Goal: Information Seeking & Learning: Learn about a topic

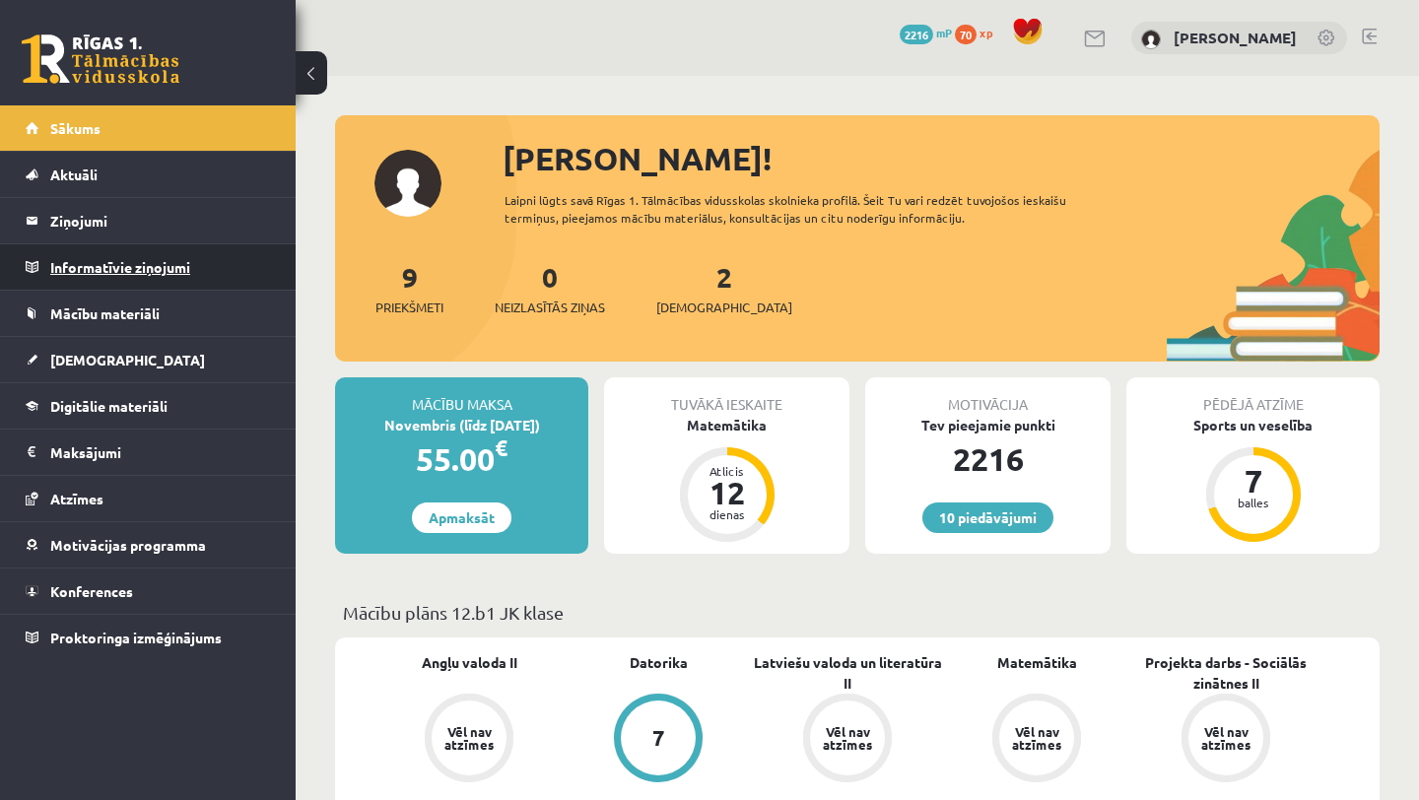
click at [96, 264] on legend "Informatīvie ziņojumi 0" at bounding box center [160, 266] width 221 height 45
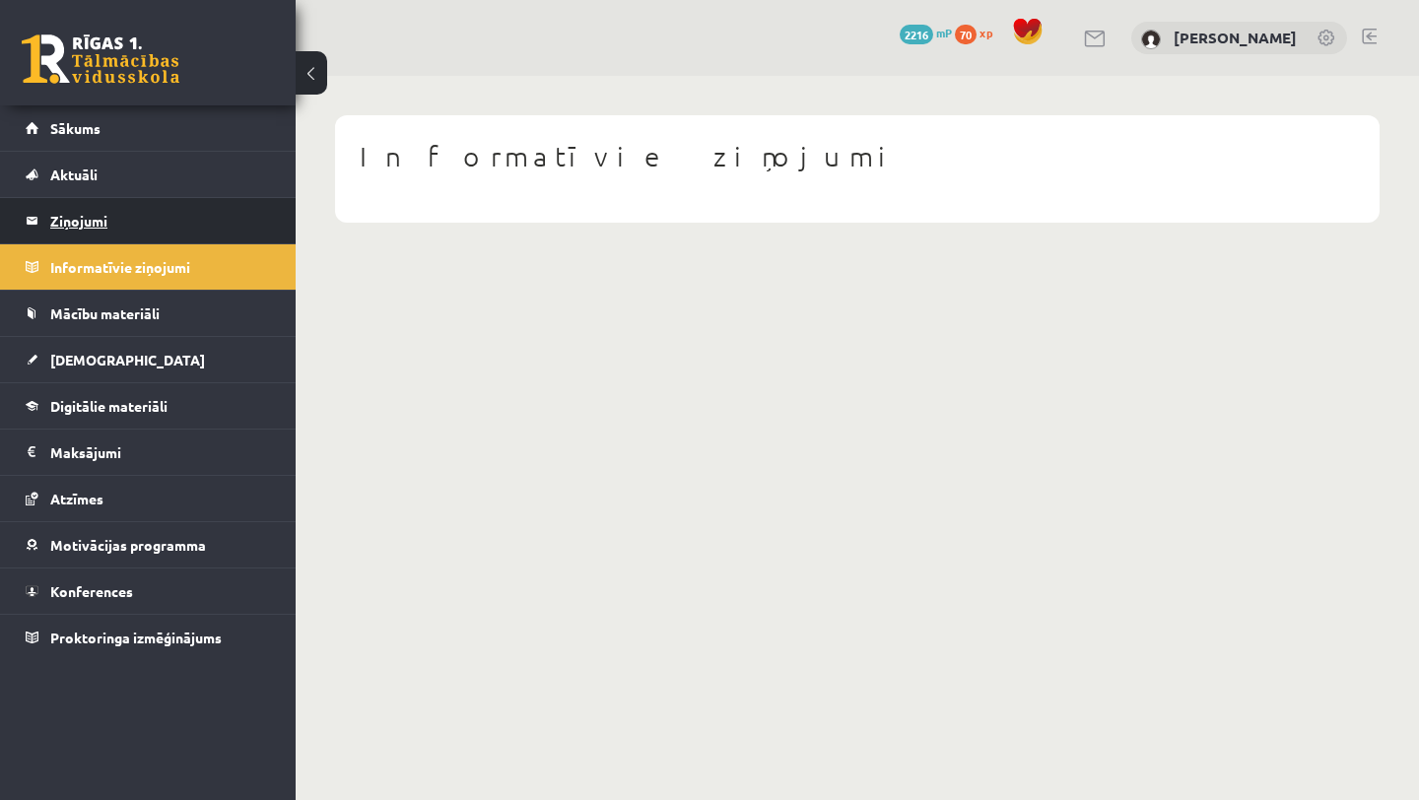
click at [96, 224] on legend "Ziņojumi 3" at bounding box center [160, 220] width 221 height 45
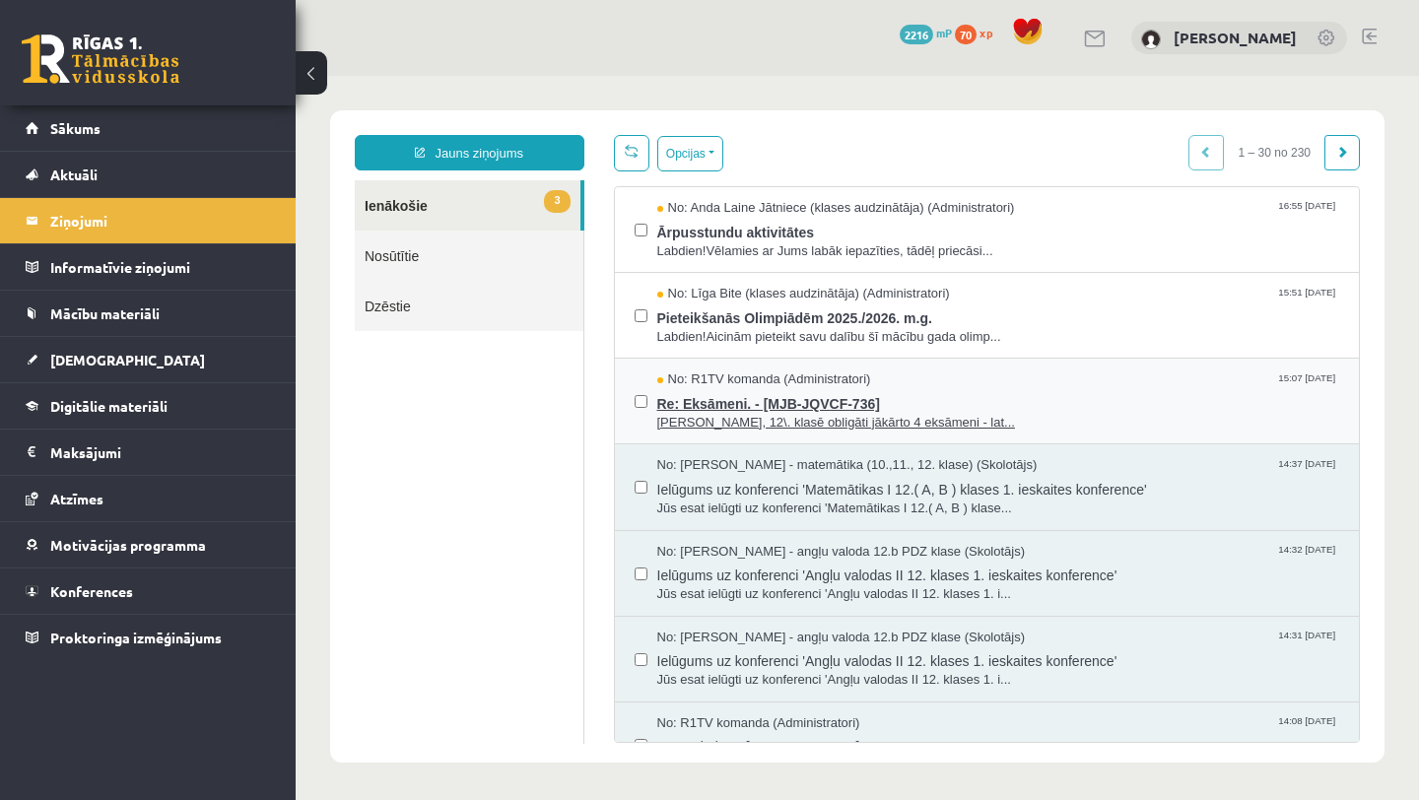
click at [780, 425] on span "[PERSON_NAME], 12\. klasē obligāti jākārto 4 eksāmeni - lat..." at bounding box center [998, 423] width 683 height 19
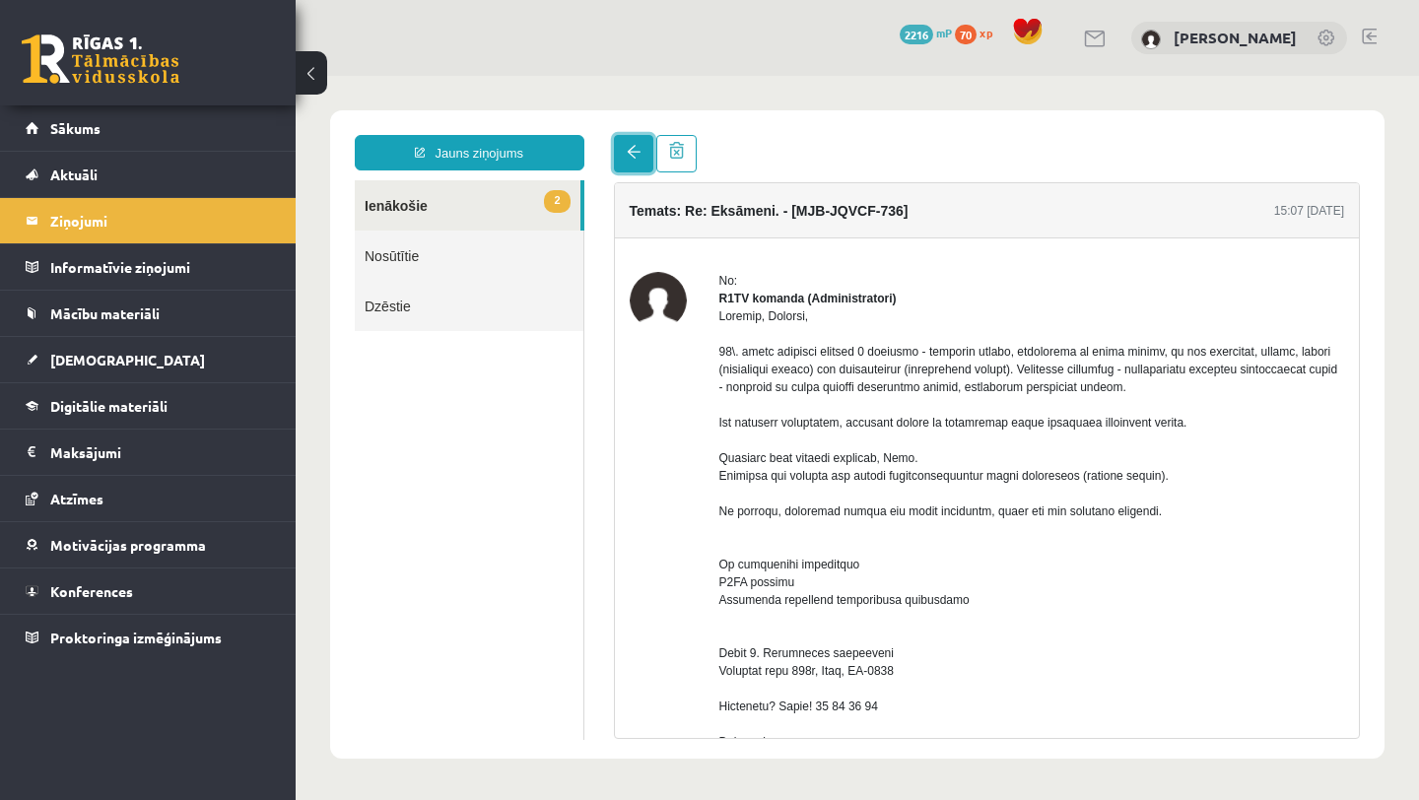
click at [628, 153] on span at bounding box center [634, 152] width 14 height 14
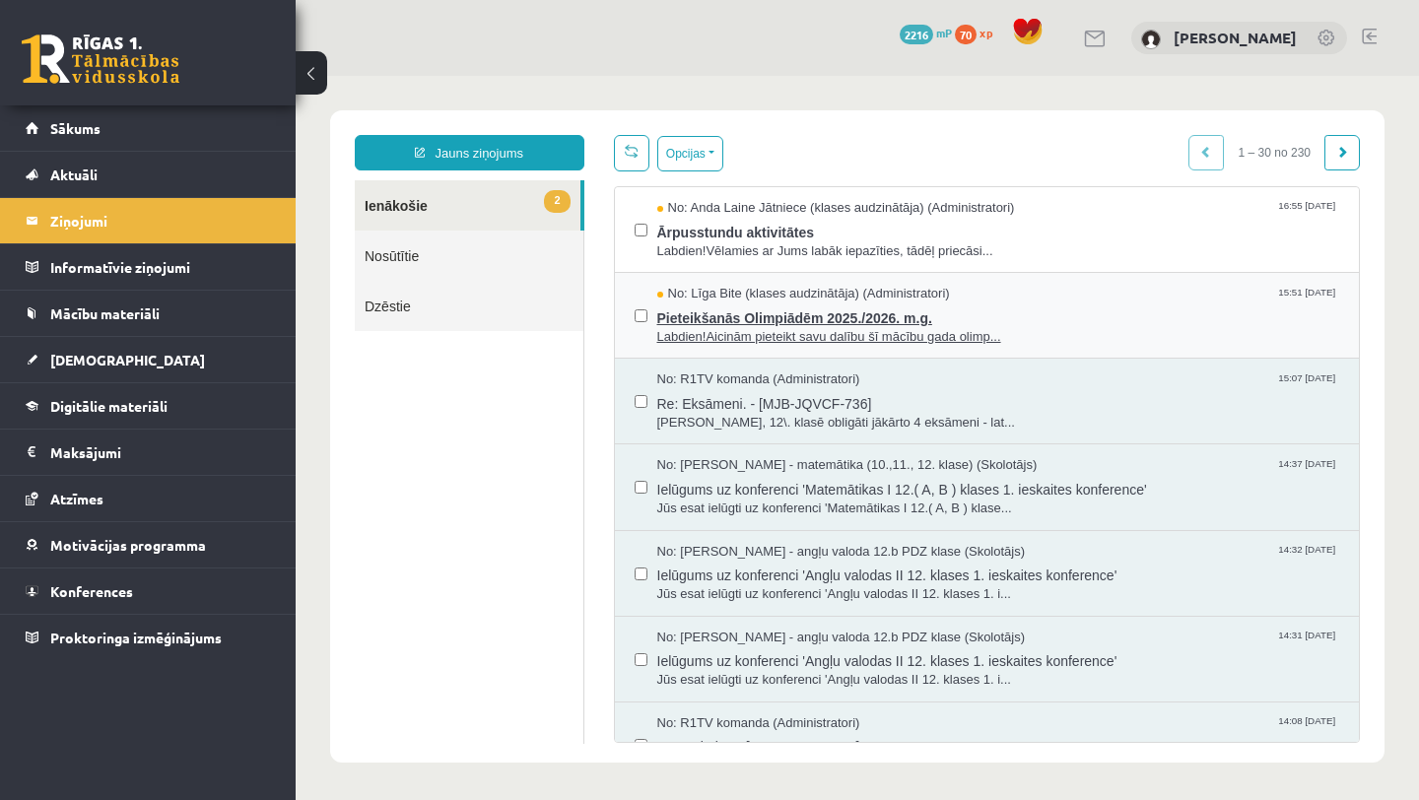
click at [712, 316] on span "Pieteikšanās Olimpiādēm 2025./2026. m.g." at bounding box center [998, 315] width 683 height 25
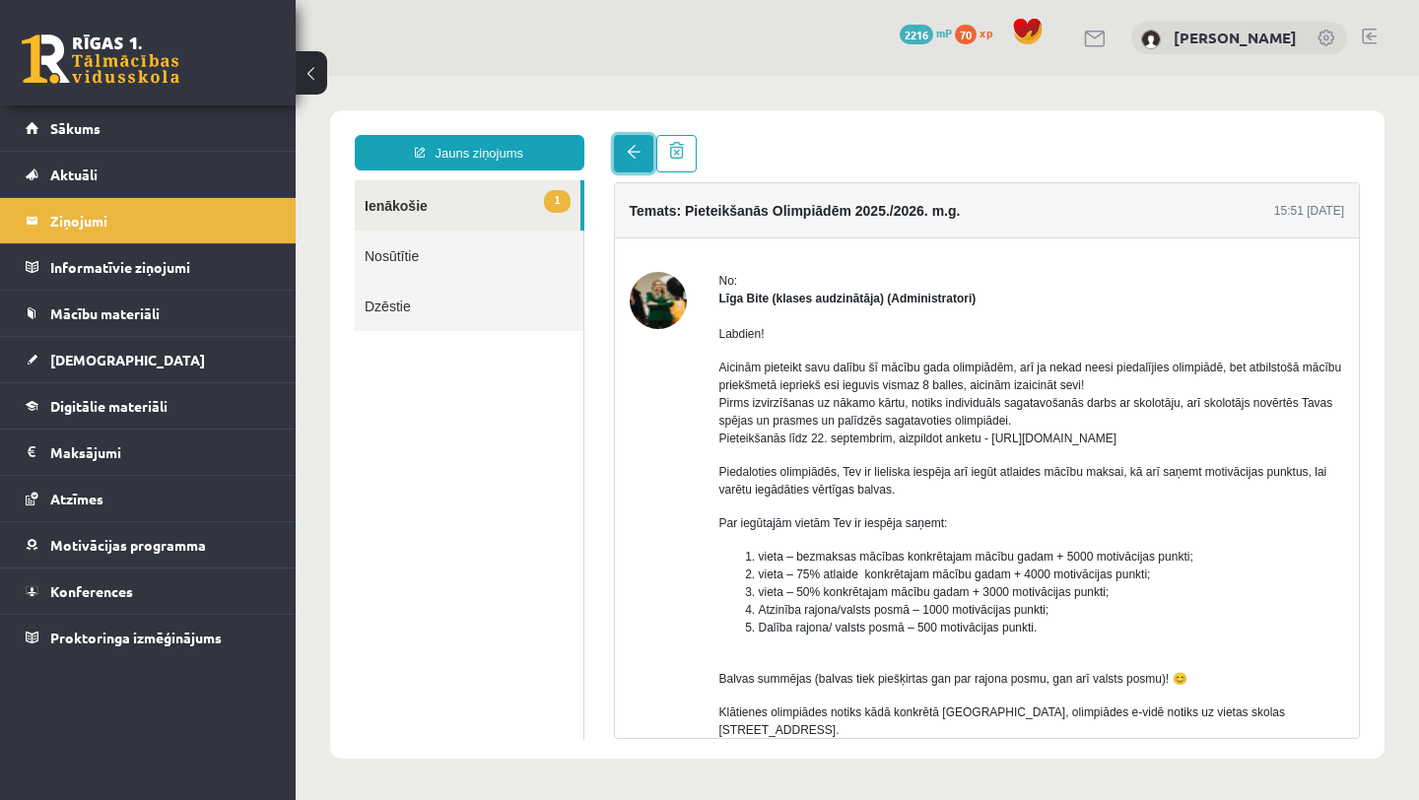
click at [630, 151] on span at bounding box center [634, 152] width 14 height 14
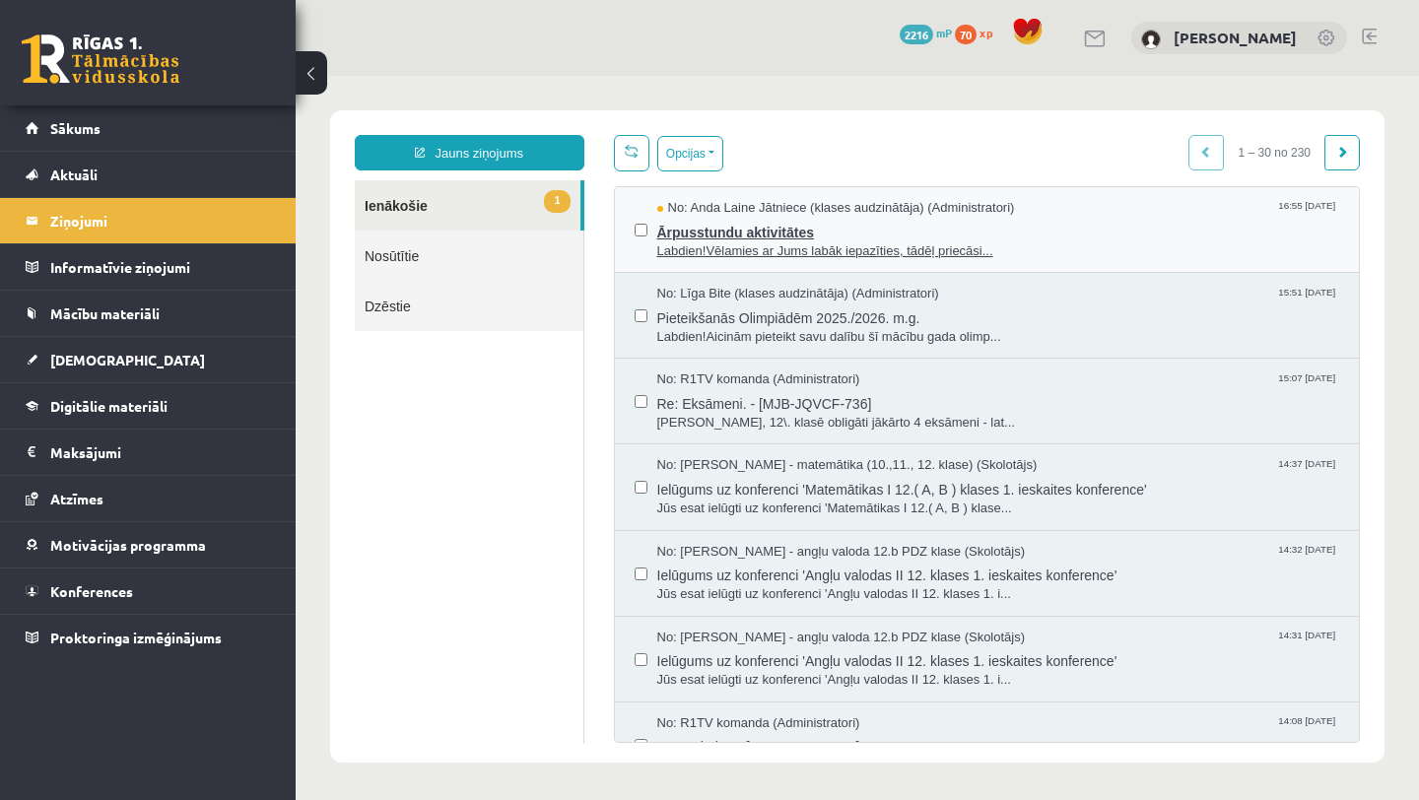
click at [722, 221] on span "Ārpusstundu aktivitātes" at bounding box center [998, 230] width 683 height 25
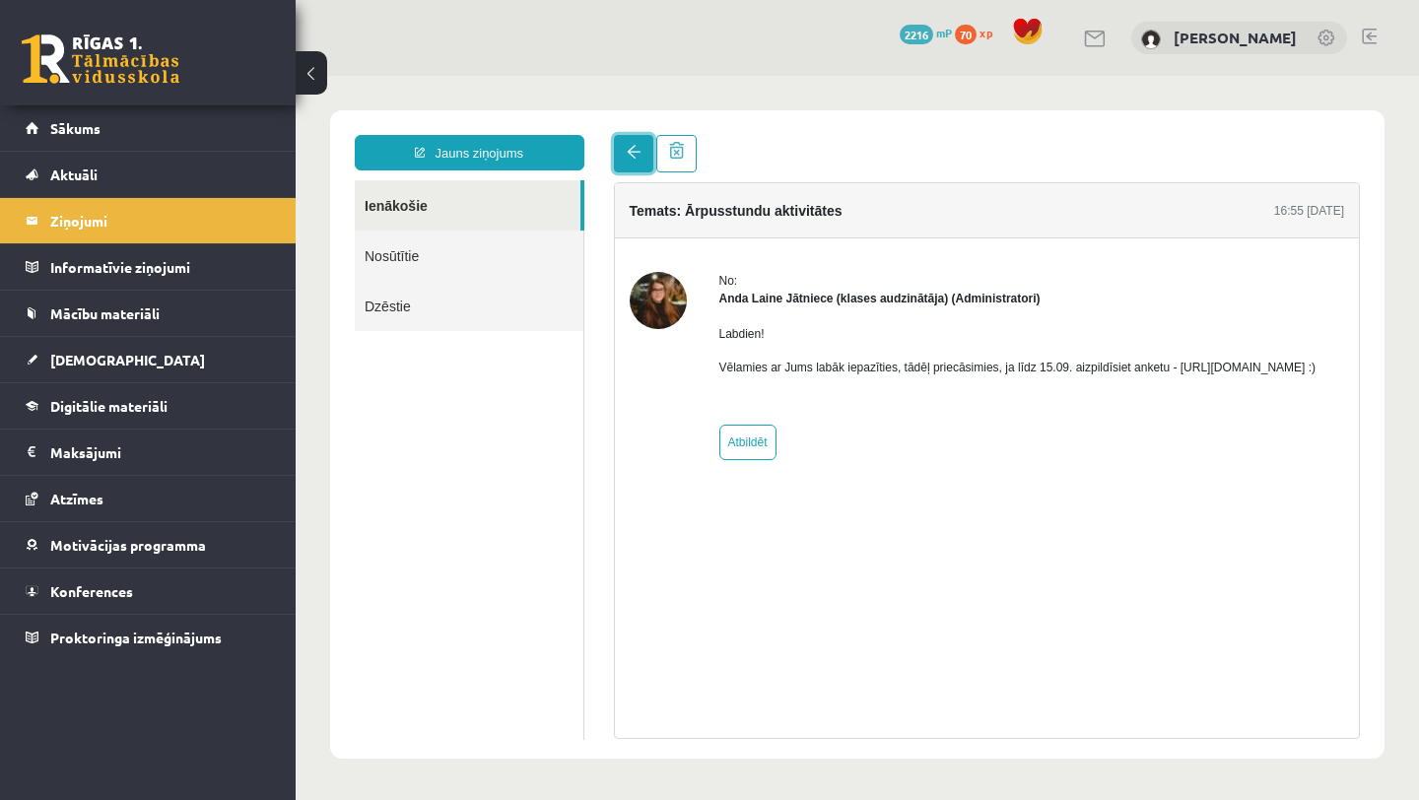
click at [631, 150] on span at bounding box center [634, 152] width 14 height 14
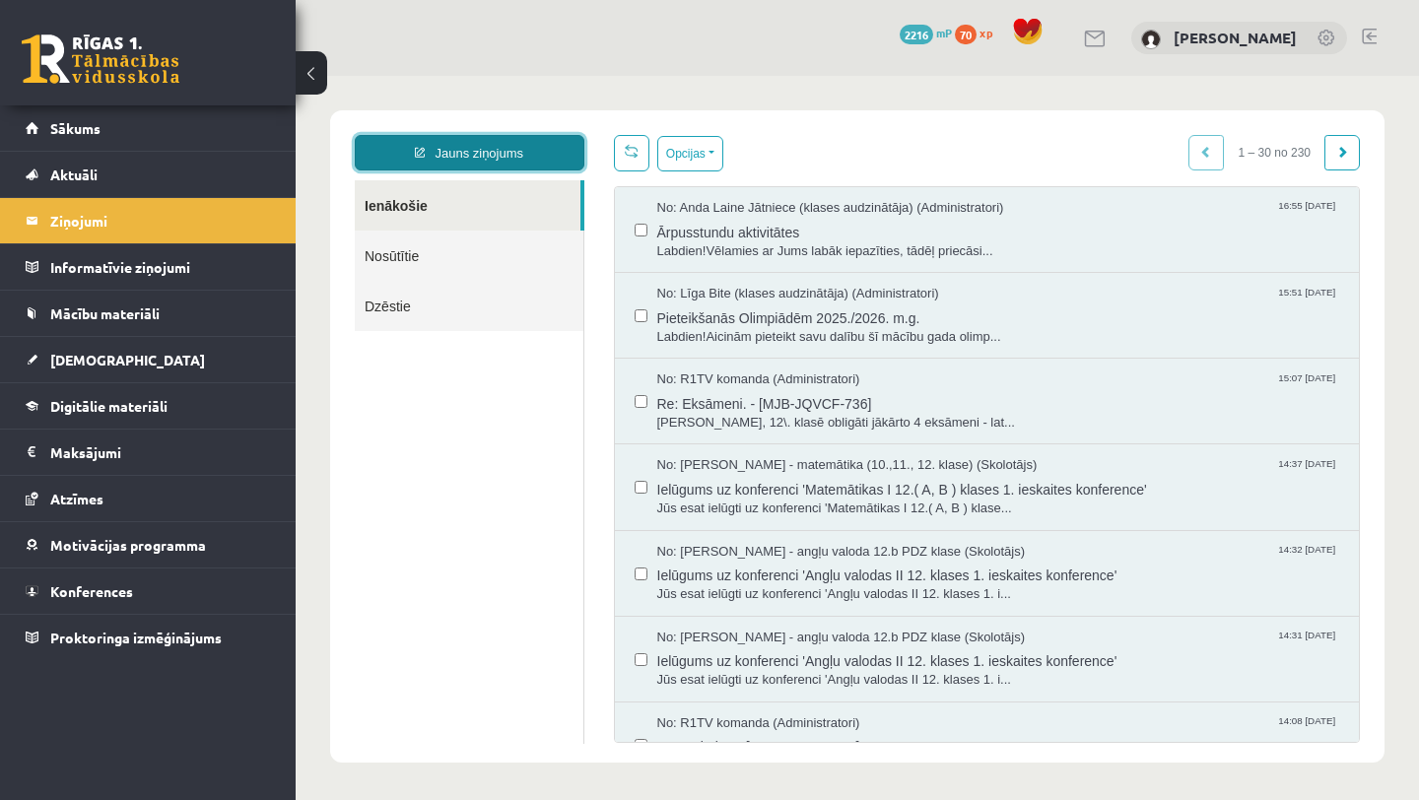
click at [505, 161] on link "Jauns ziņojums" at bounding box center [470, 152] width 230 height 35
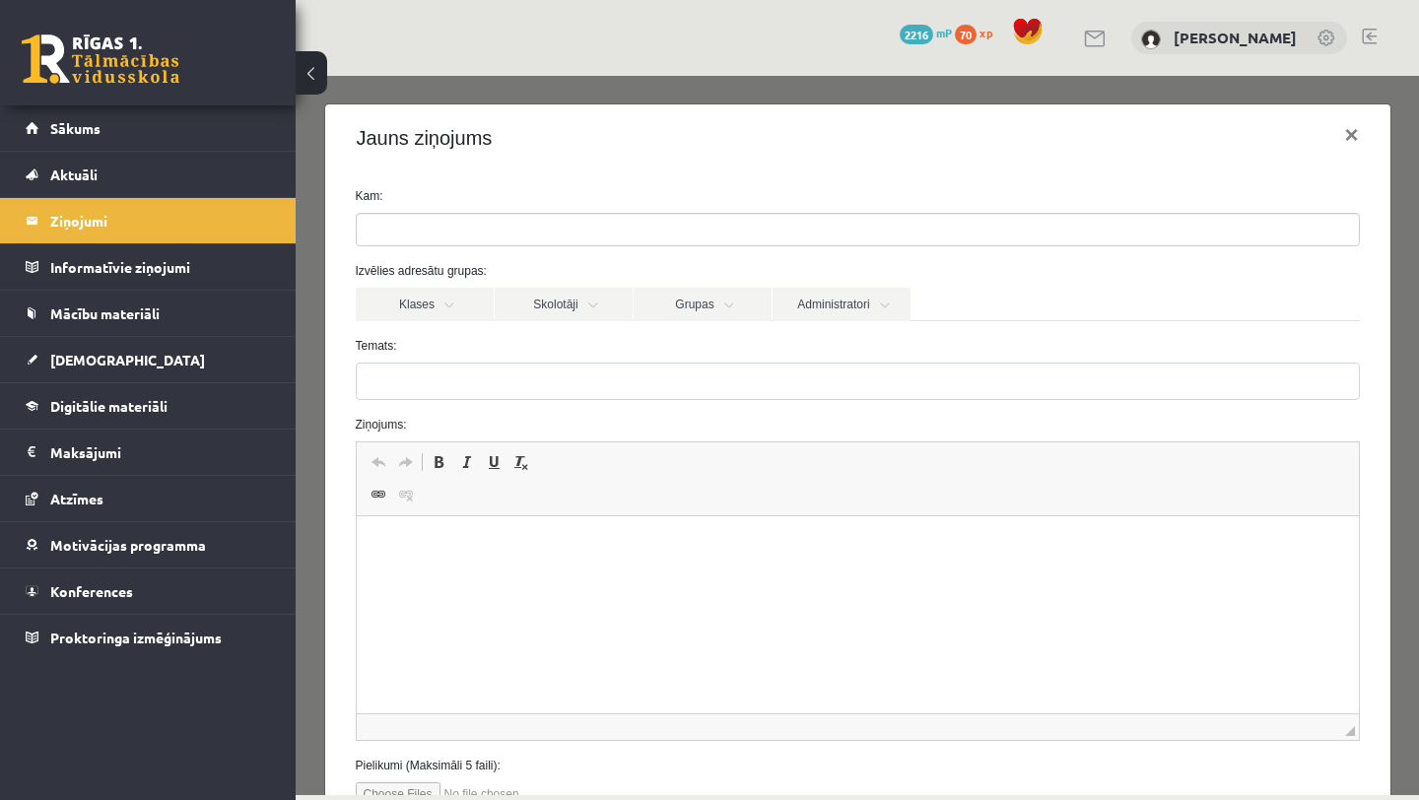
click at [506, 241] on ul at bounding box center [858, 230] width 1002 height 32
click at [846, 303] on link "Administratori" at bounding box center [841, 304] width 138 height 33
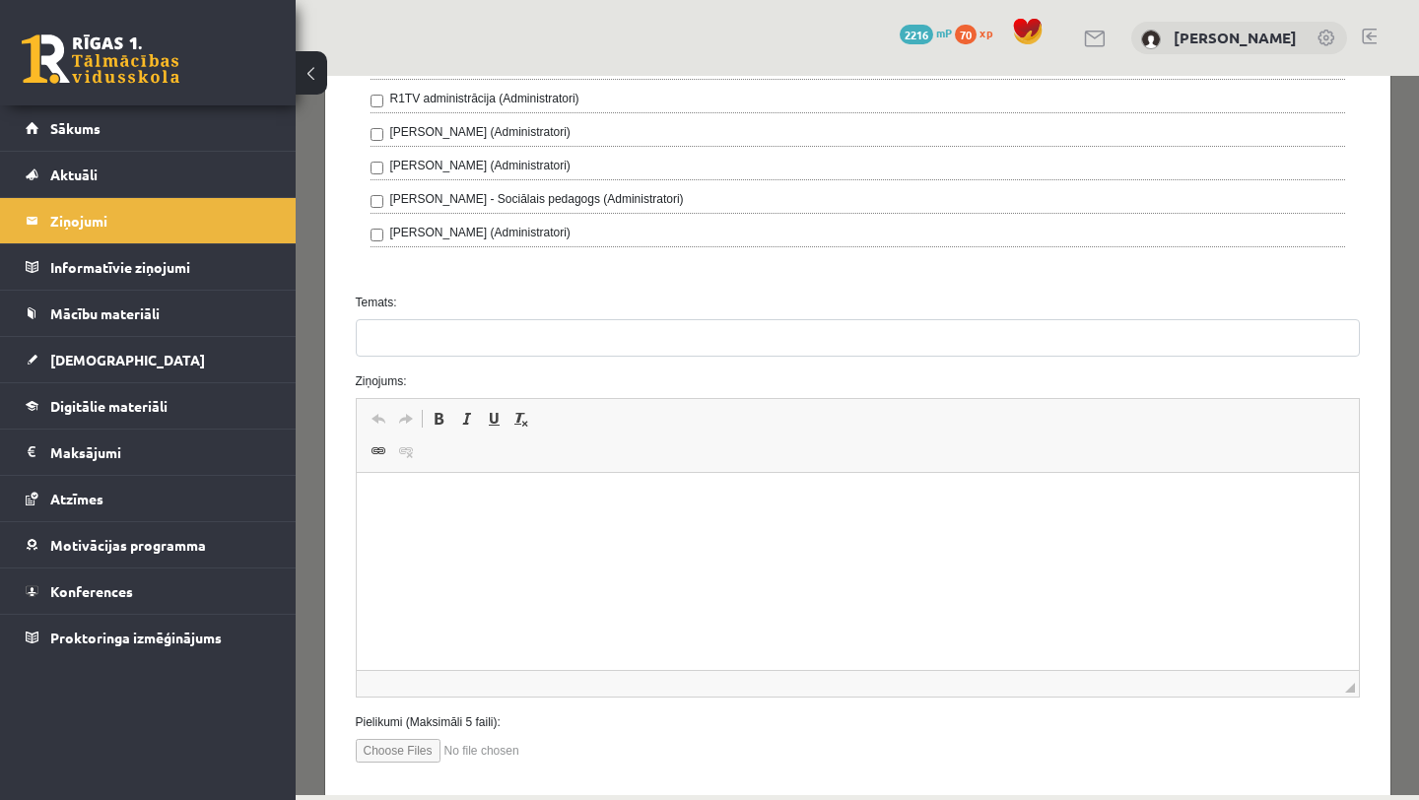
scroll to position [805, 0]
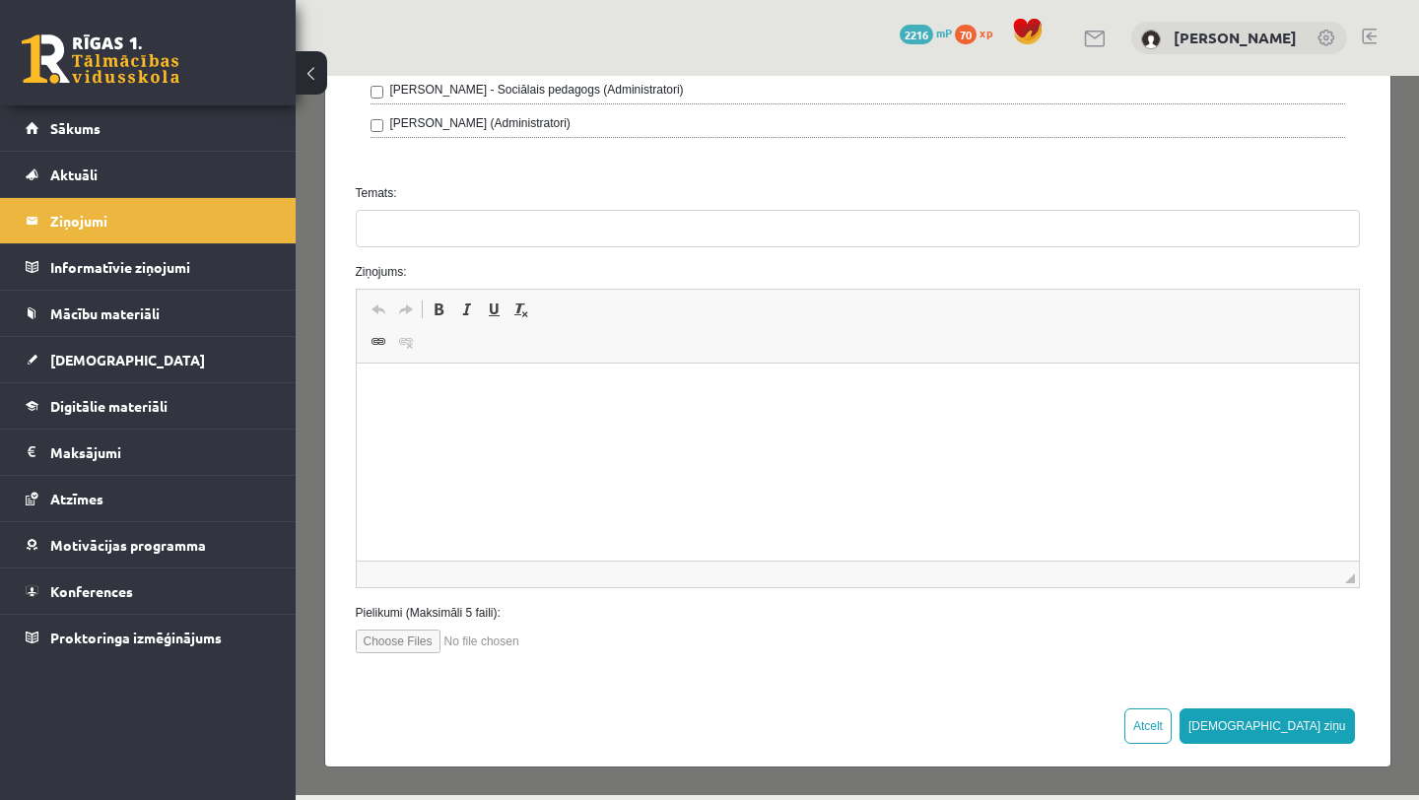
click at [408, 396] on p "Editor, wiswyg-editor-47024774363340-1757571268-18" at bounding box center [856, 393] width 963 height 21
click at [652, 390] on p "**********" at bounding box center [856, 393] width 963 height 21
click at [727, 390] on p "**********" at bounding box center [856, 393] width 963 height 21
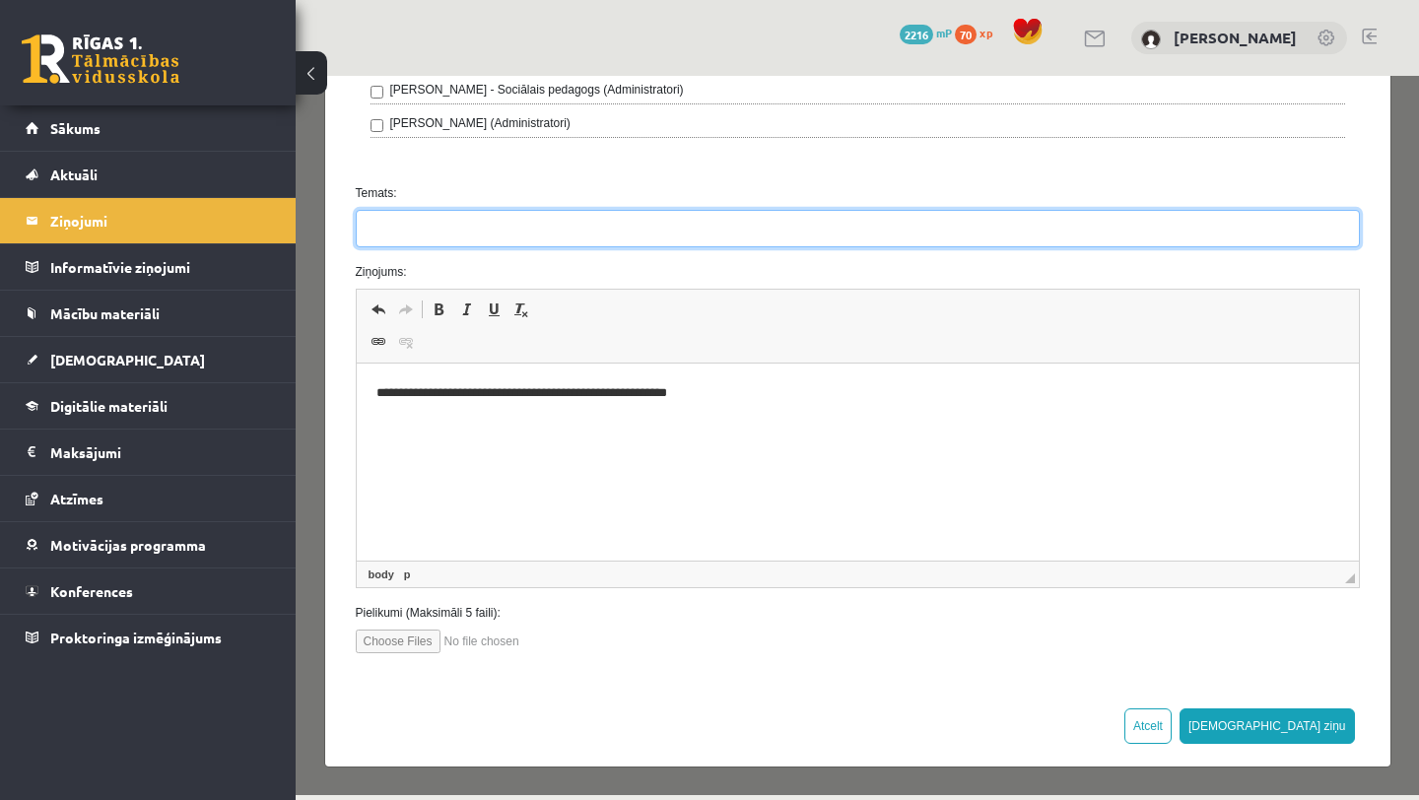
click at [458, 234] on input "Temats:" at bounding box center [858, 228] width 1004 height 37
type input "********"
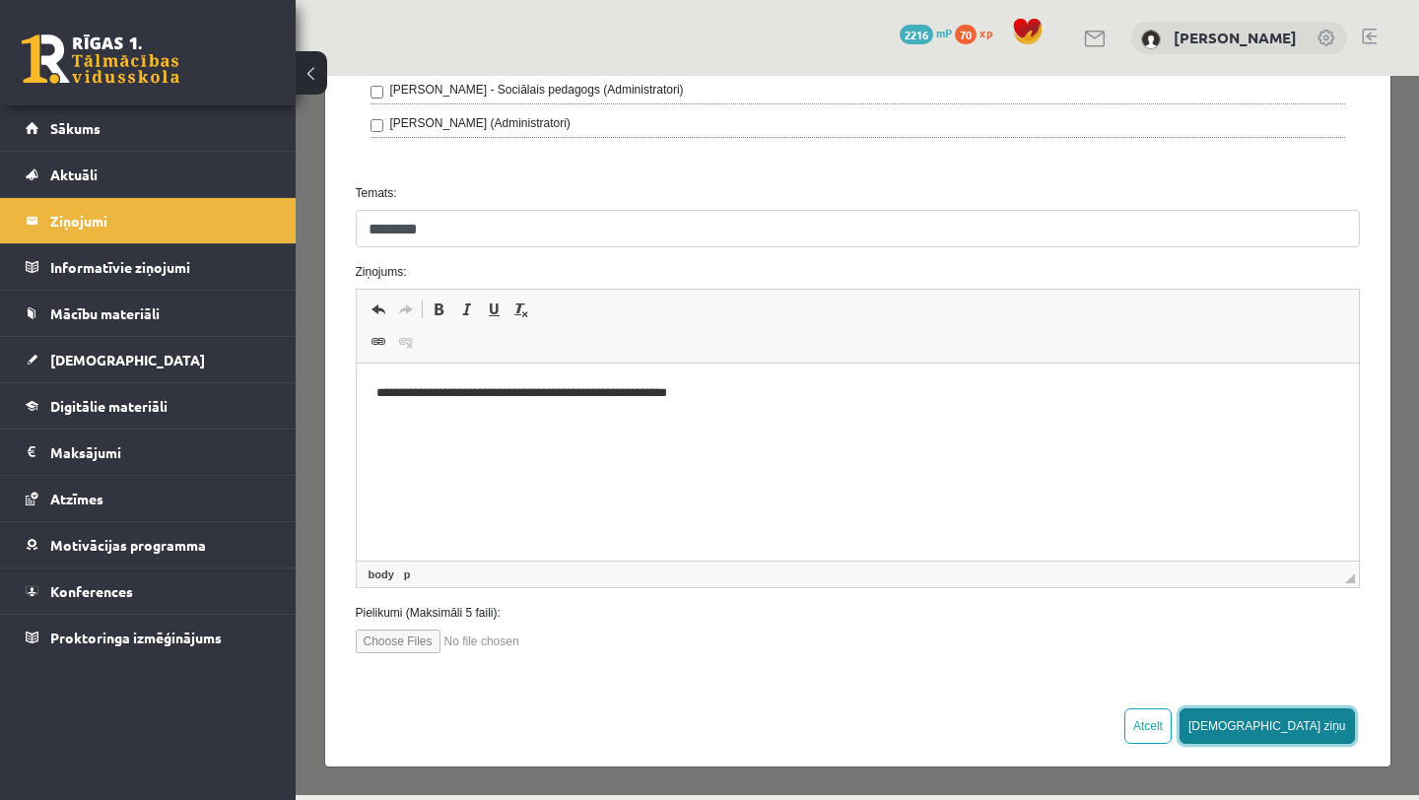
click at [1181, 673] on button "[DEMOGRAPHIC_DATA] ziņu" at bounding box center [1266, 725] width 175 height 35
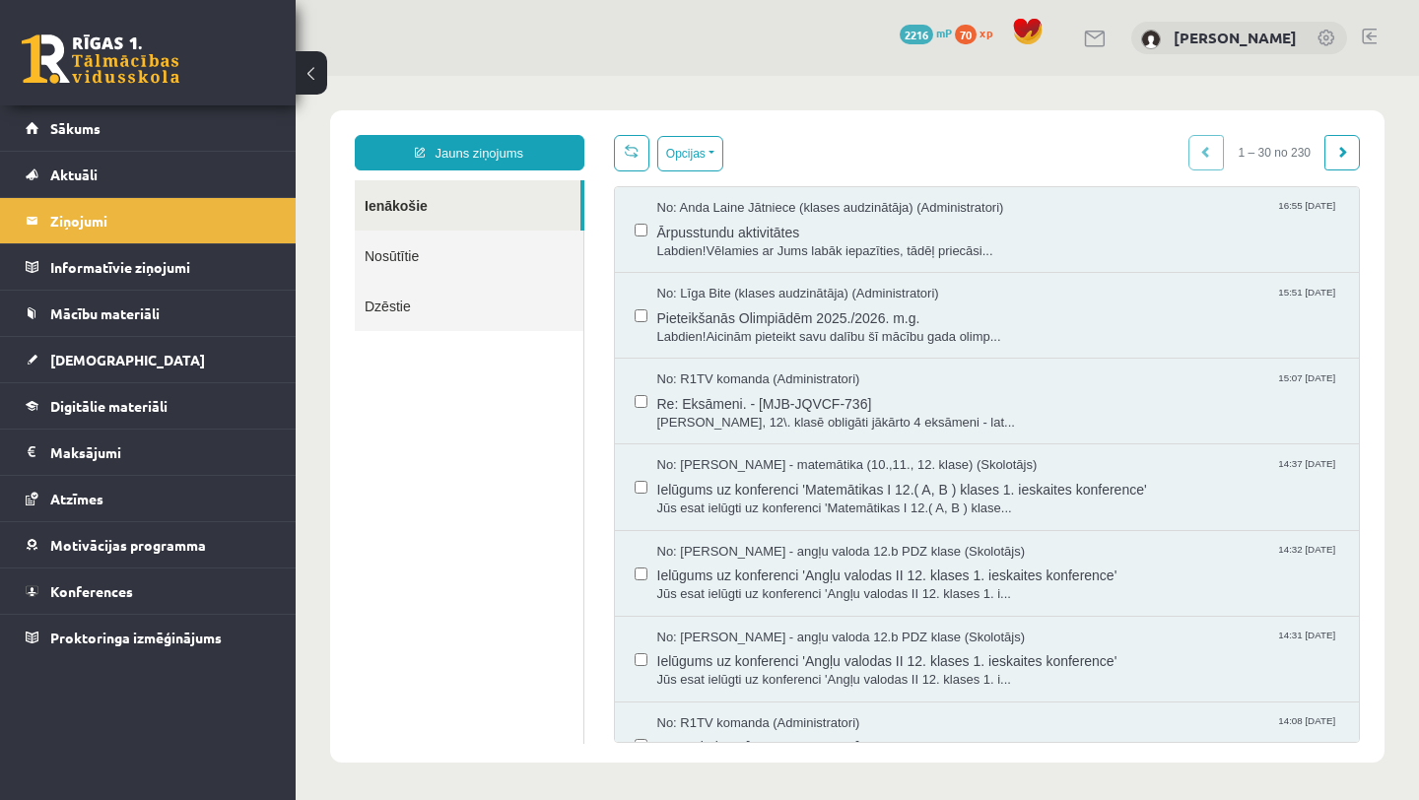
scroll to position [0, 0]
click at [103, 424] on link "Digitālie materiāli" at bounding box center [148, 405] width 245 height 45
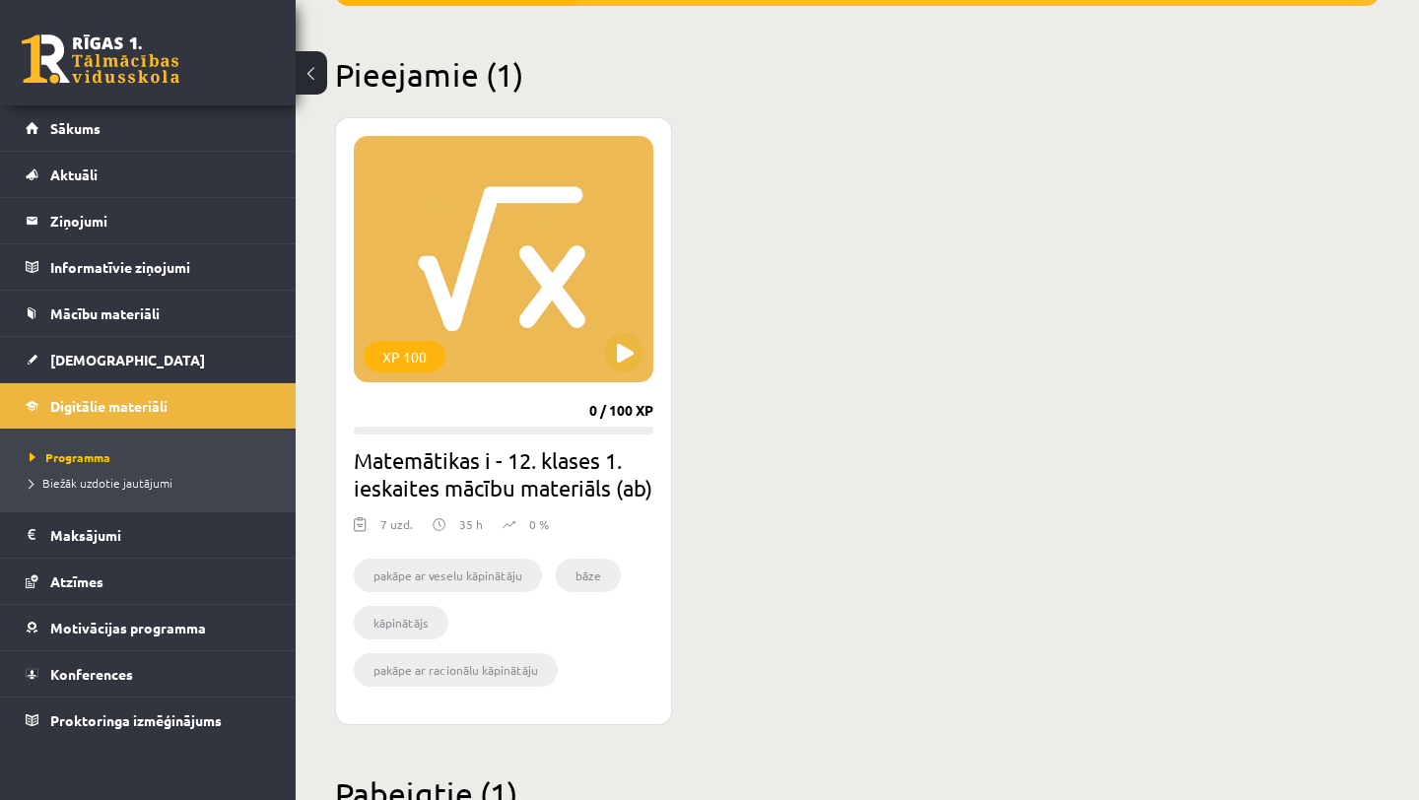
scroll to position [450, 0]
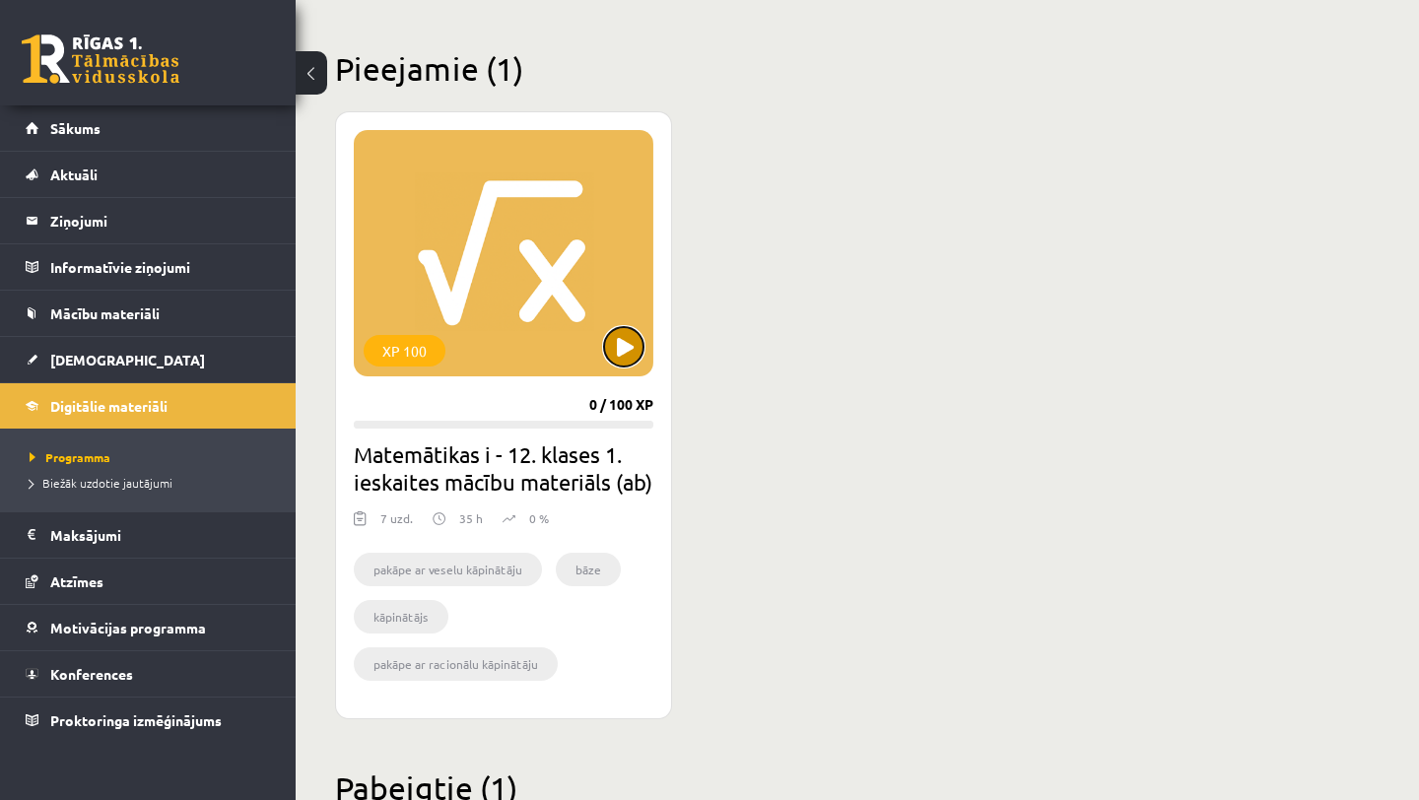
click at [621, 345] on button at bounding box center [623, 346] width 39 height 39
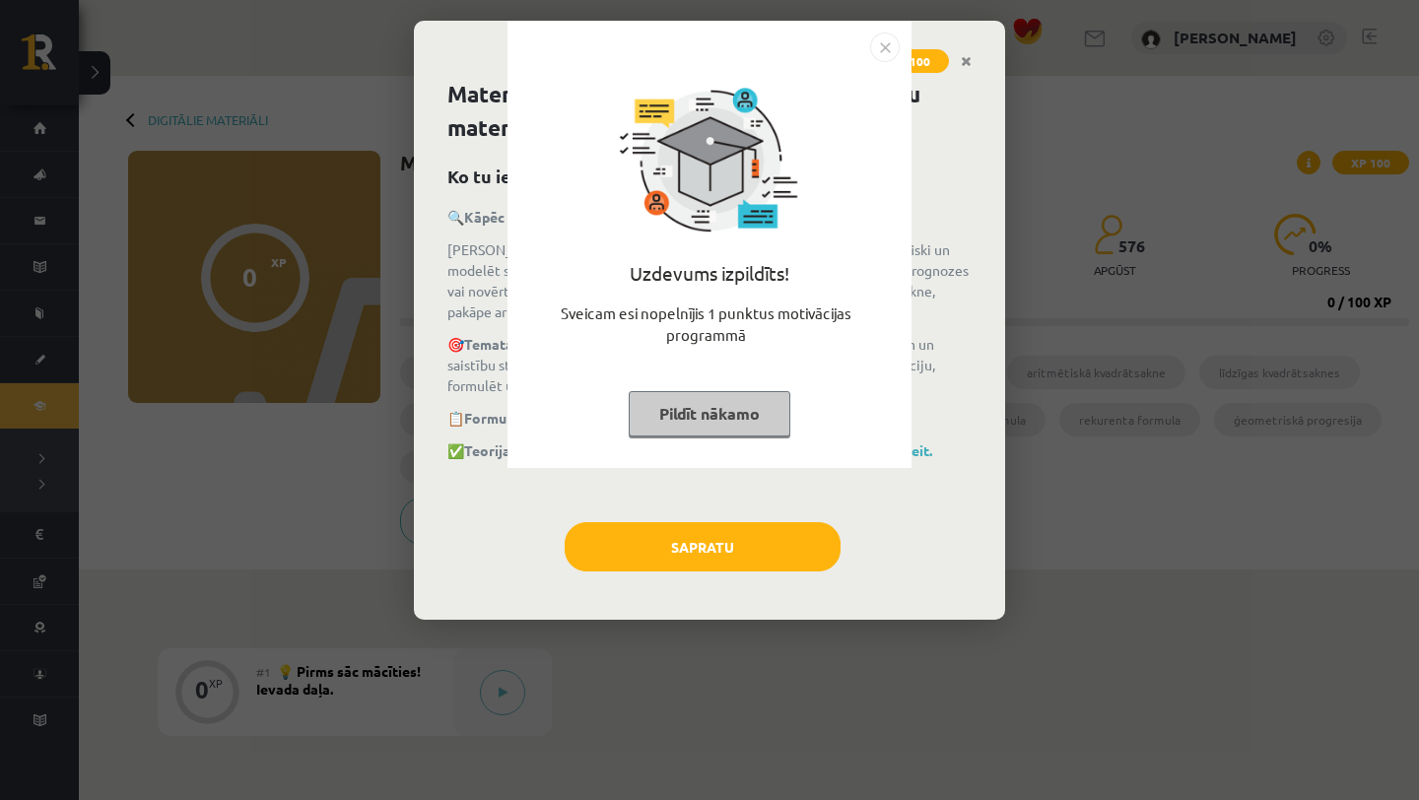
click at [691, 405] on button "Pildīt nākamo" at bounding box center [710, 413] width 162 height 45
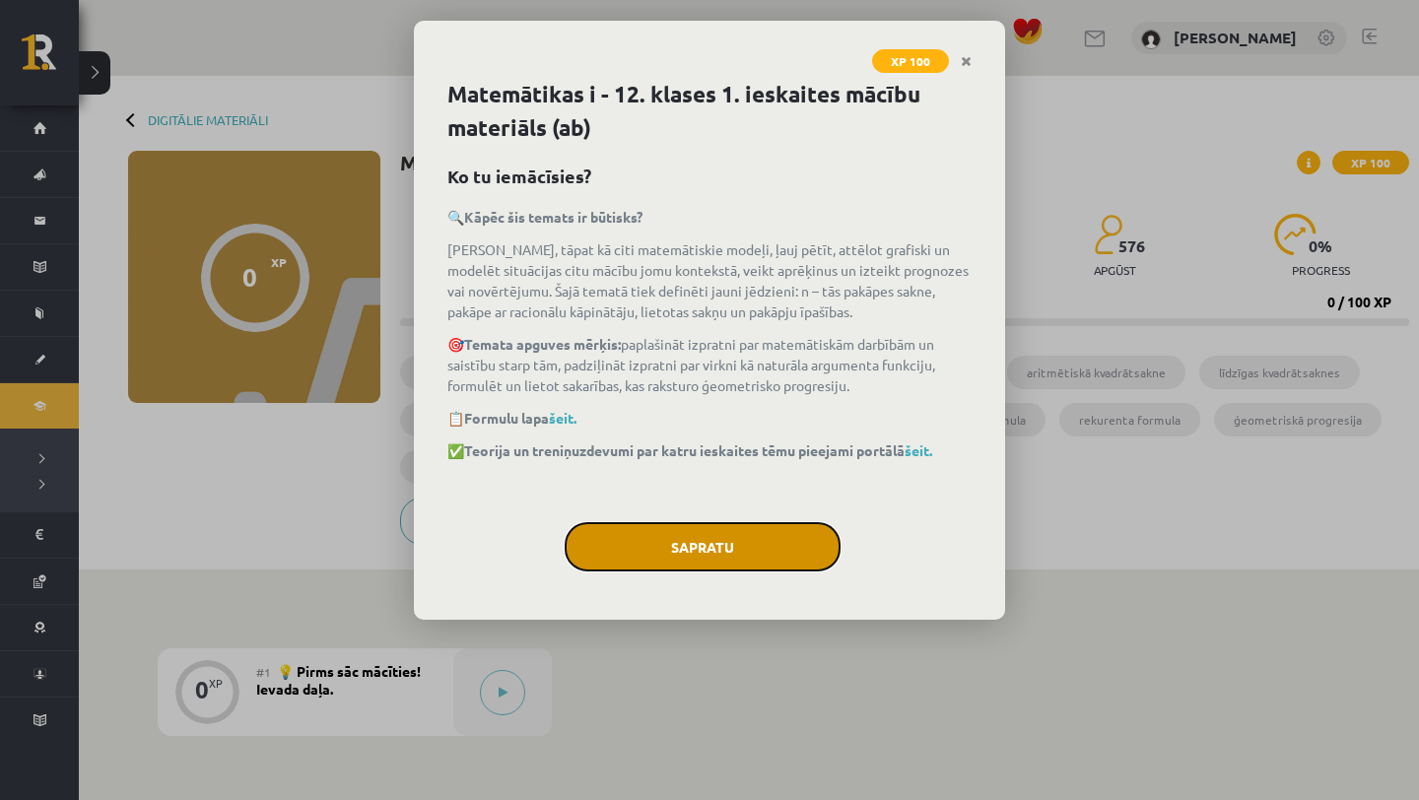
click at [726, 534] on button "Sapratu" at bounding box center [703, 546] width 276 height 49
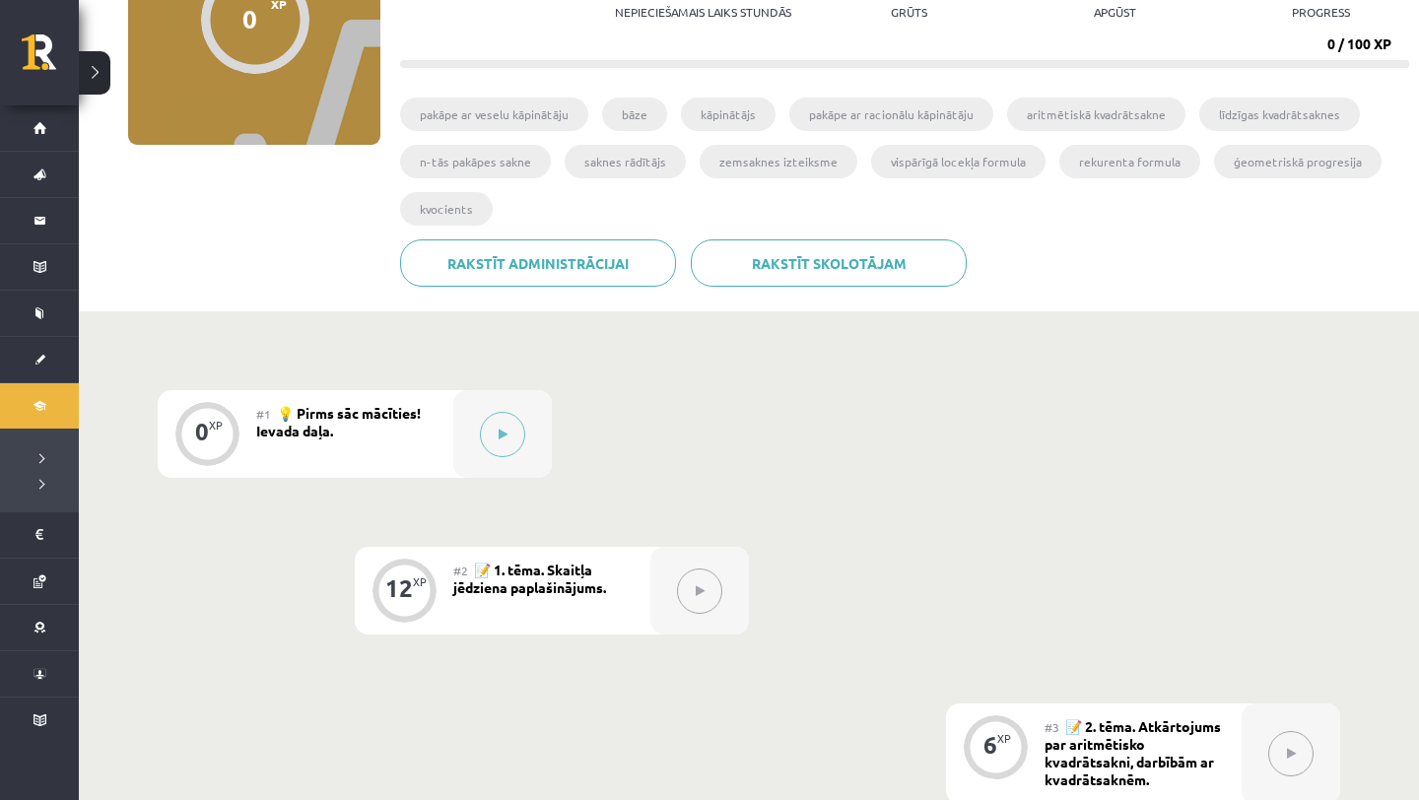
scroll to position [261, 0]
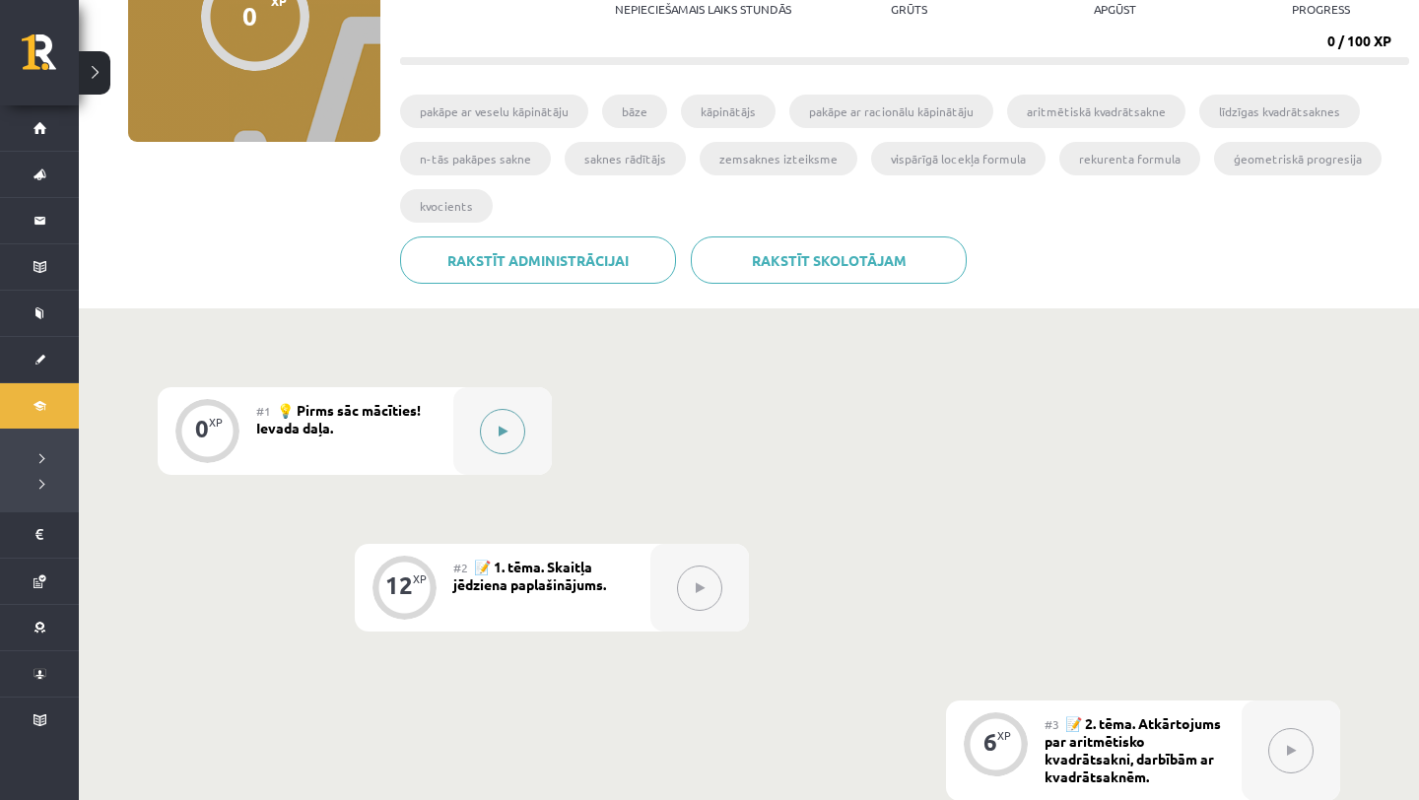
click at [505, 437] on button at bounding box center [502, 431] width 45 height 45
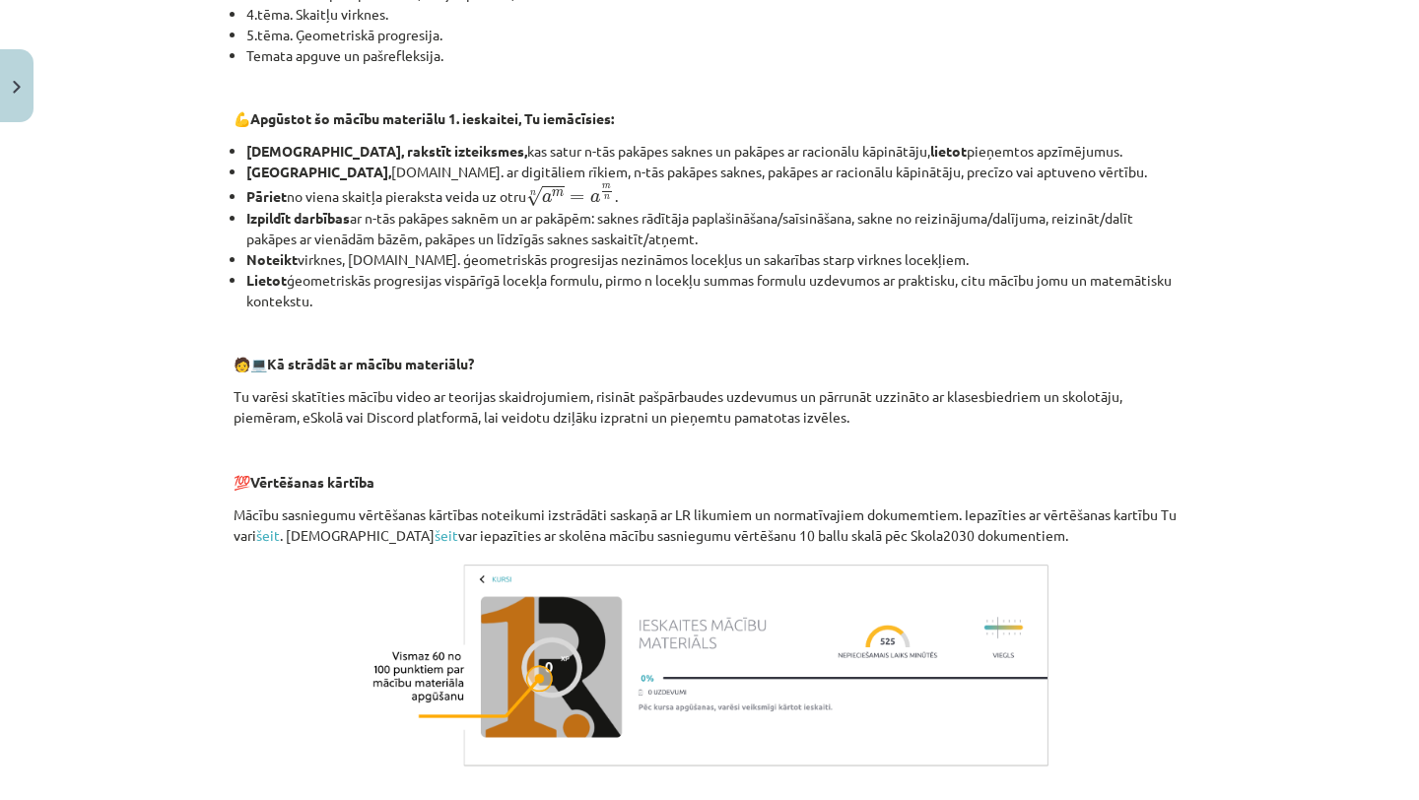
scroll to position [784, 0]
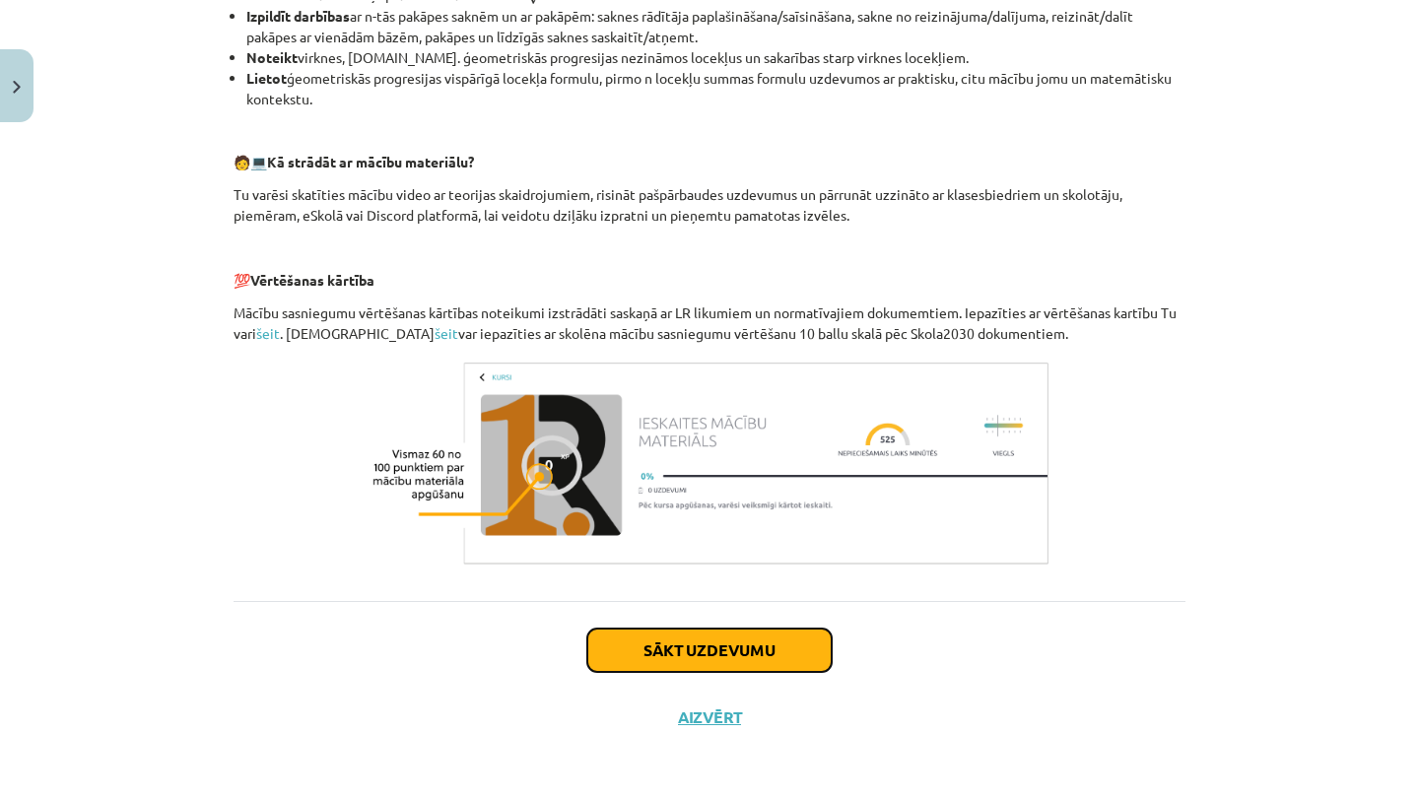
click at [727, 655] on button "Sākt uzdevumu" at bounding box center [709, 650] width 244 height 43
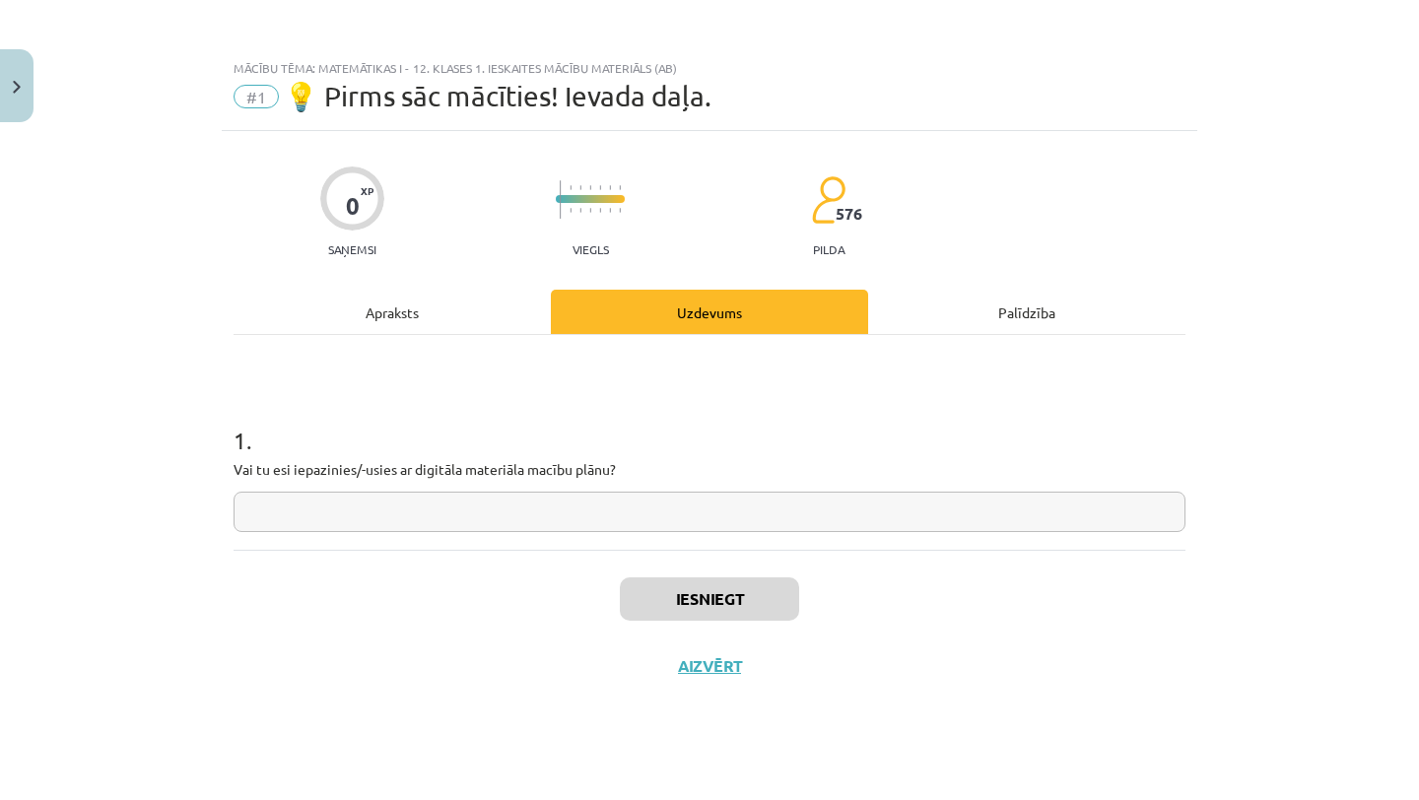
click at [449, 510] on input "text" at bounding box center [709, 512] width 952 height 40
type input "**"
click at [711, 605] on button "Iesniegt" at bounding box center [709, 598] width 179 height 43
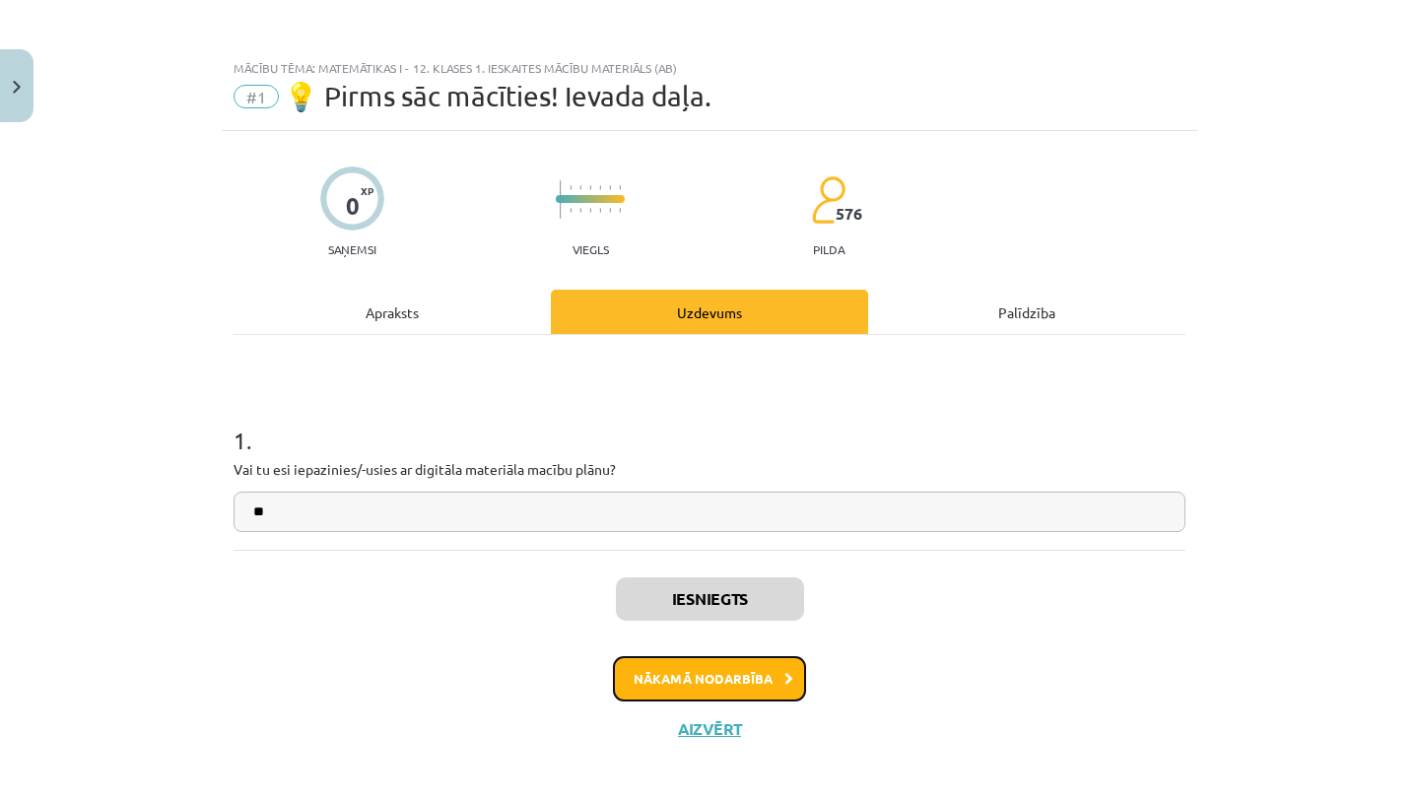
click at [724, 667] on button "Nākamā nodarbība" at bounding box center [709, 678] width 193 height 45
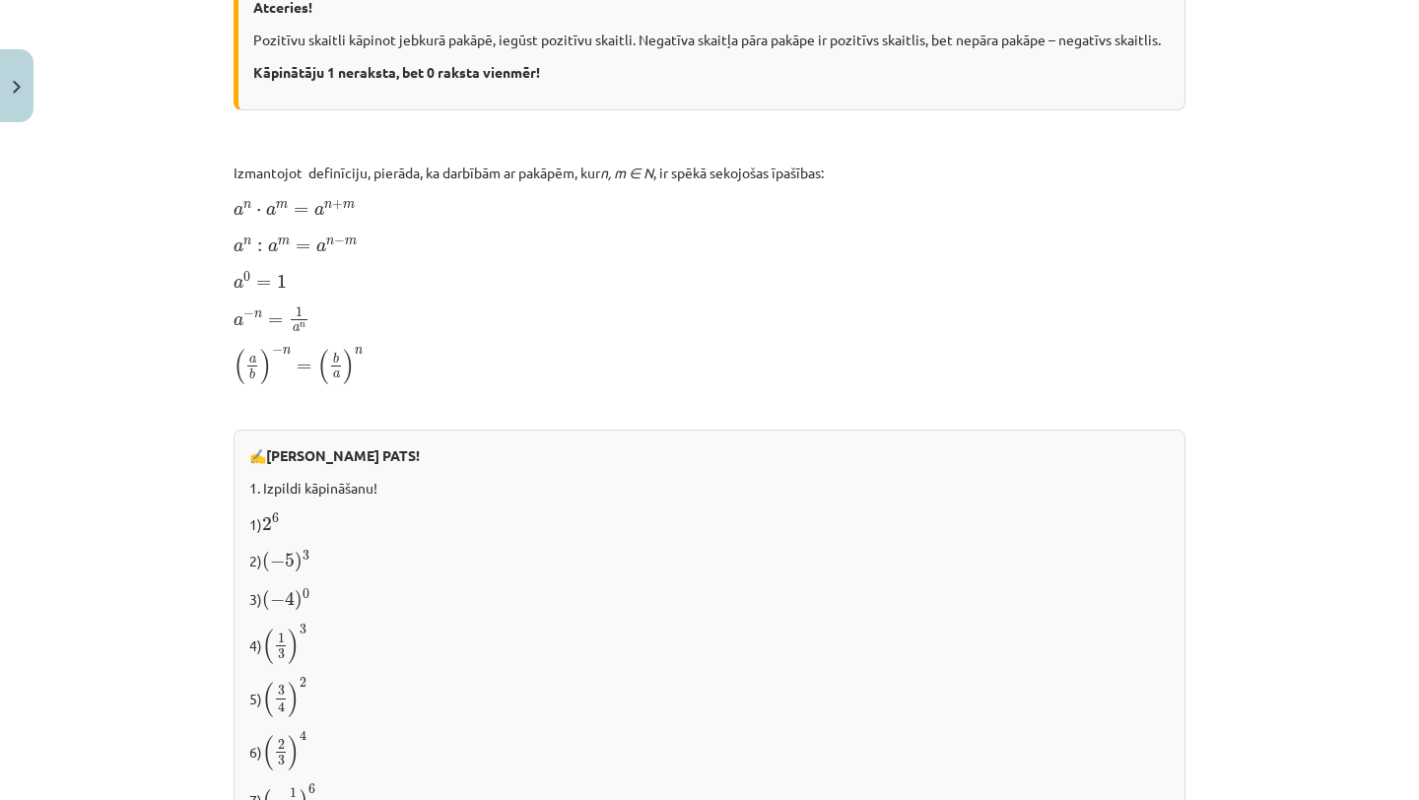
scroll to position [2000, 0]
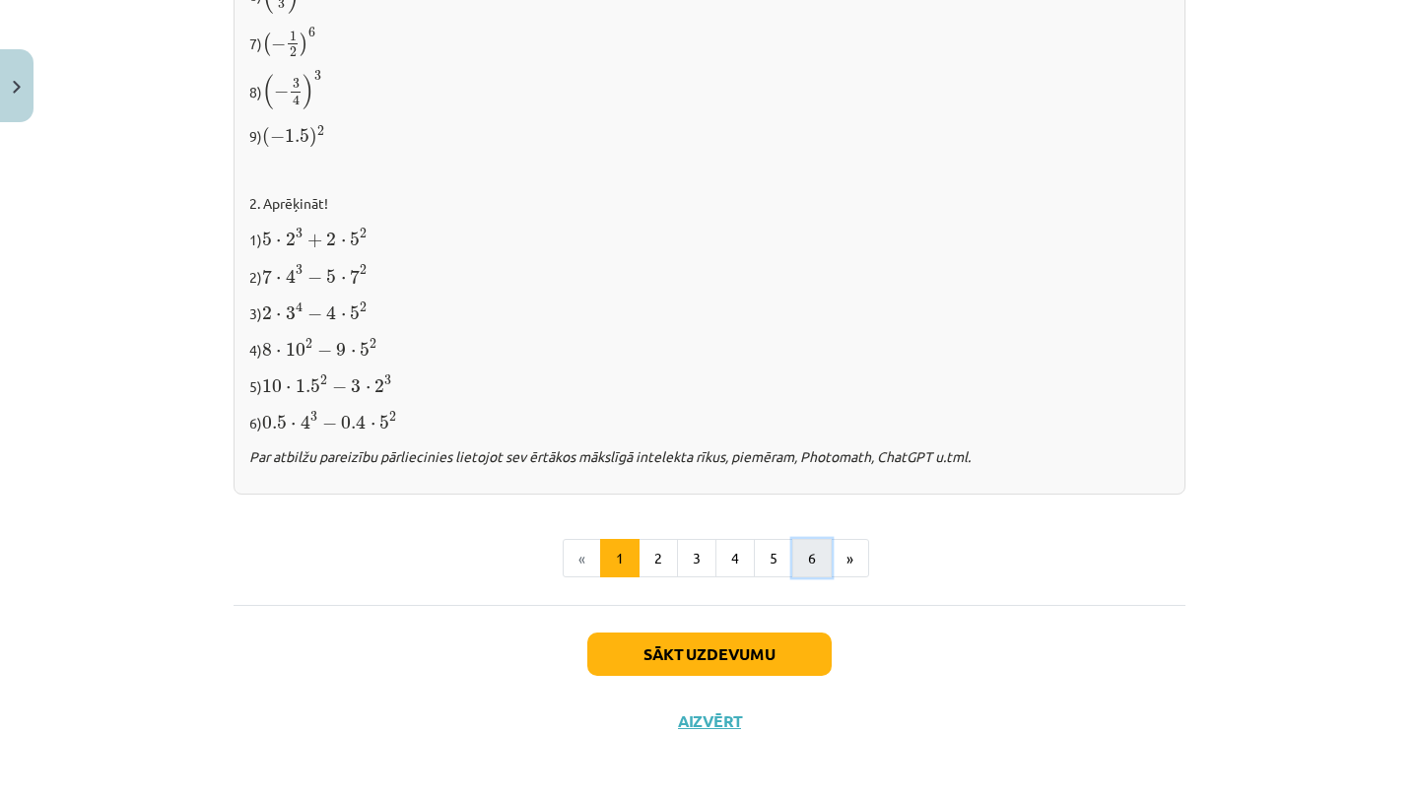
click at [792, 539] on button "6" at bounding box center [811, 558] width 39 height 39
click at [819, 553] on button "6" at bounding box center [811, 558] width 39 height 39
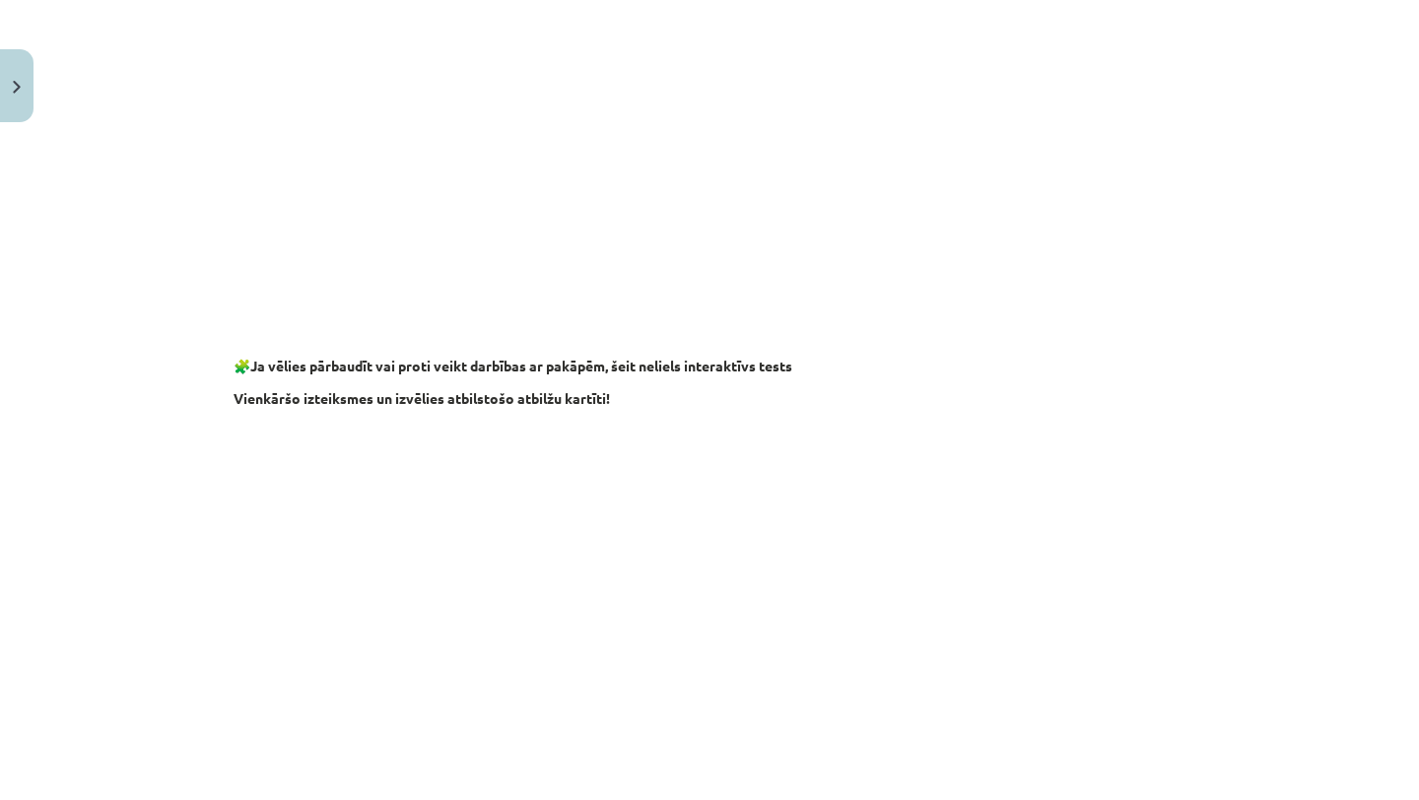
scroll to position [1812, 0]
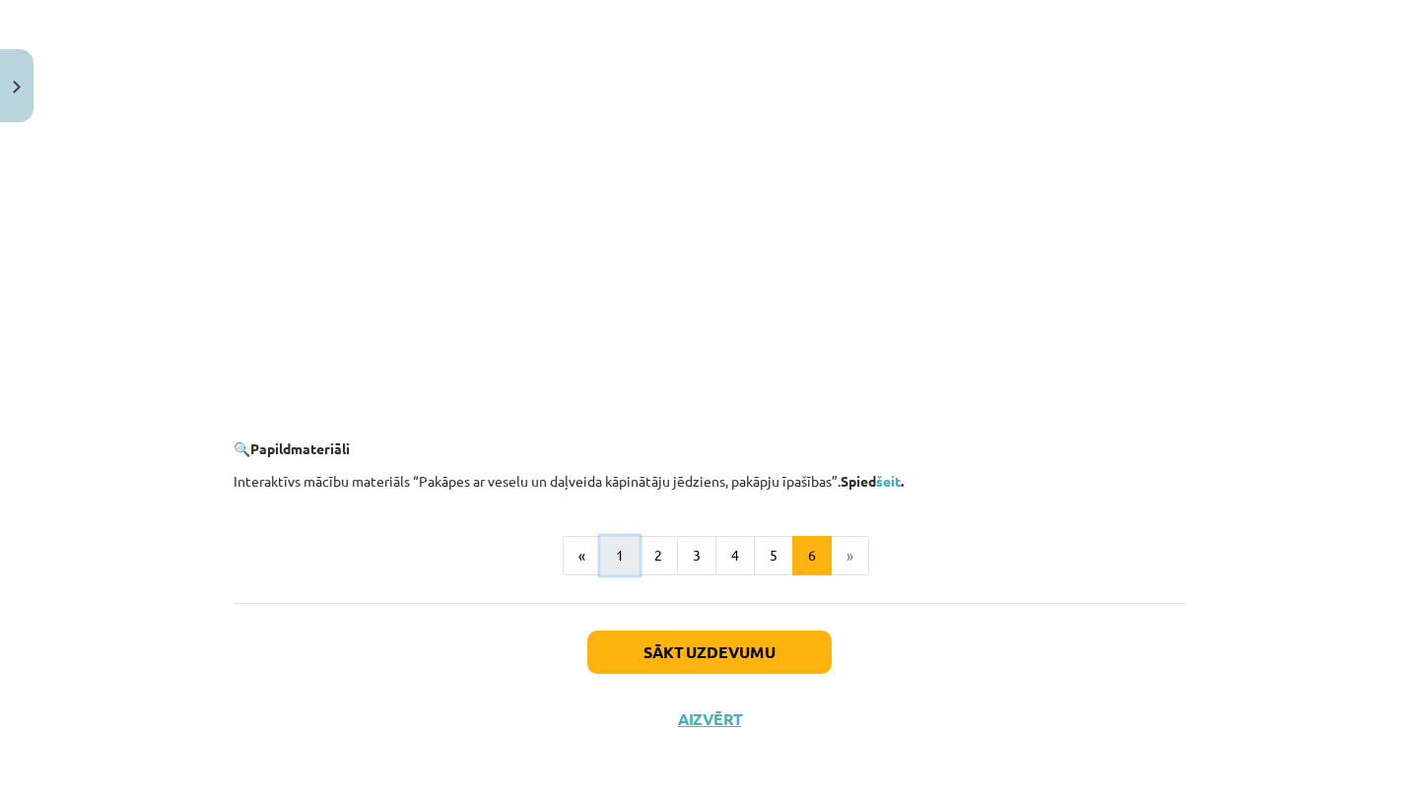
click at [611, 556] on button "1" at bounding box center [619, 555] width 39 height 39
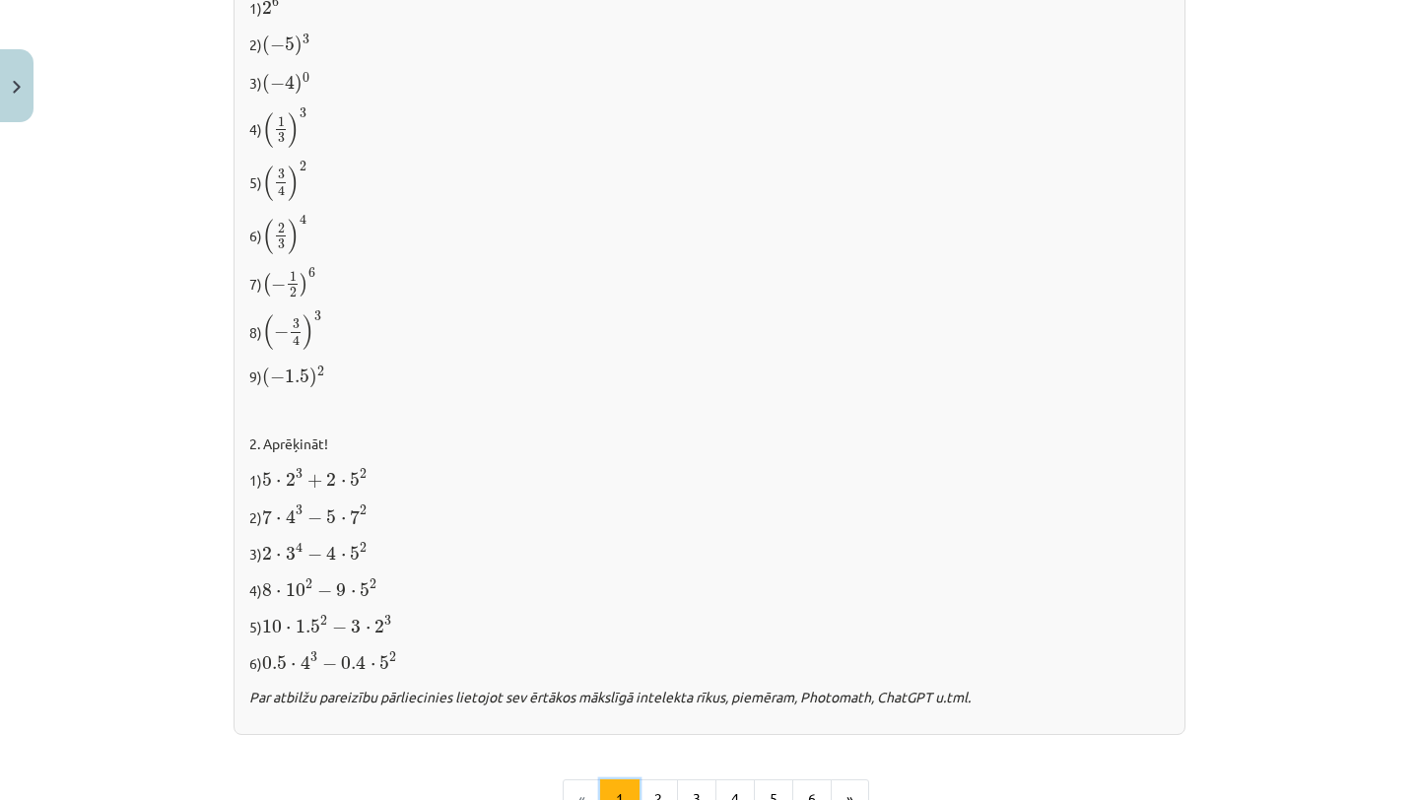
scroll to position [2000, 0]
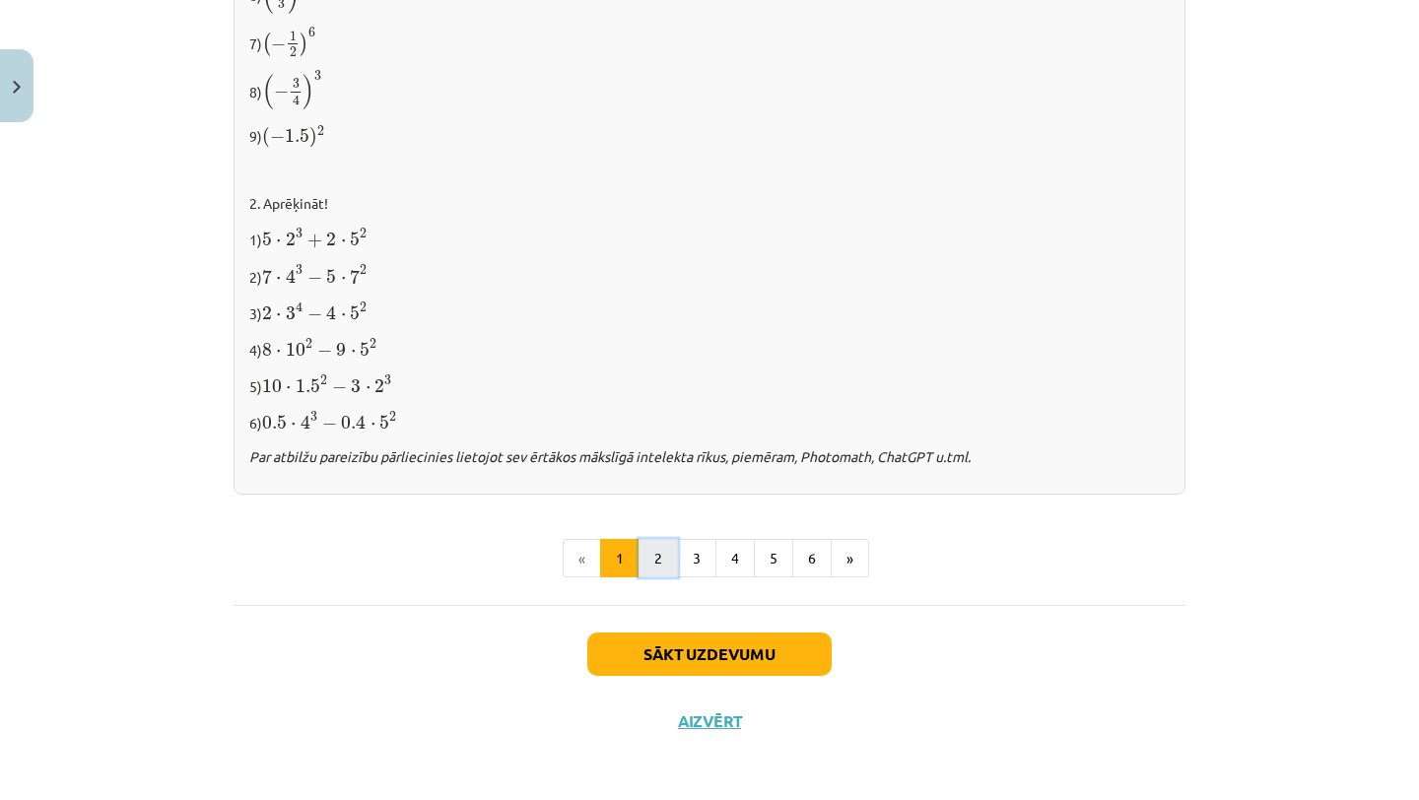
click at [663, 555] on button "2" at bounding box center [657, 558] width 39 height 39
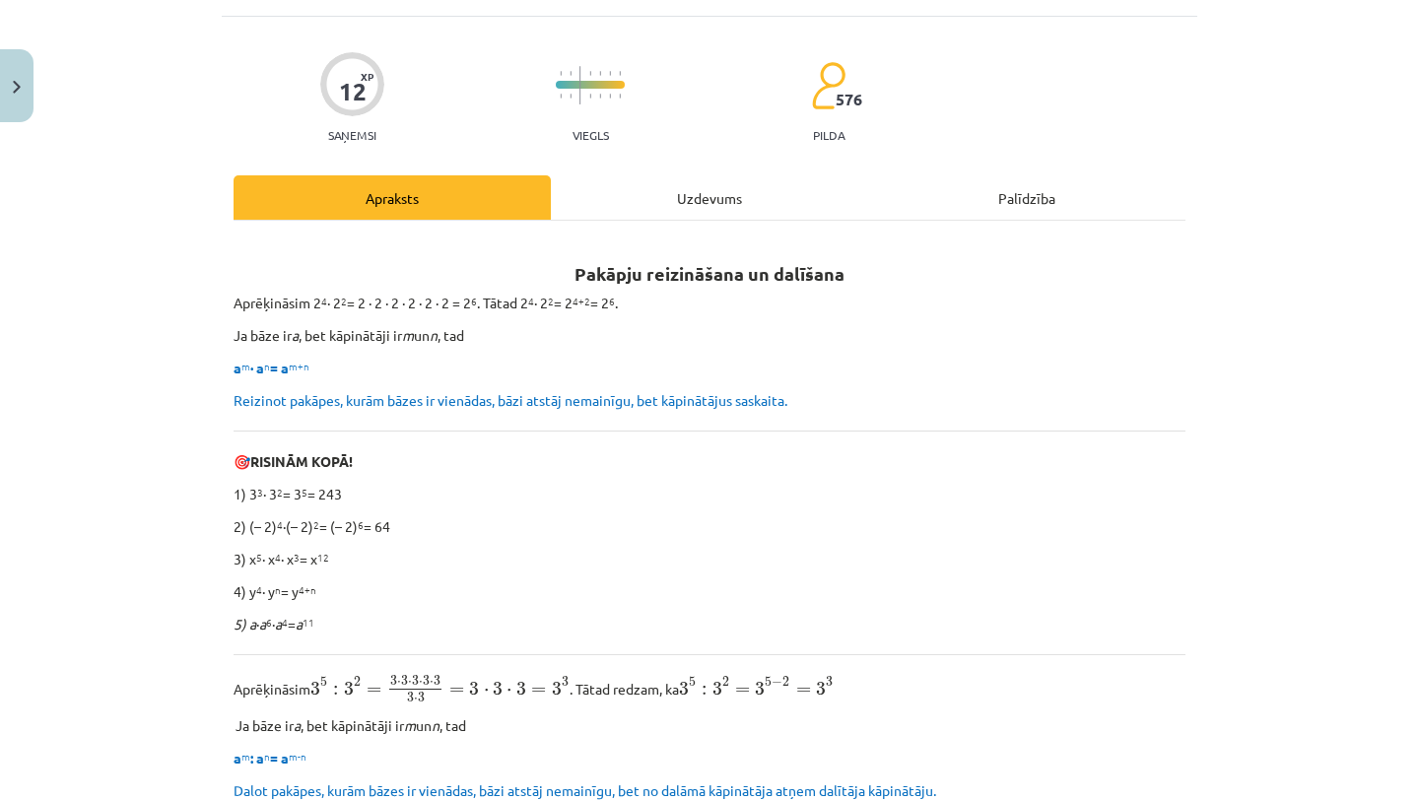
scroll to position [115, 0]
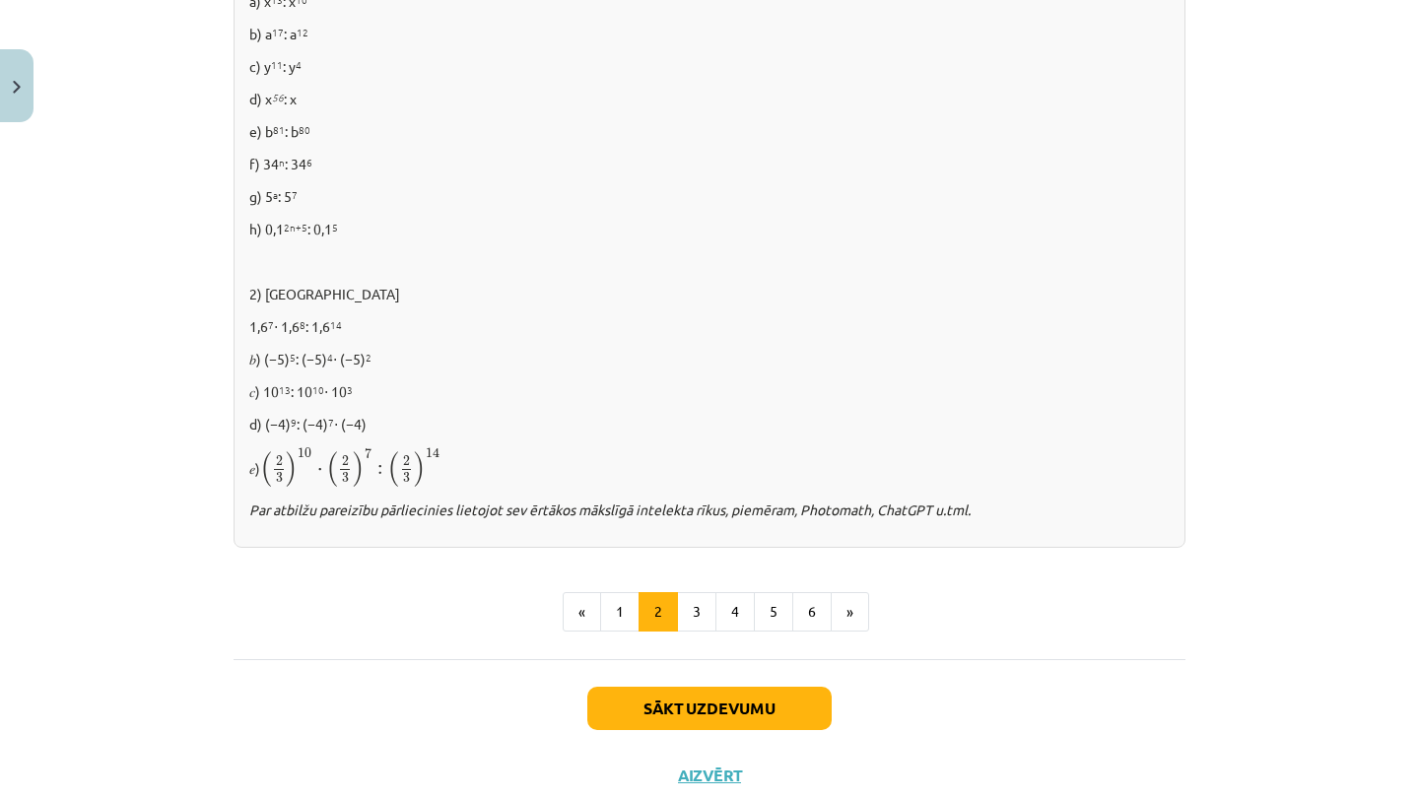
scroll to position [1235, 0]
click at [700, 609] on button "3" at bounding box center [696, 610] width 39 height 39
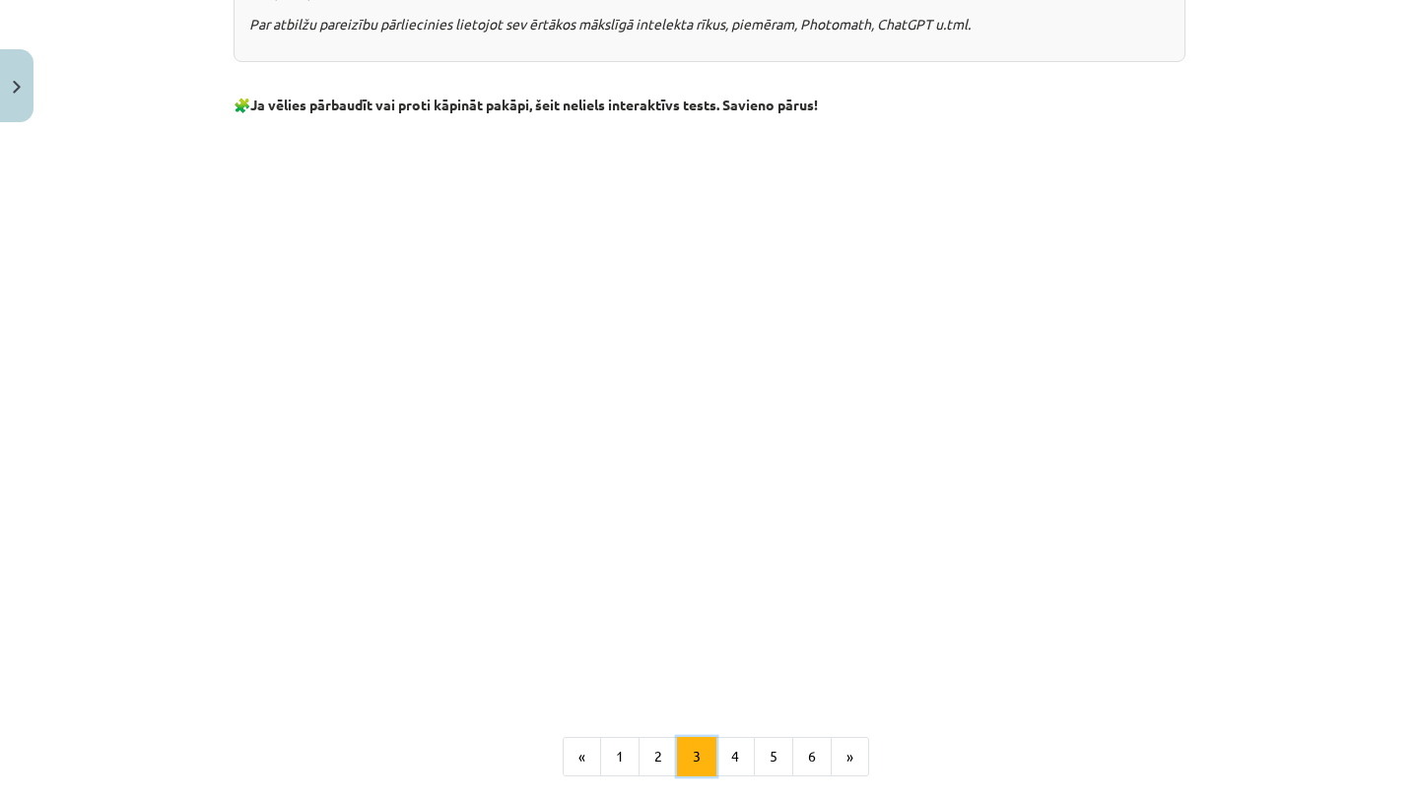
scroll to position [1465, 0]
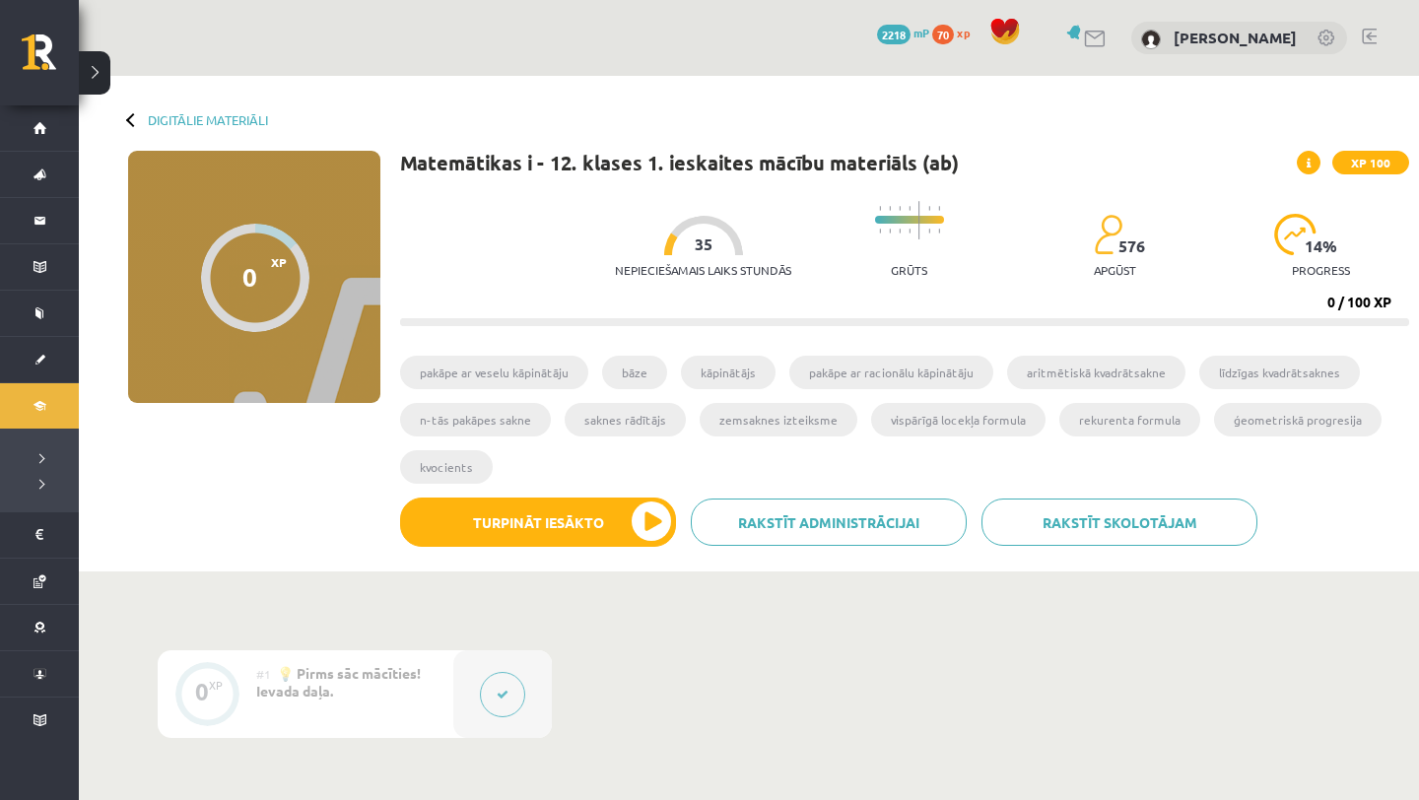
scroll to position [261, 0]
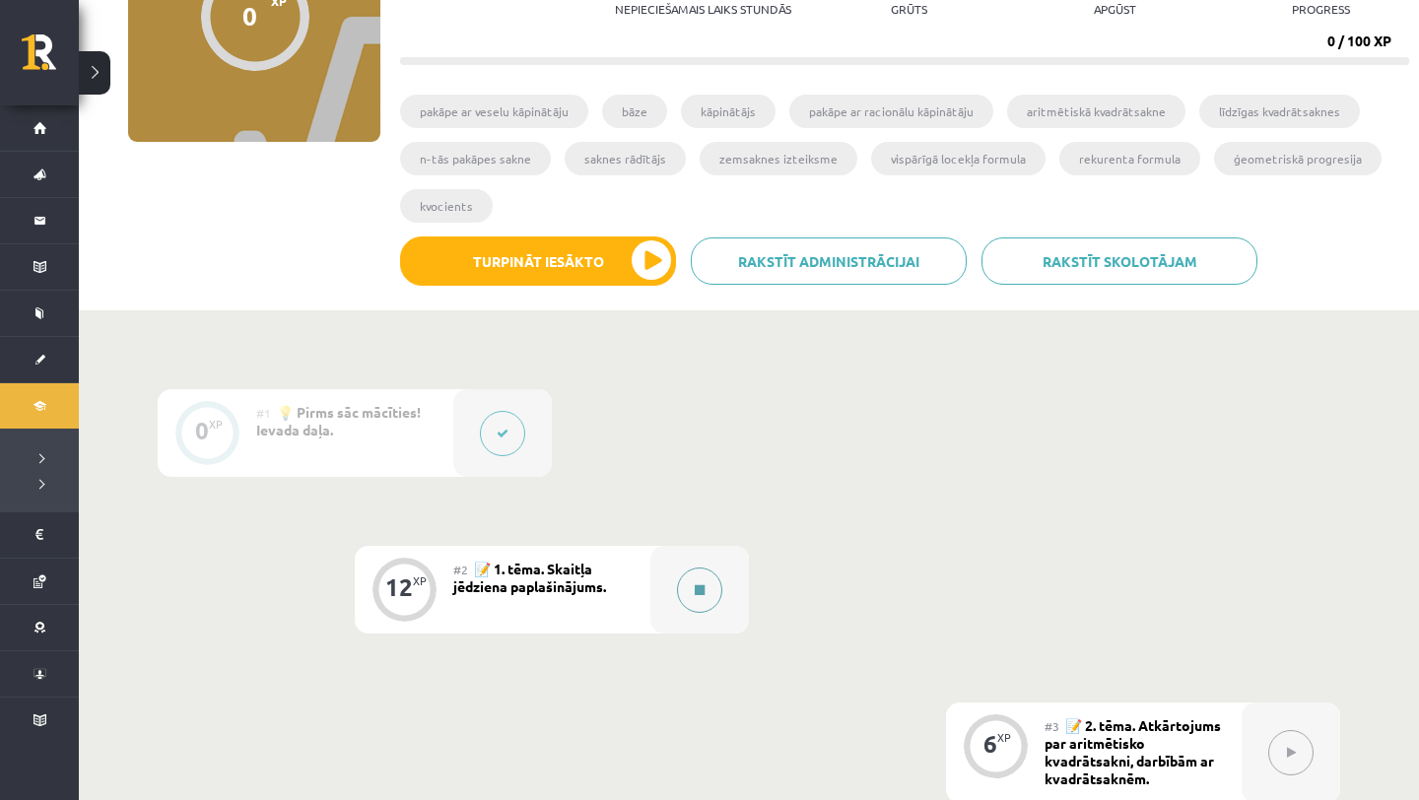
click at [692, 587] on button at bounding box center [699, 589] width 45 height 45
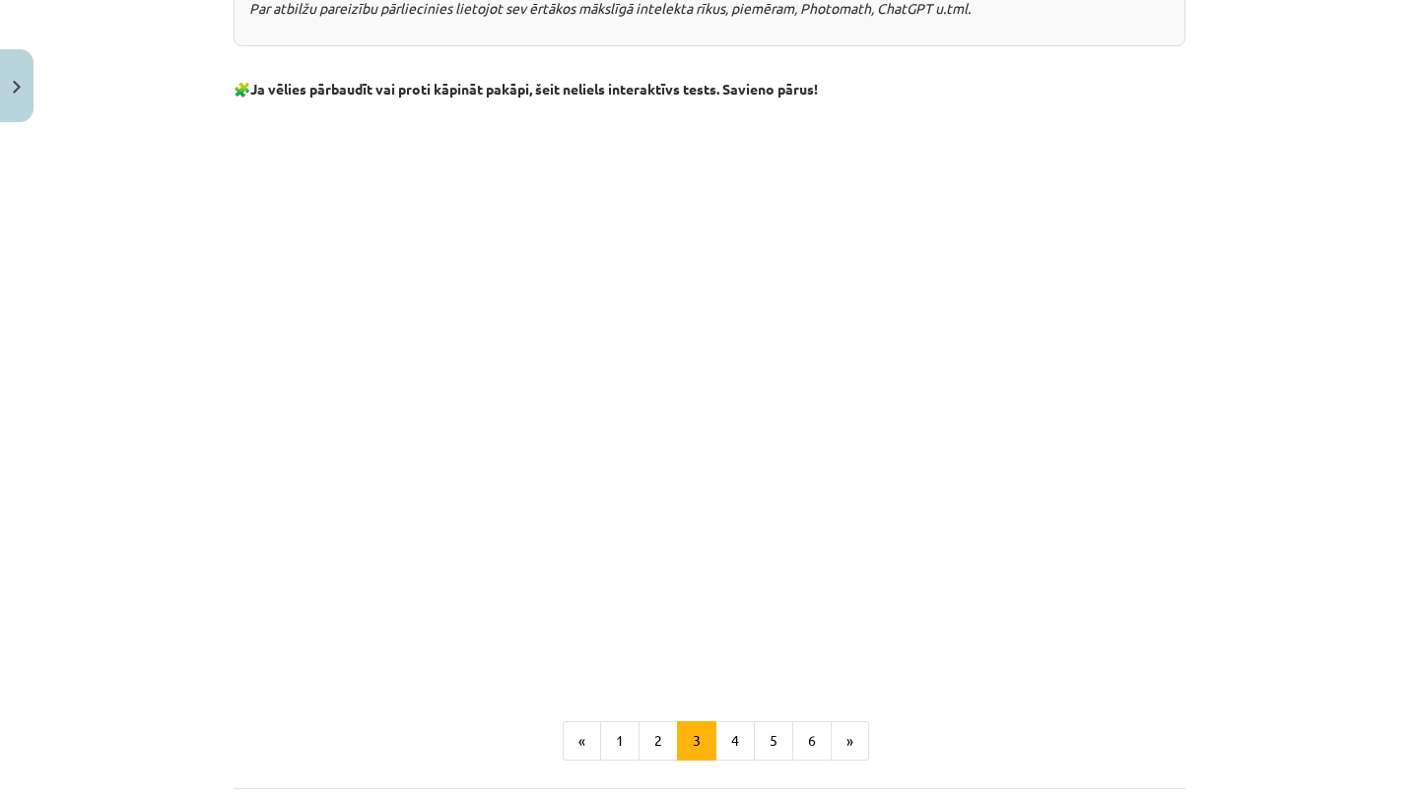
scroll to position [1511, 0]
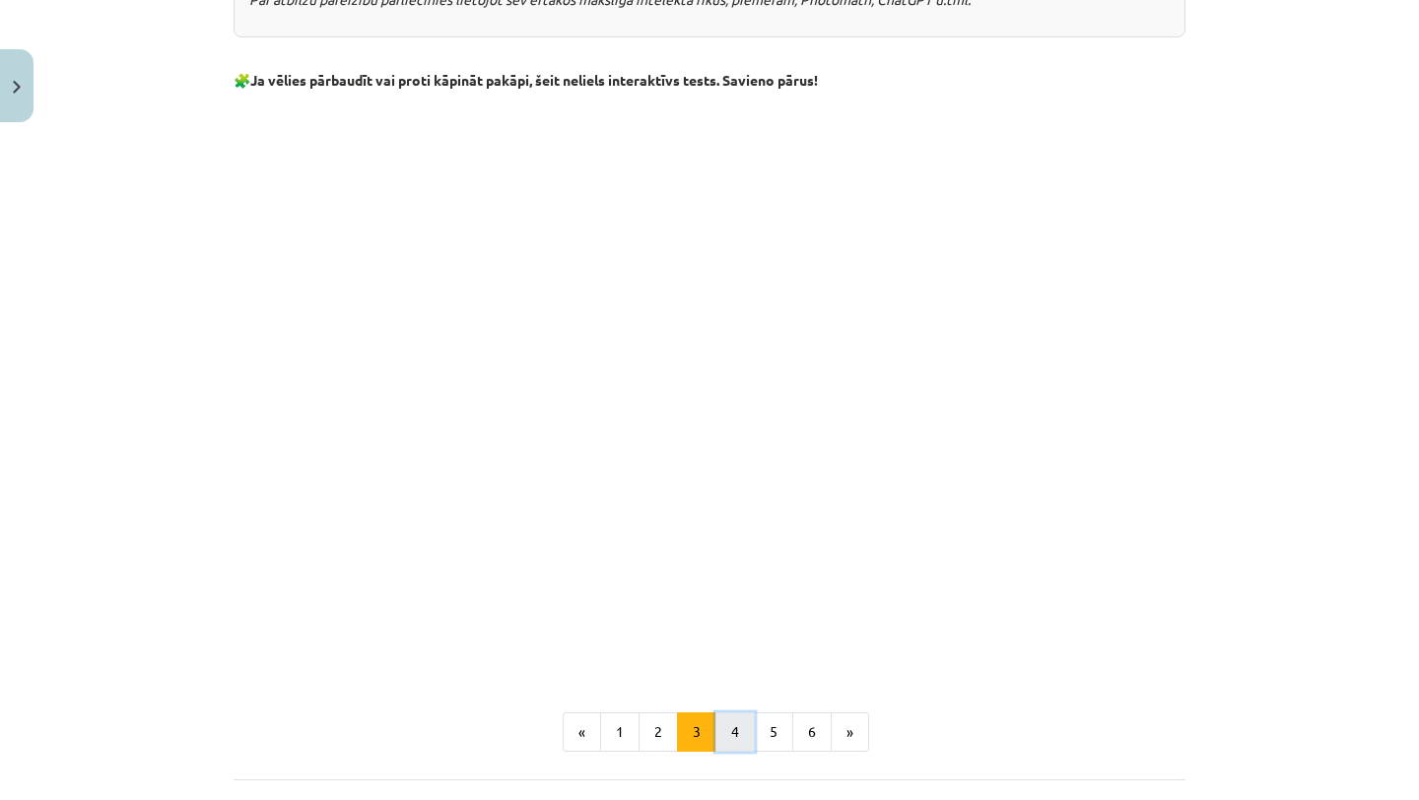
click at [733, 729] on button "4" at bounding box center [734, 731] width 39 height 39
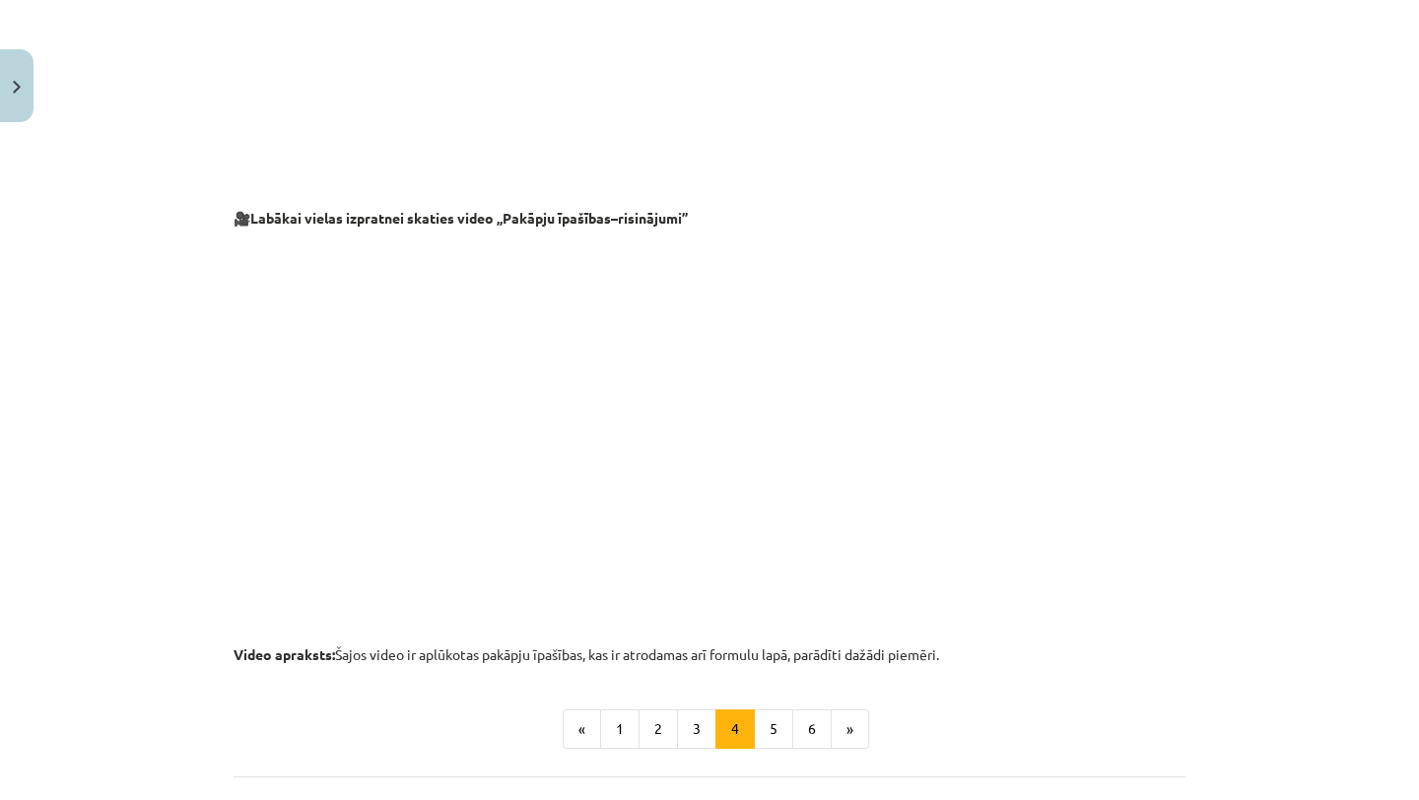
scroll to position [1833, 0]
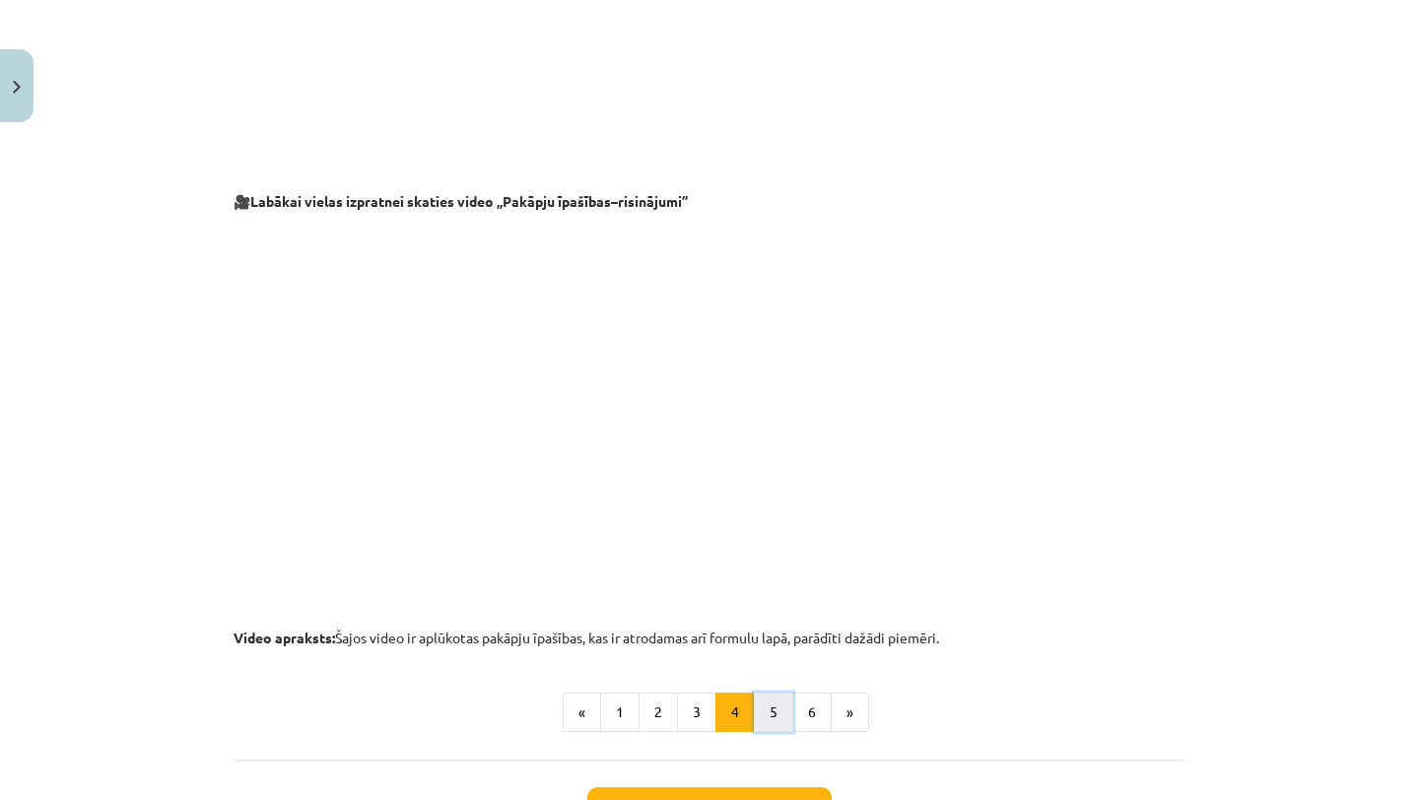
click at [776, 704] on button "5" at bounding box center [773, 712] width 39 height 39
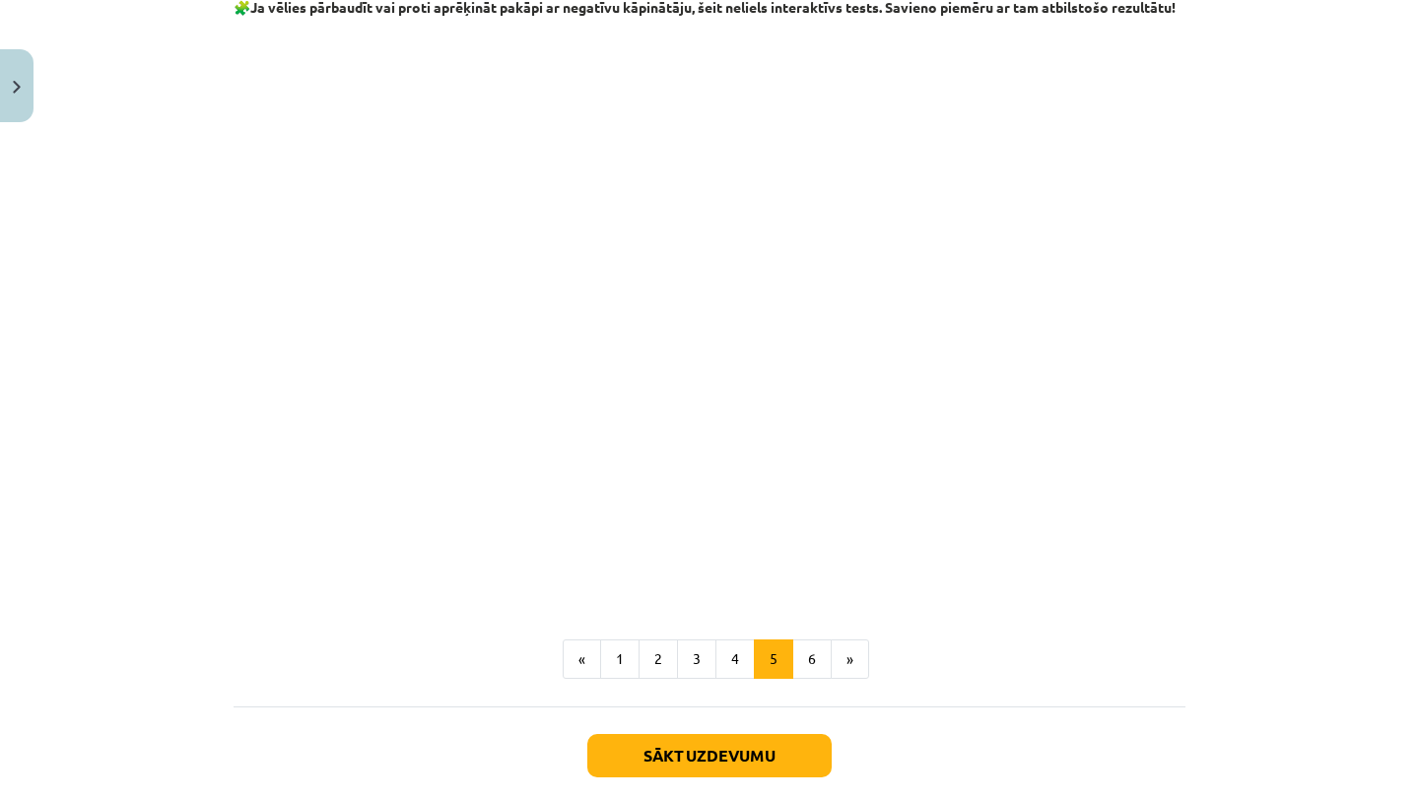
scroll to position [2263, 0]
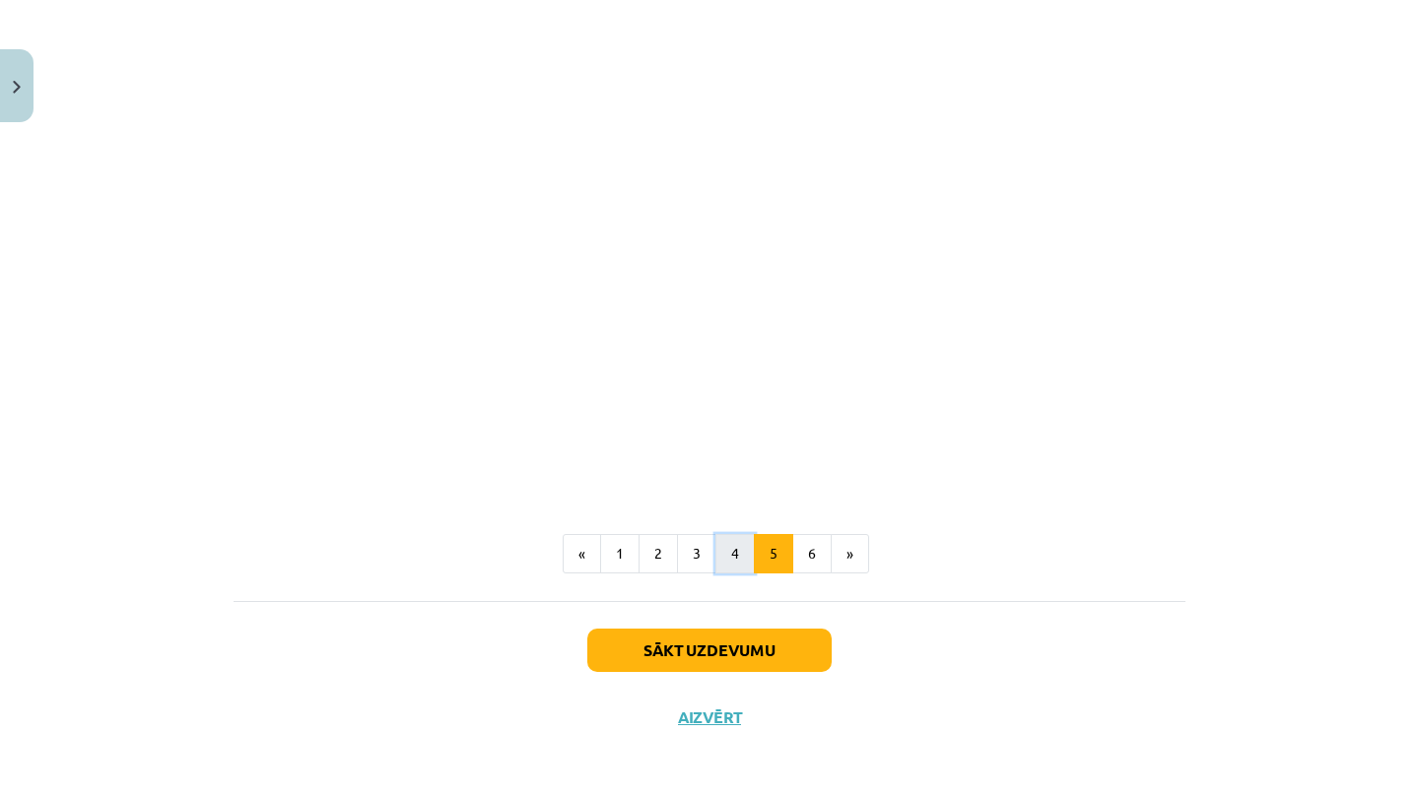
click at [737, 557] on button "4" at bounding box center [734, 553] width 39 height 39
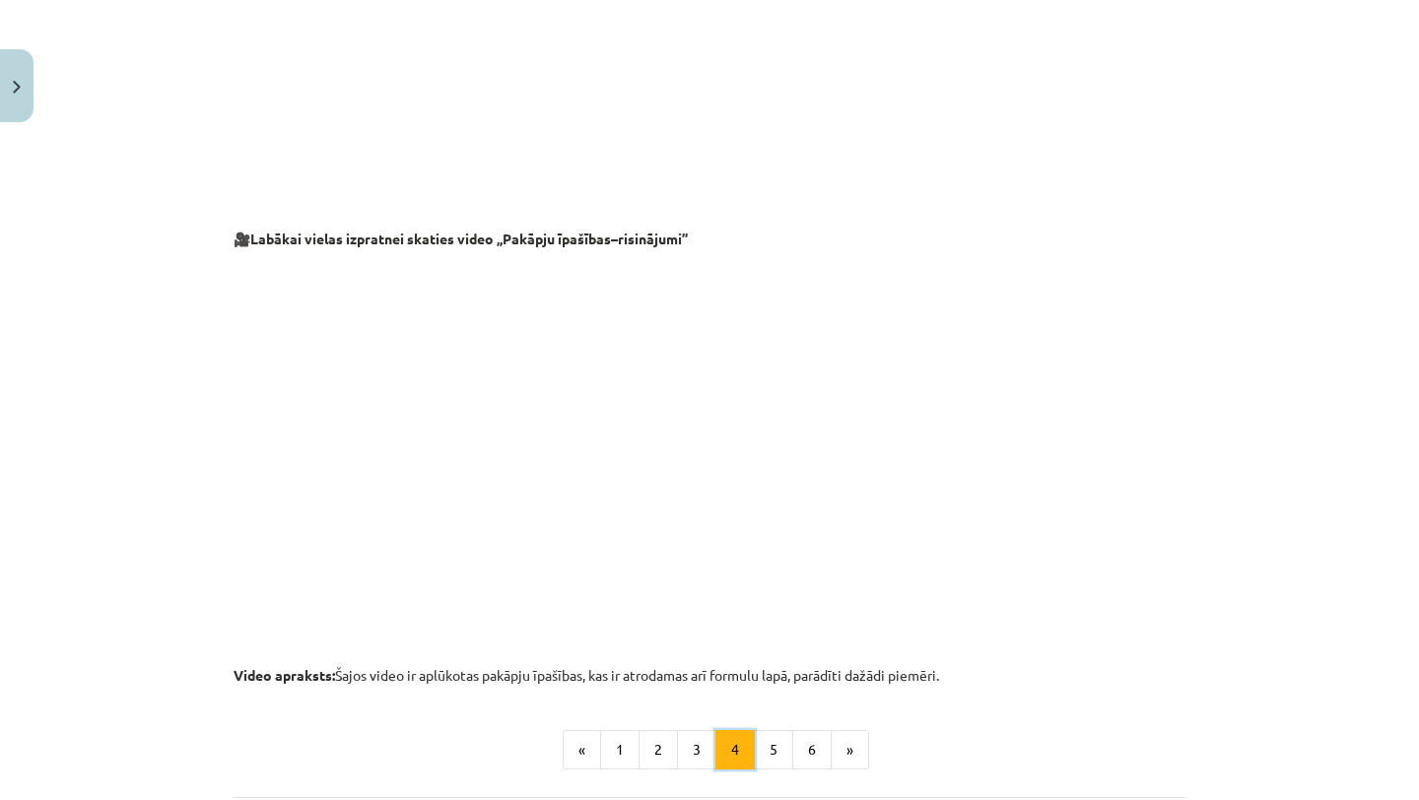
scroll to position [1992, 0]
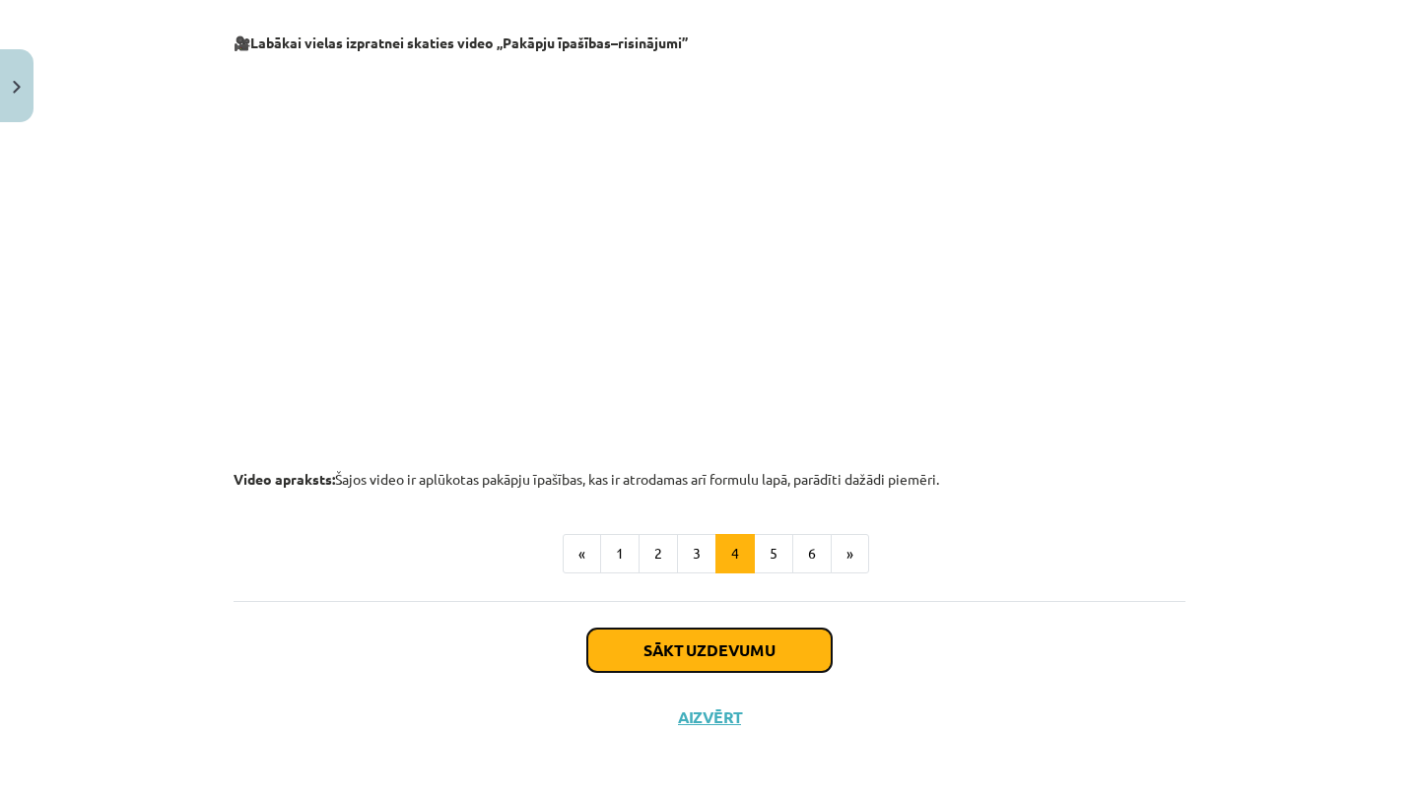
click at [713, 641] on button "Sākt uzdevumu" at bounding box center [709, 650] width 244 height 43
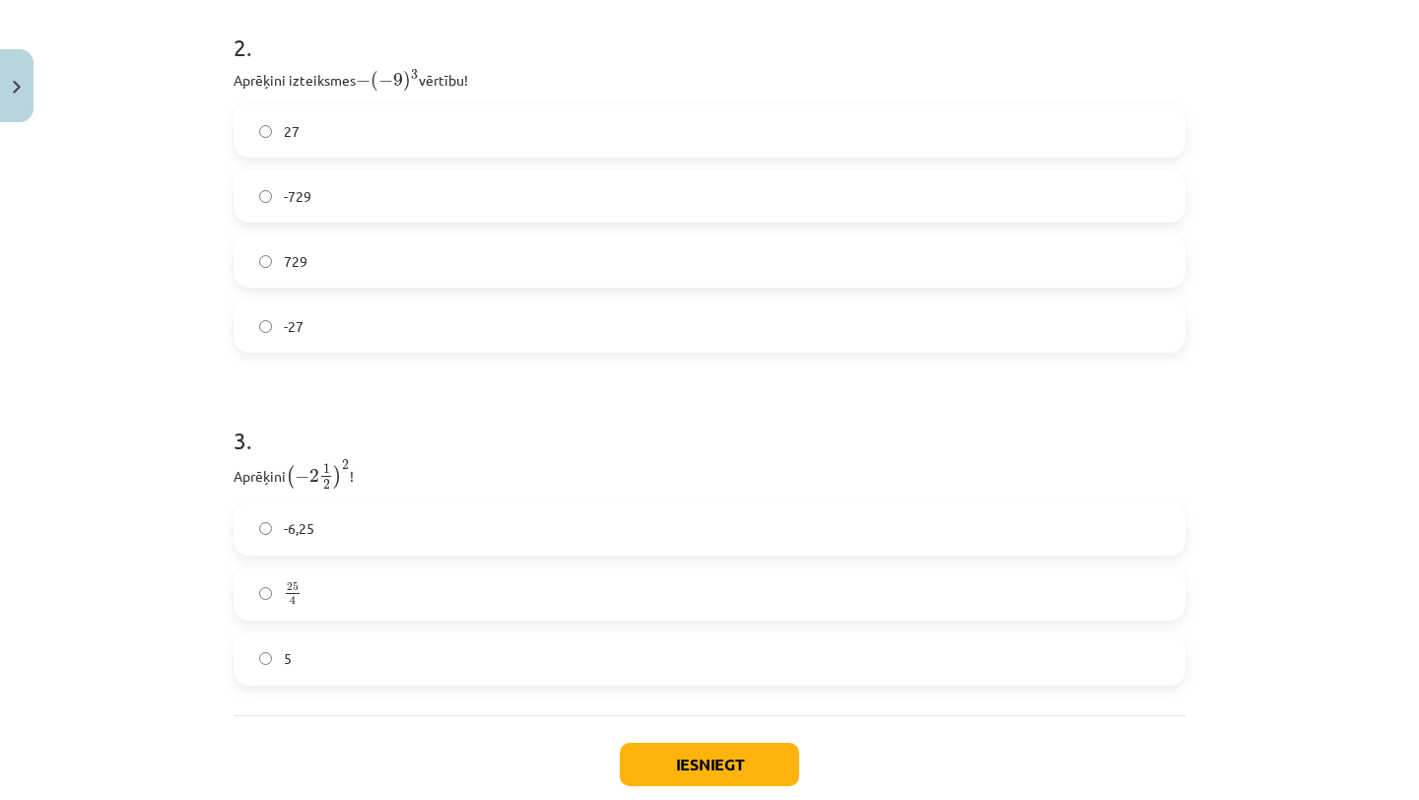
scroll to position [1088, 0]
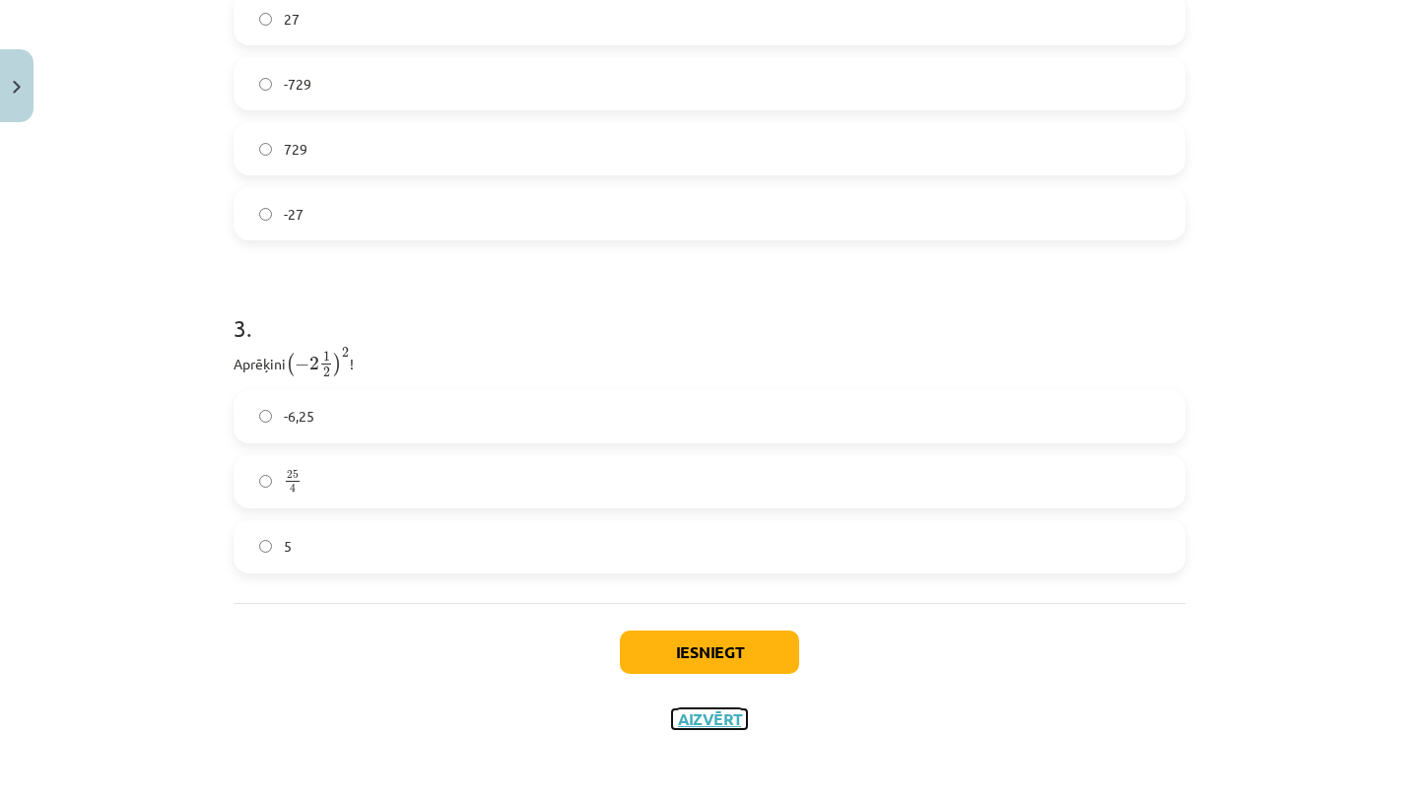
click at [712, 717] on button "Aizvērt" at bounding box center [709, 719] width 75 height 20
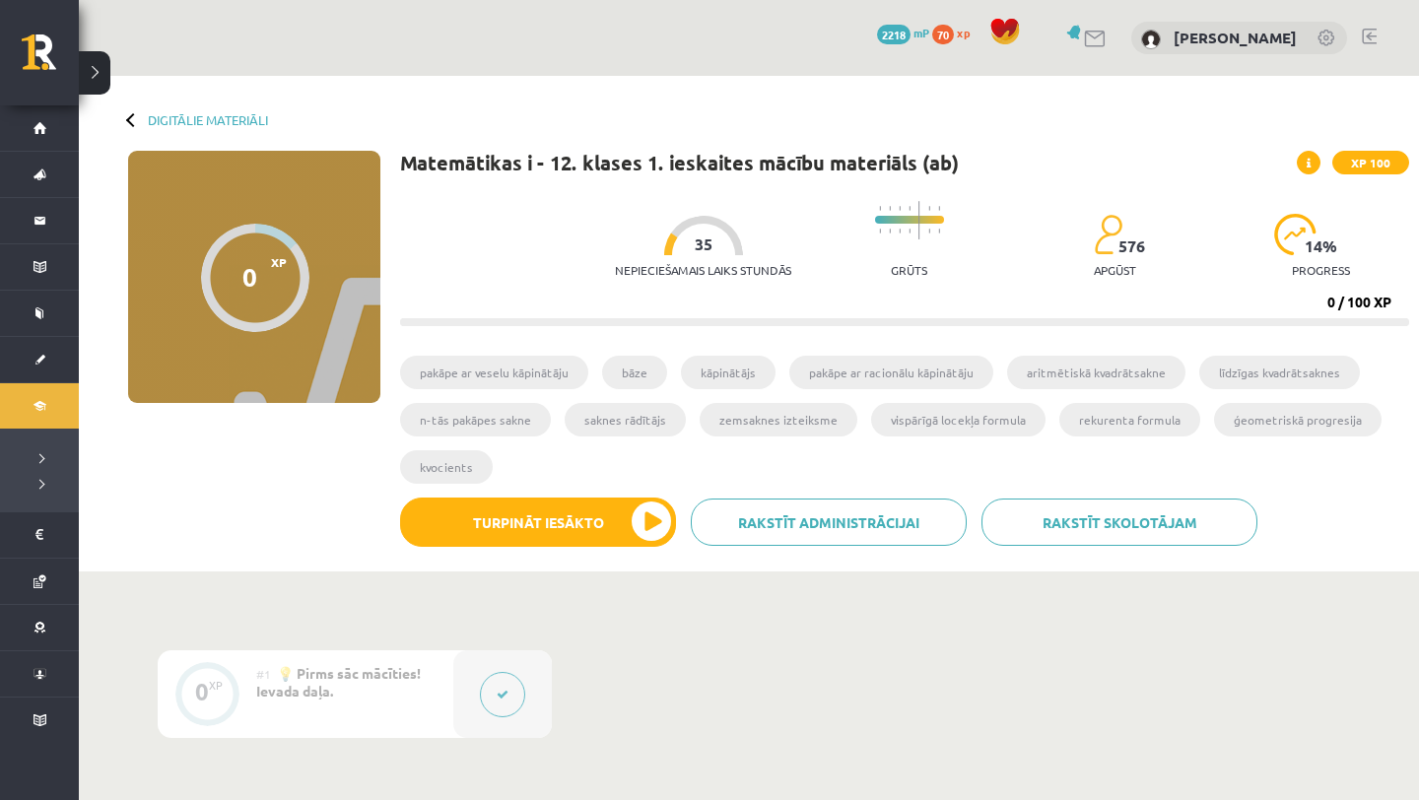
scroll to position [90, 0]
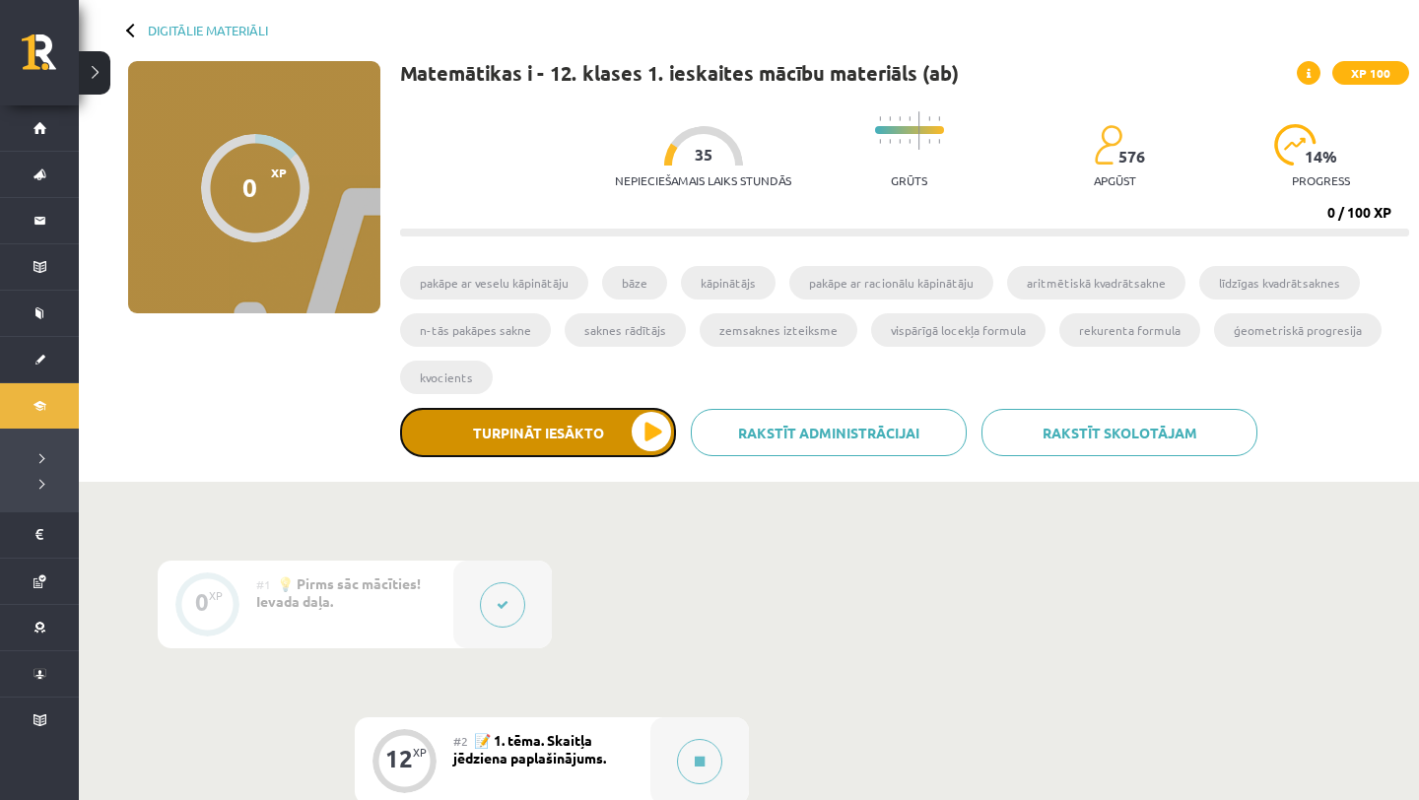
click at [641, 434] on button "Turpināt iesākto" at bounding box center [538, 432] width 276 height 49
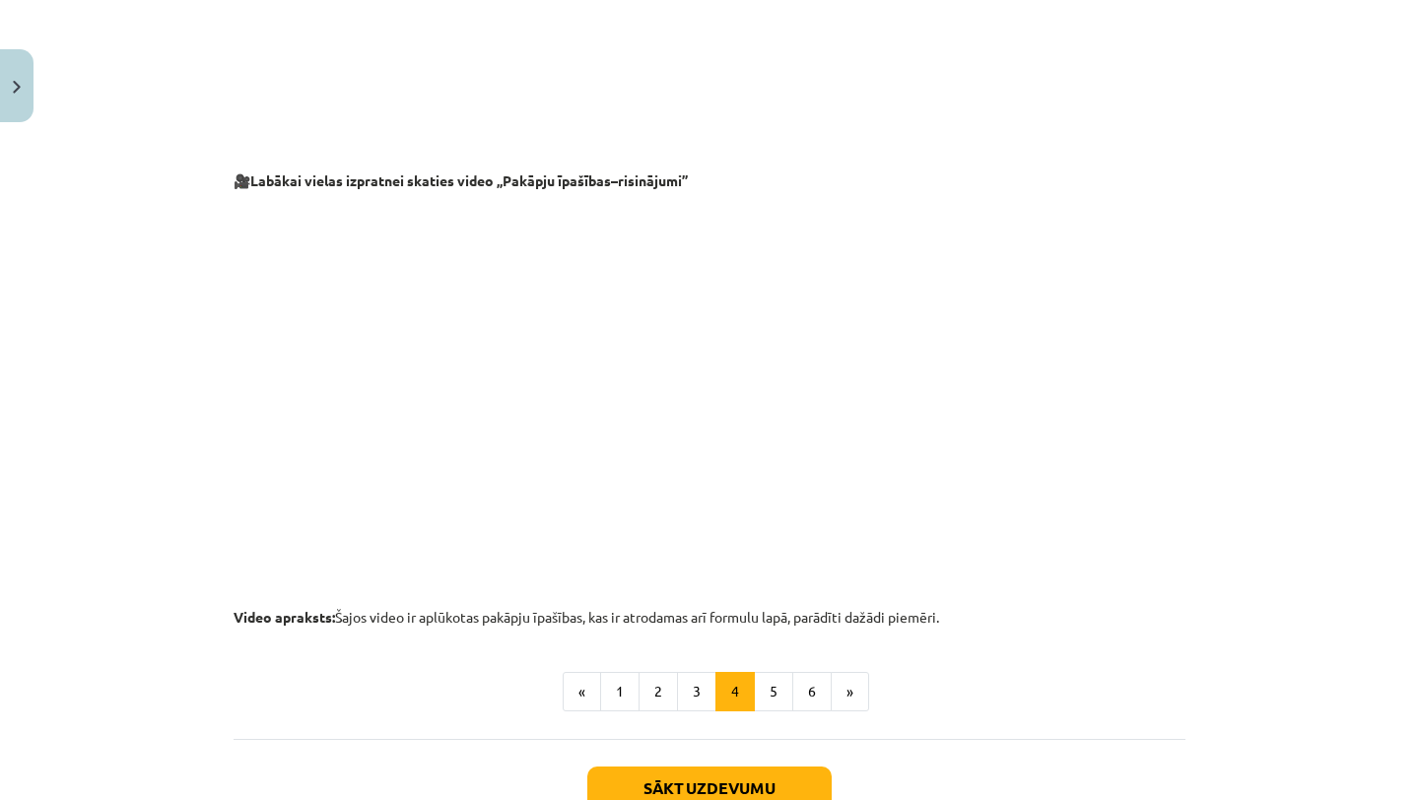
scroll to position [1992, 0]
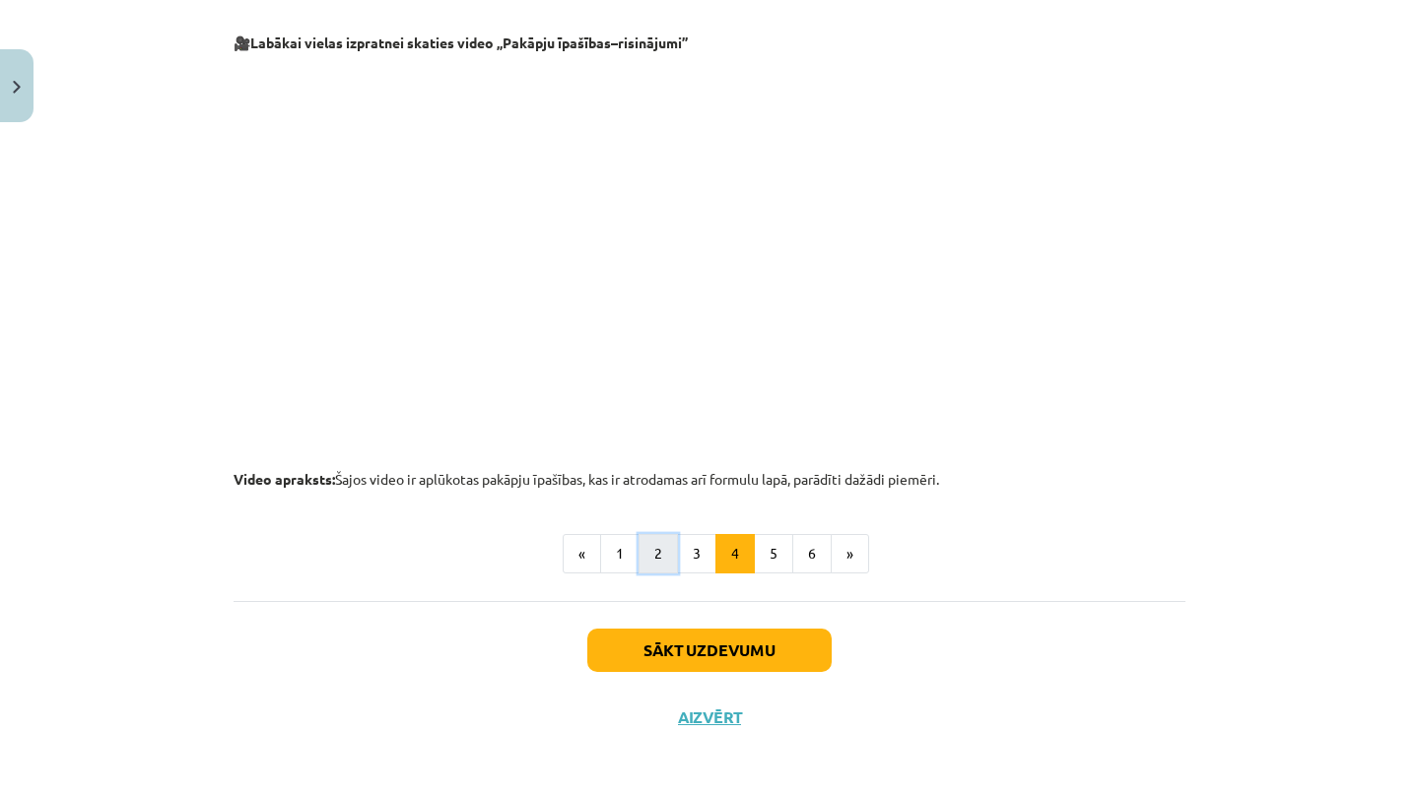
click at [649, 554] on button "2" at bounding box center [657, 553] width 39 height 39
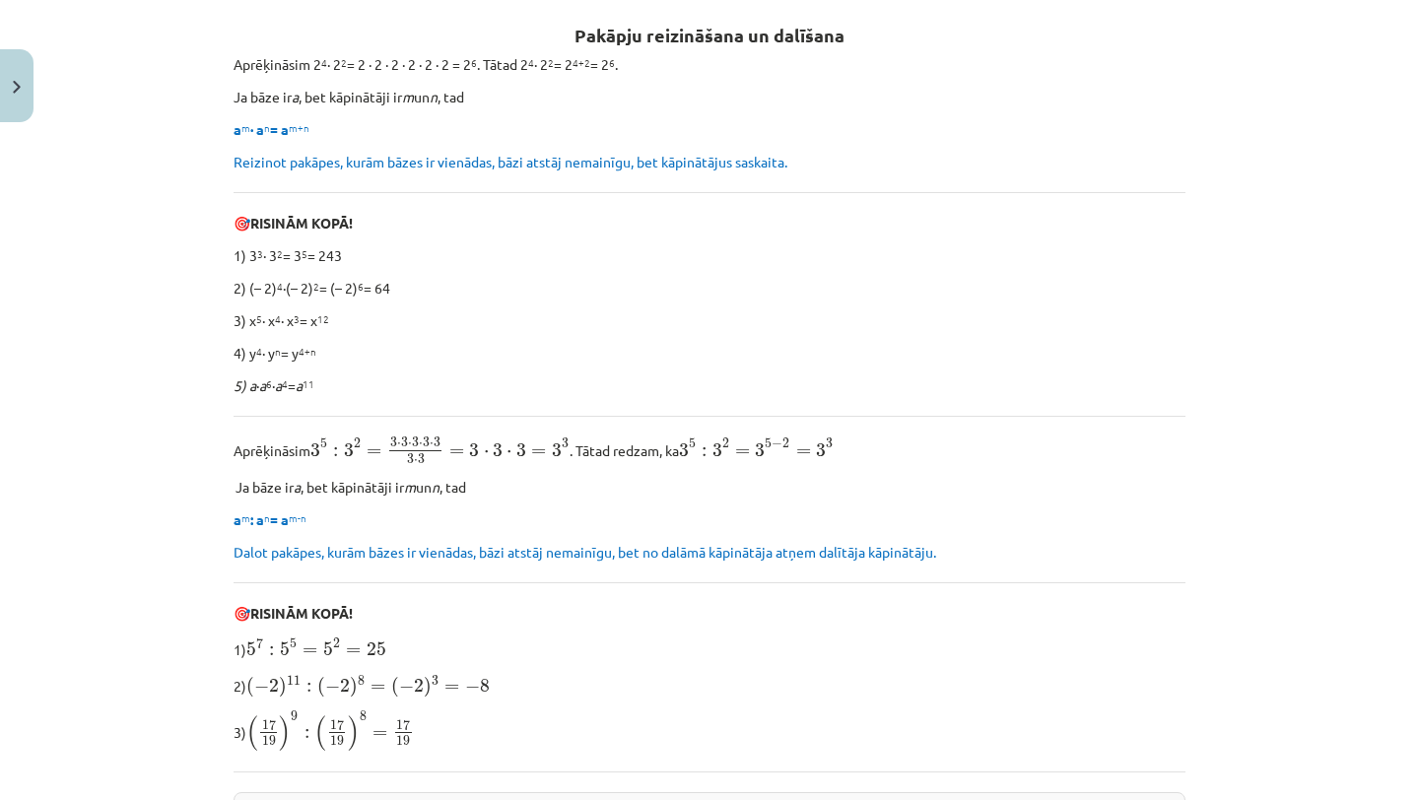
scroll to position [1292, 0]
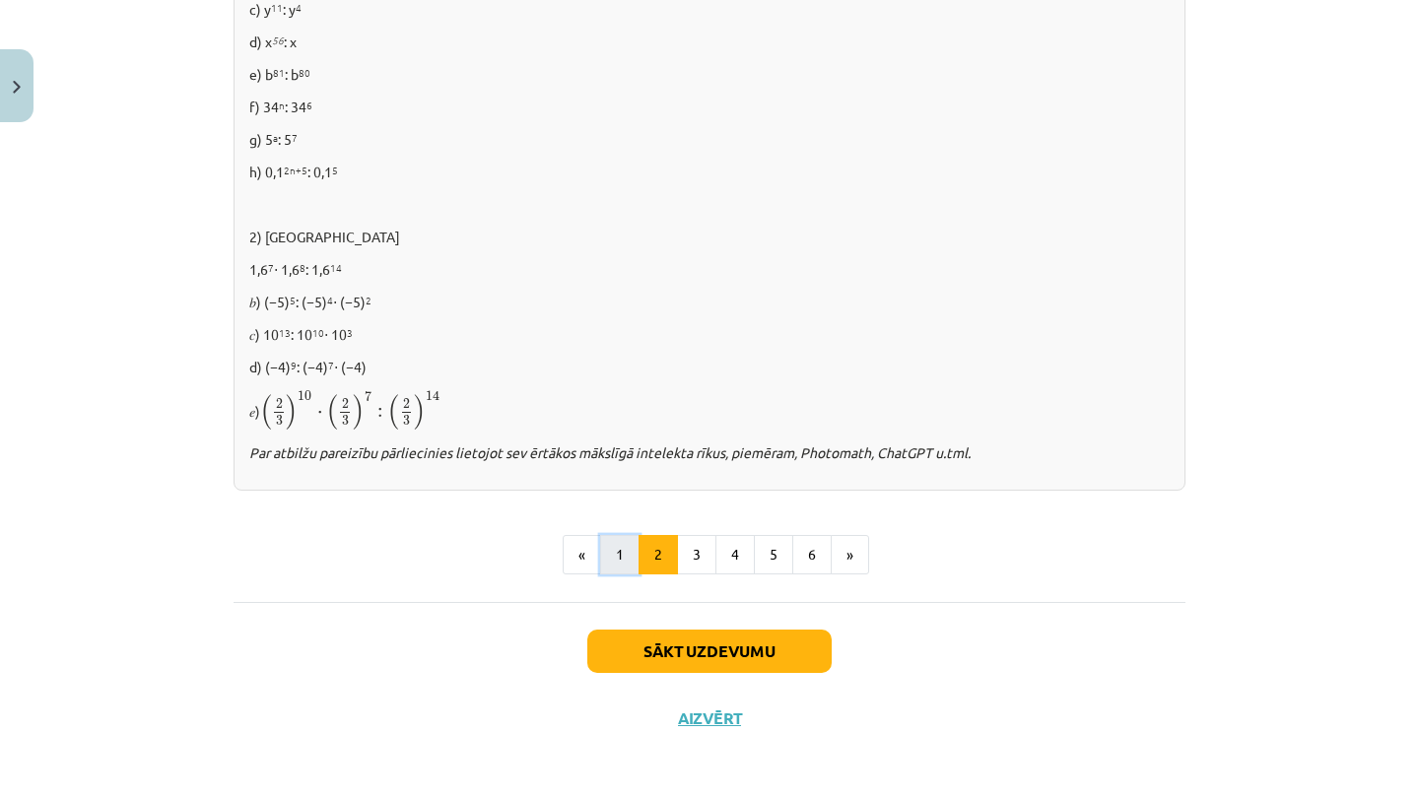
click at [627, 566] on button "1" at bounding box center [619, 554] width 39 height 39
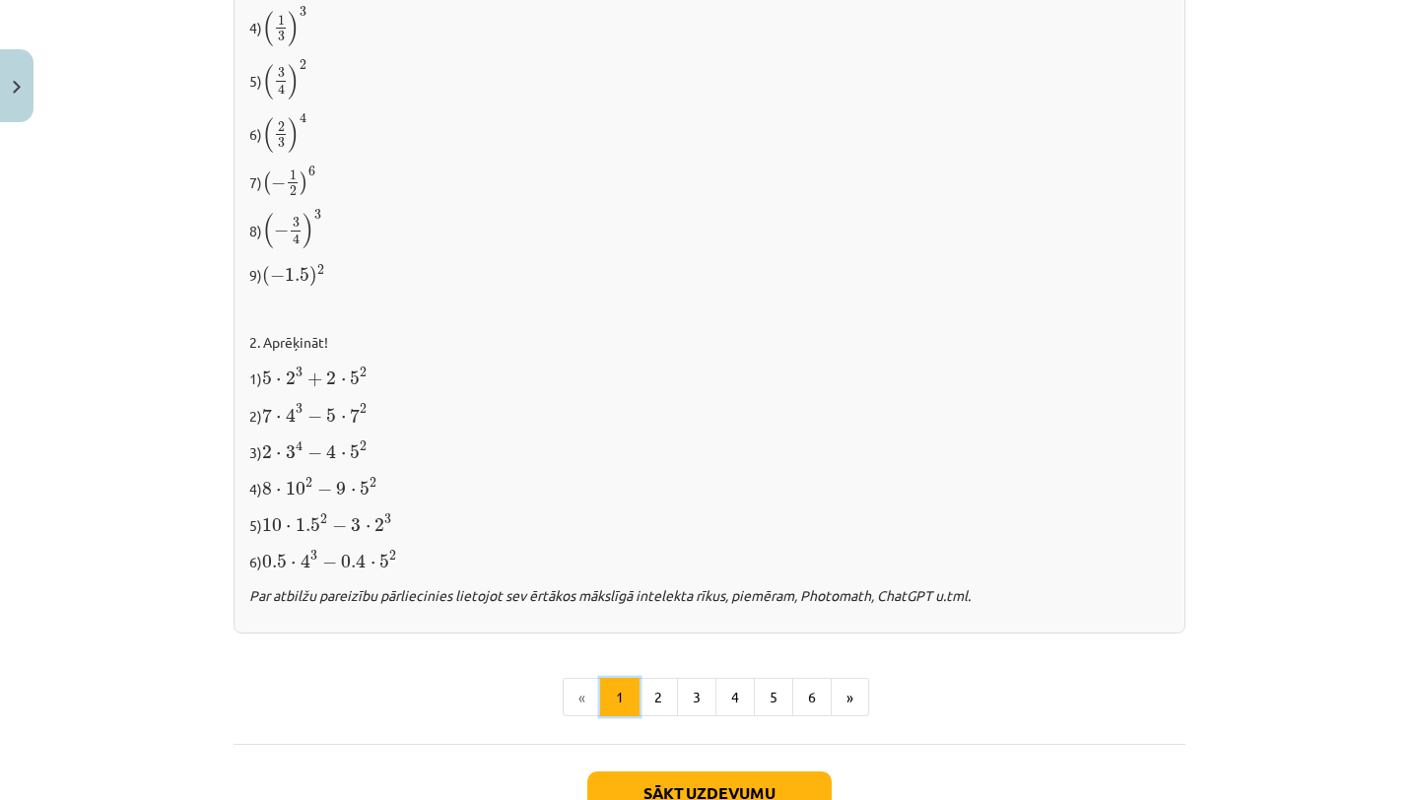
scroll to position [2000, 0]
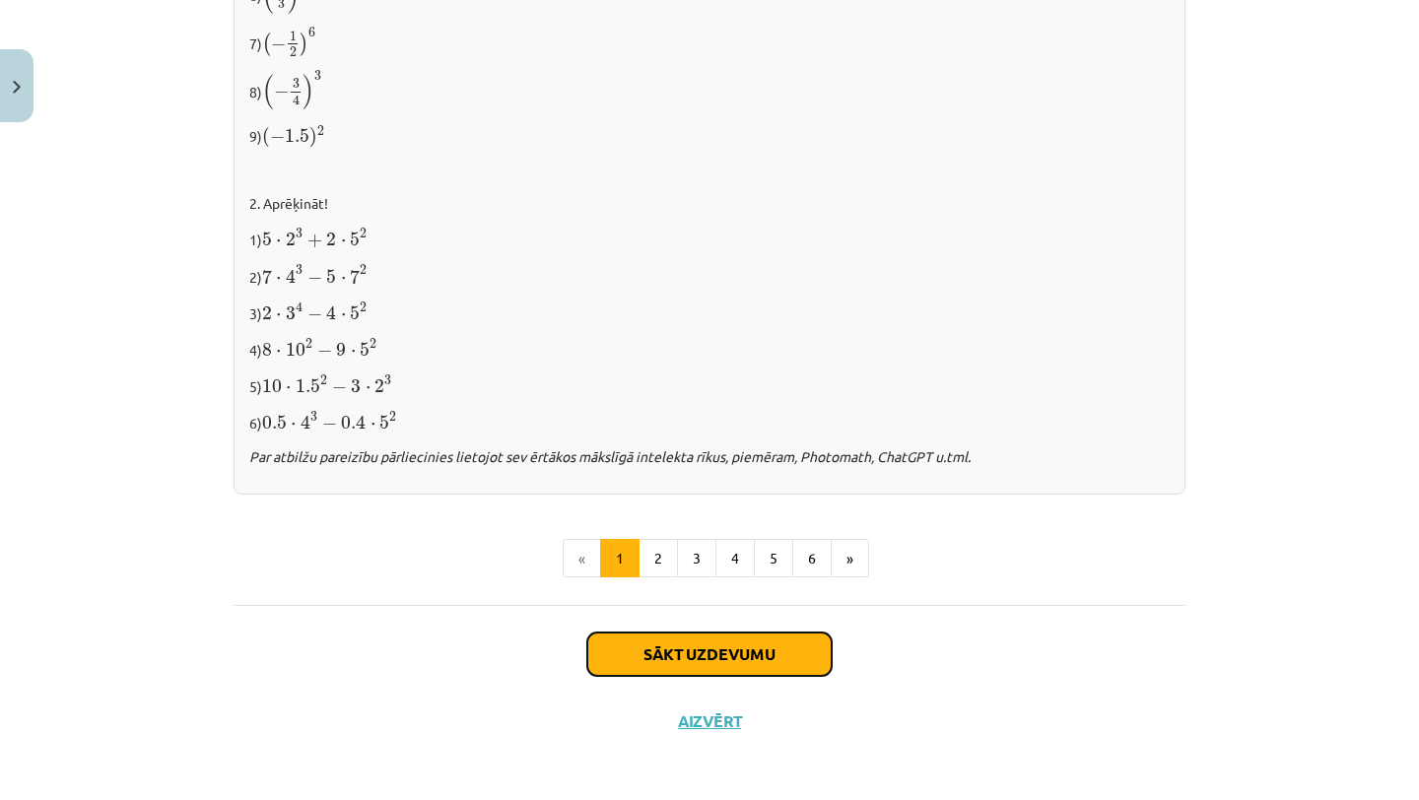
click at [680, 667] on button "Sākt uzdevumu" at bounding box center [709, 653] width 244 height 43
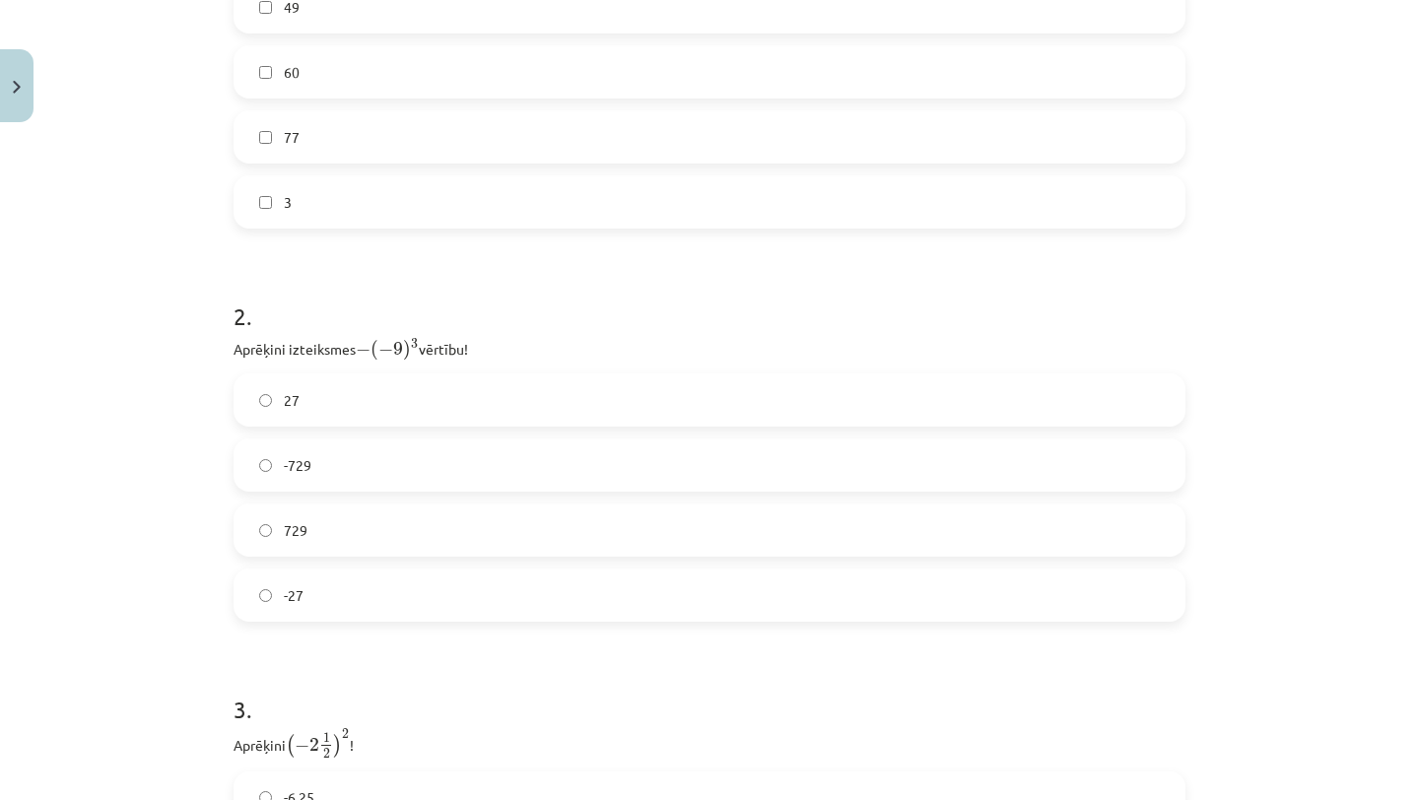
scroll to position [712, 0]
click at [269, 468] on label "-729" at bounding box center [709, 458] width 948 height 49
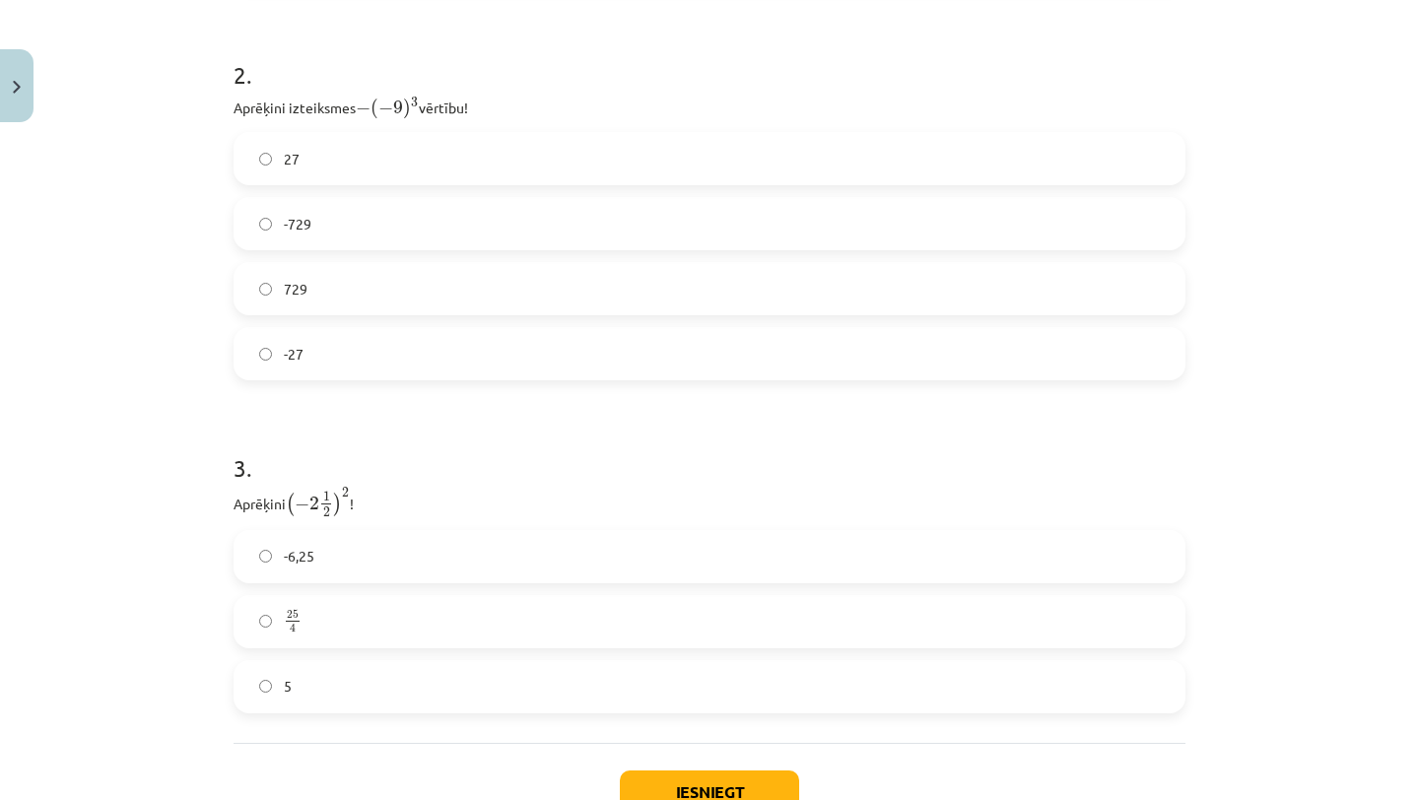
scroll to position [1088, 0]
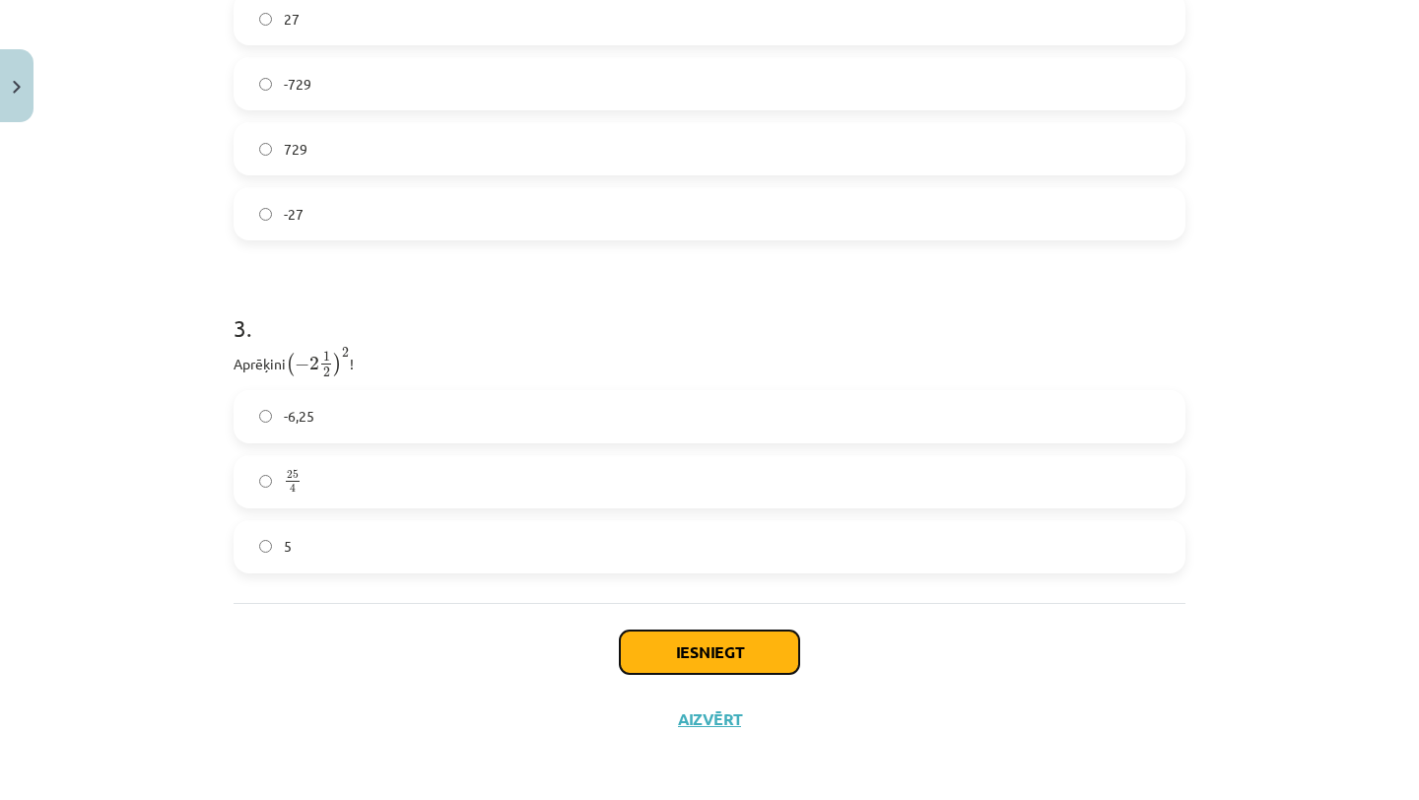
click at [738, 658] on button "Iesniegt" at bounding box center [709, 652] width 179 height 43
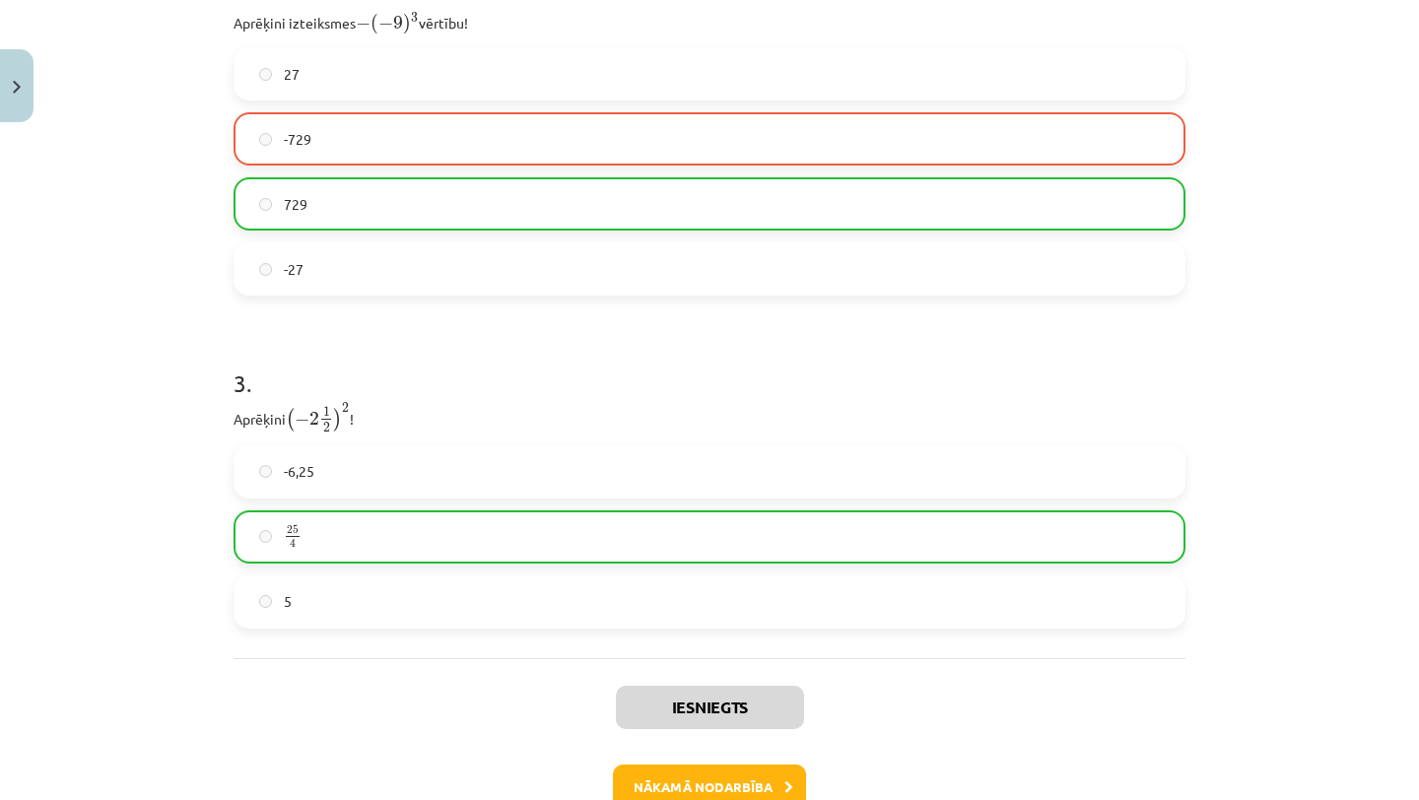
scroll to position [1150, 0]
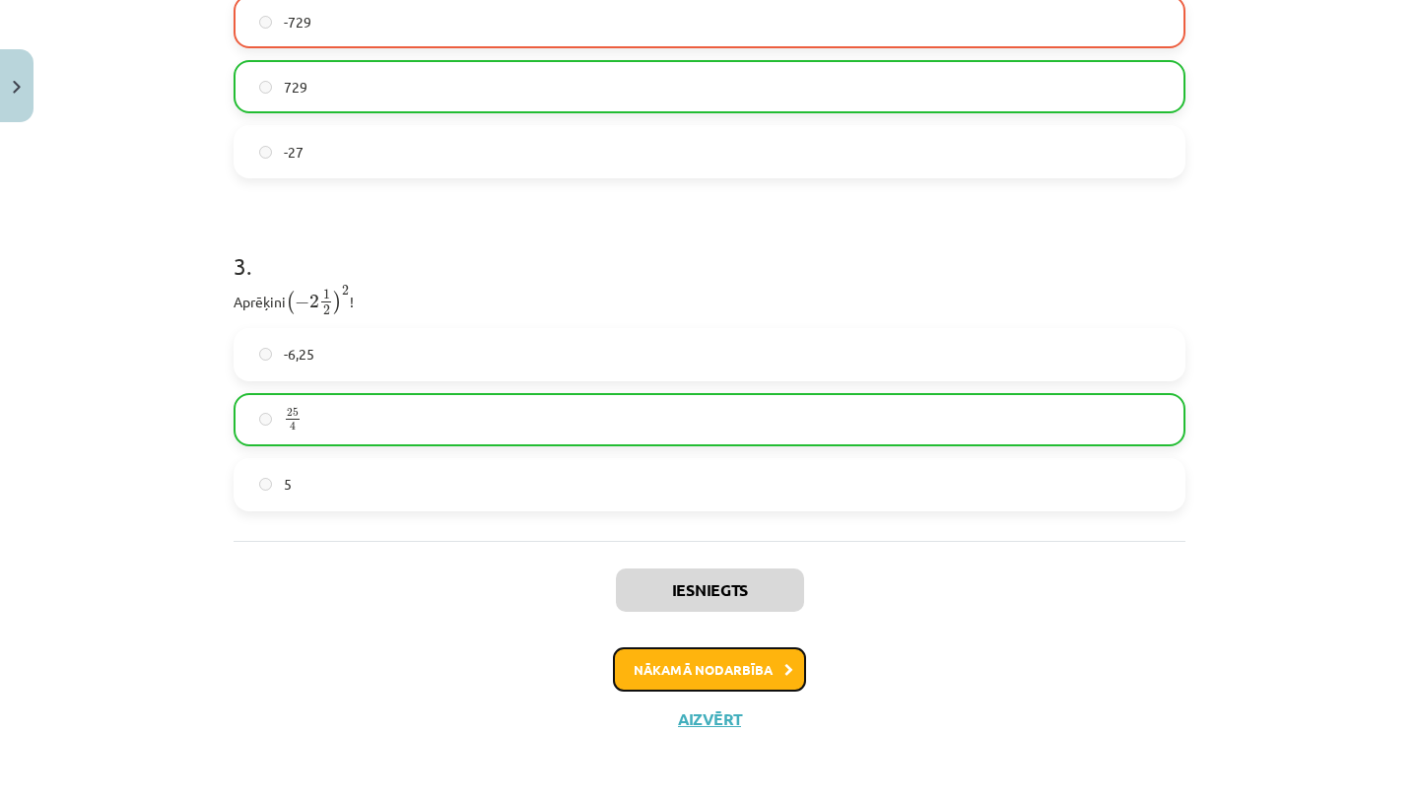
click at [740, 681] on button "Nākamā nodarbība" at bounding box center [709, 669] width 193 height 45
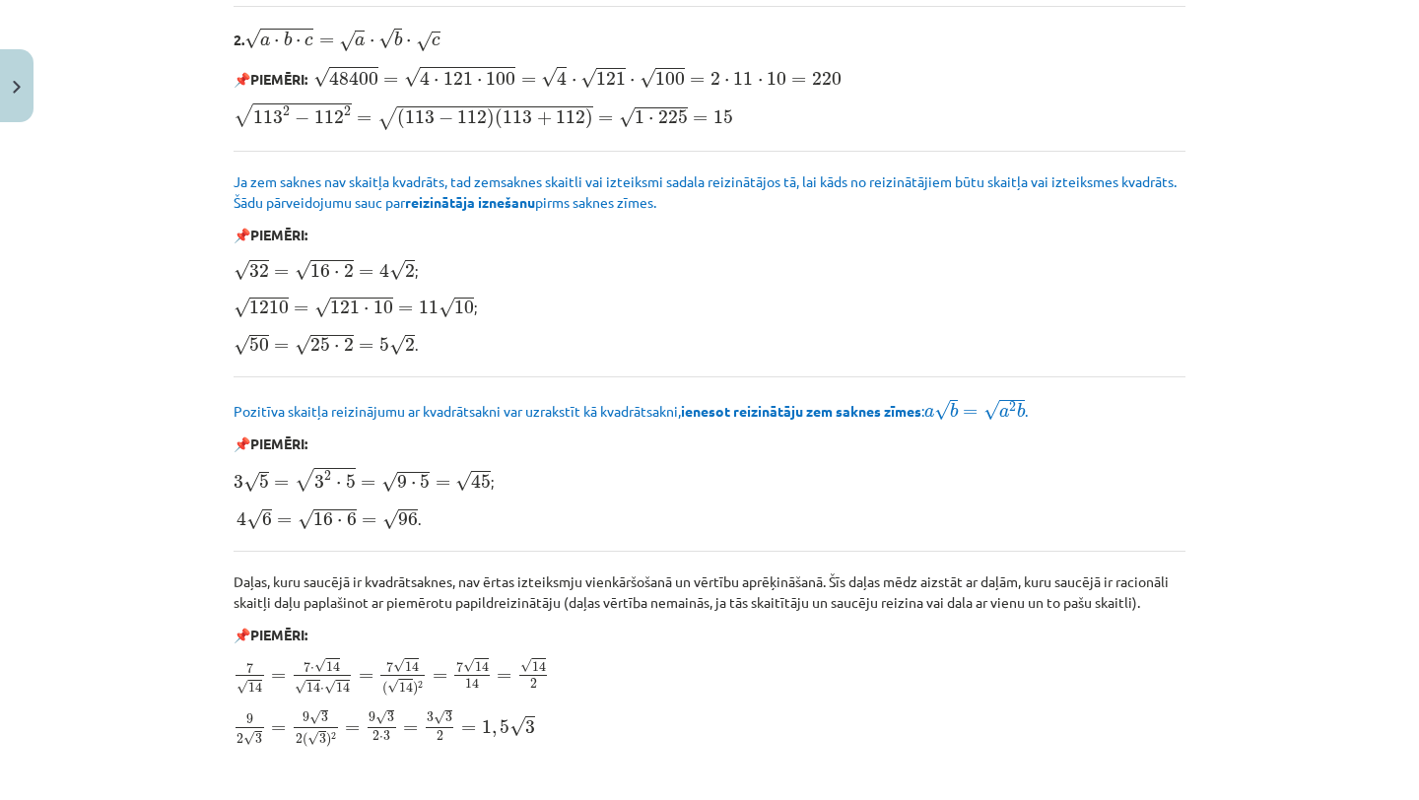
scroll to position [2293, 0]
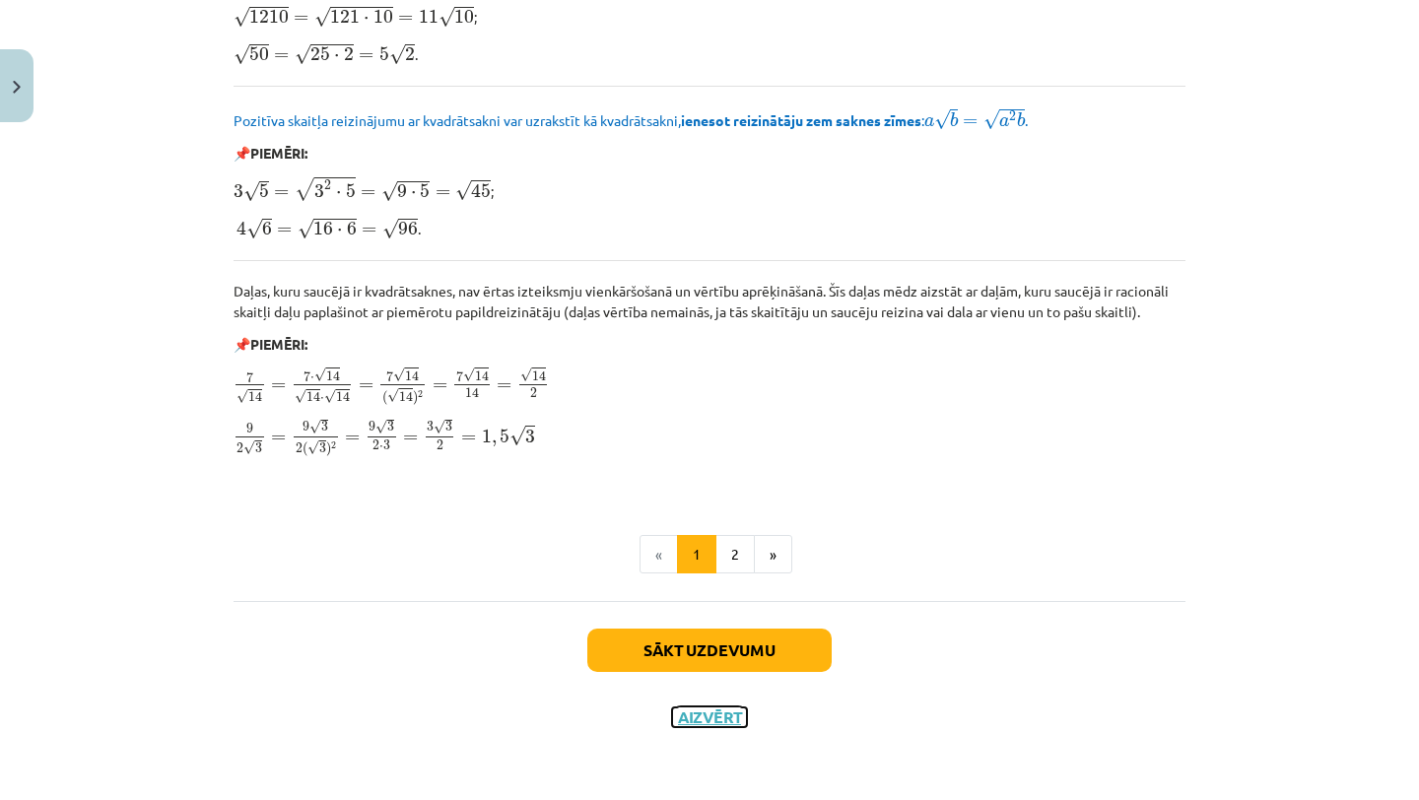
click at [718, 713] on button "Aizvērt" at bounding box center [709, 717] width 75 height 20
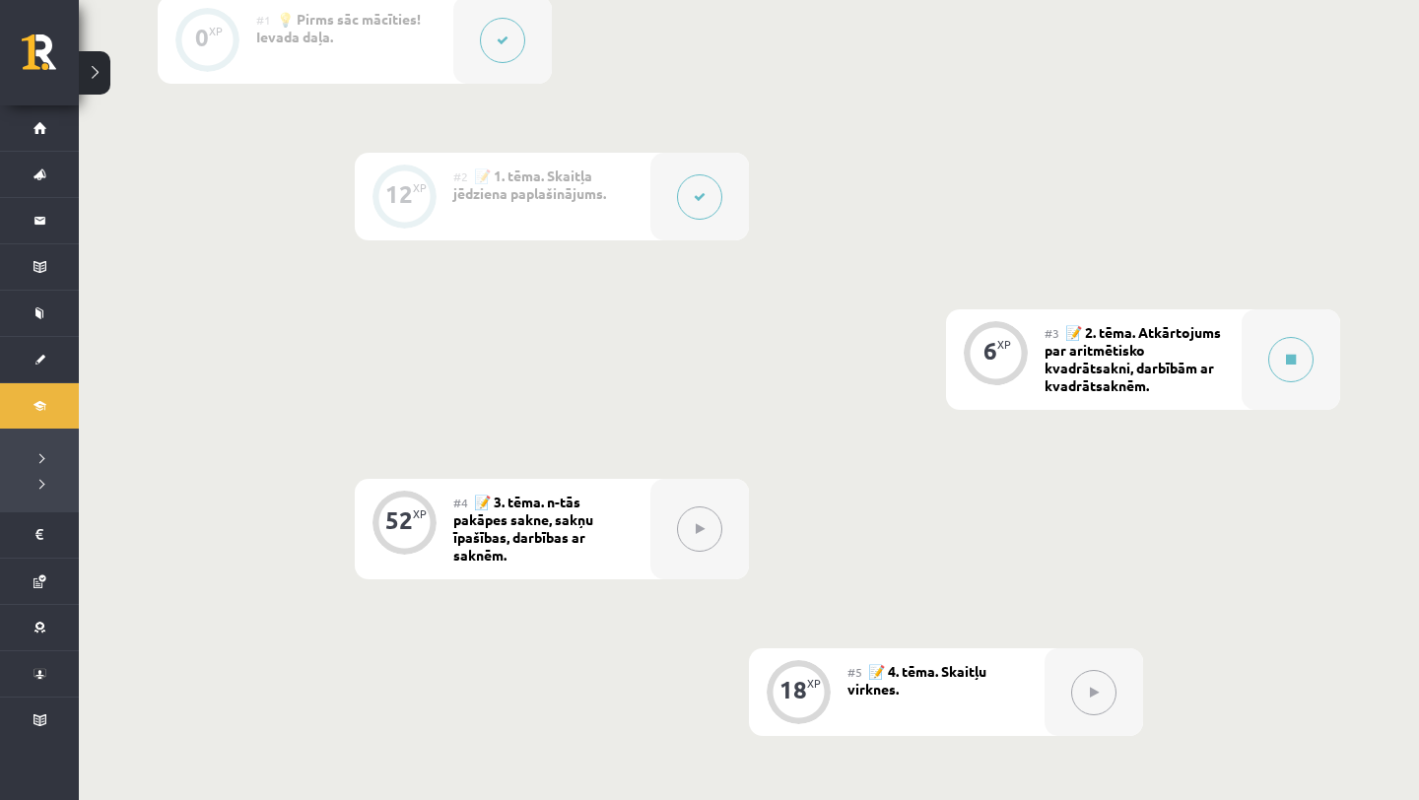
scroll to position [683, 0]
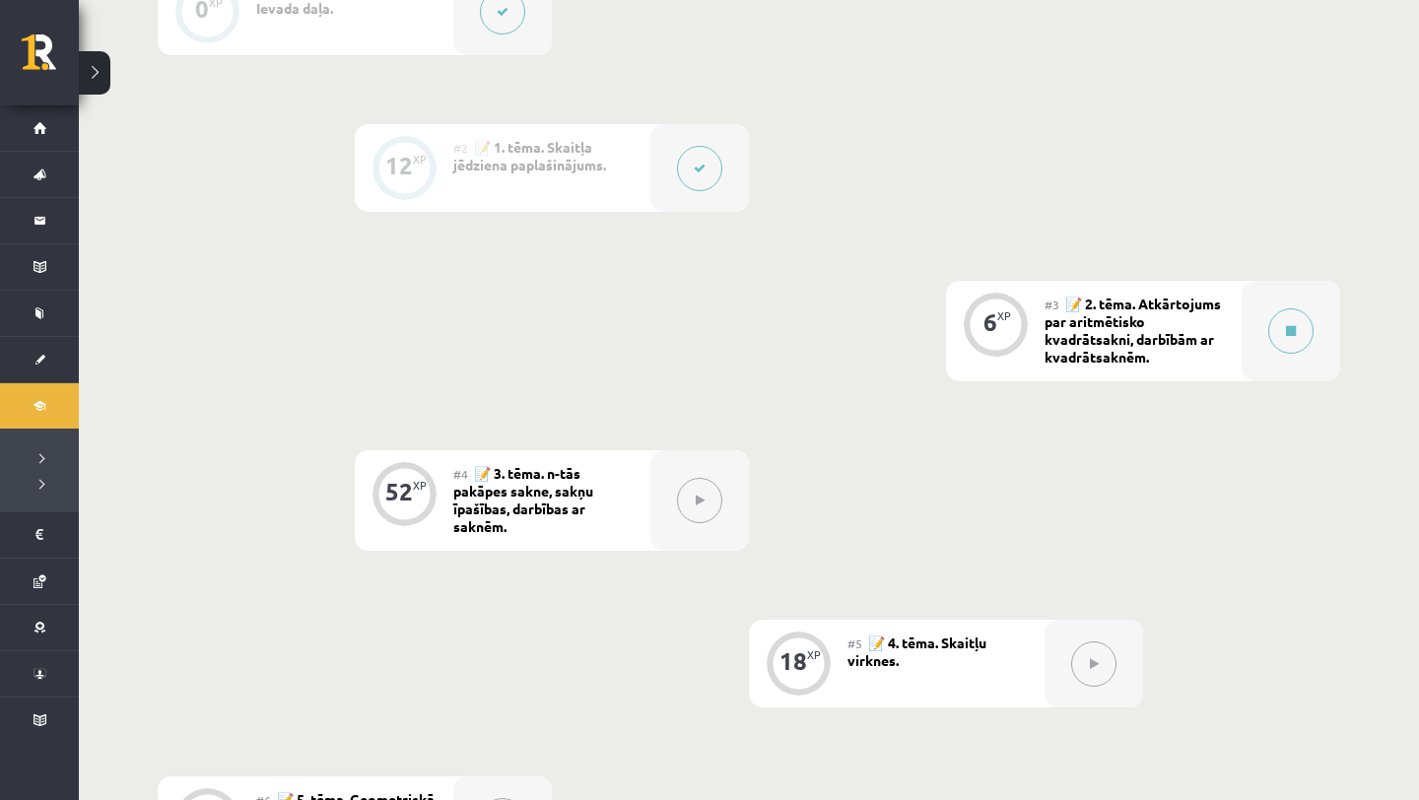
click at [514, 165] on span "📝 1. tēma. Skaitļa jēdziena paplašinājums." at bounding box center [529, 155] width 153 height 35
click at [693, 166] on button at bounding box center [699, 168] width 45 height 45
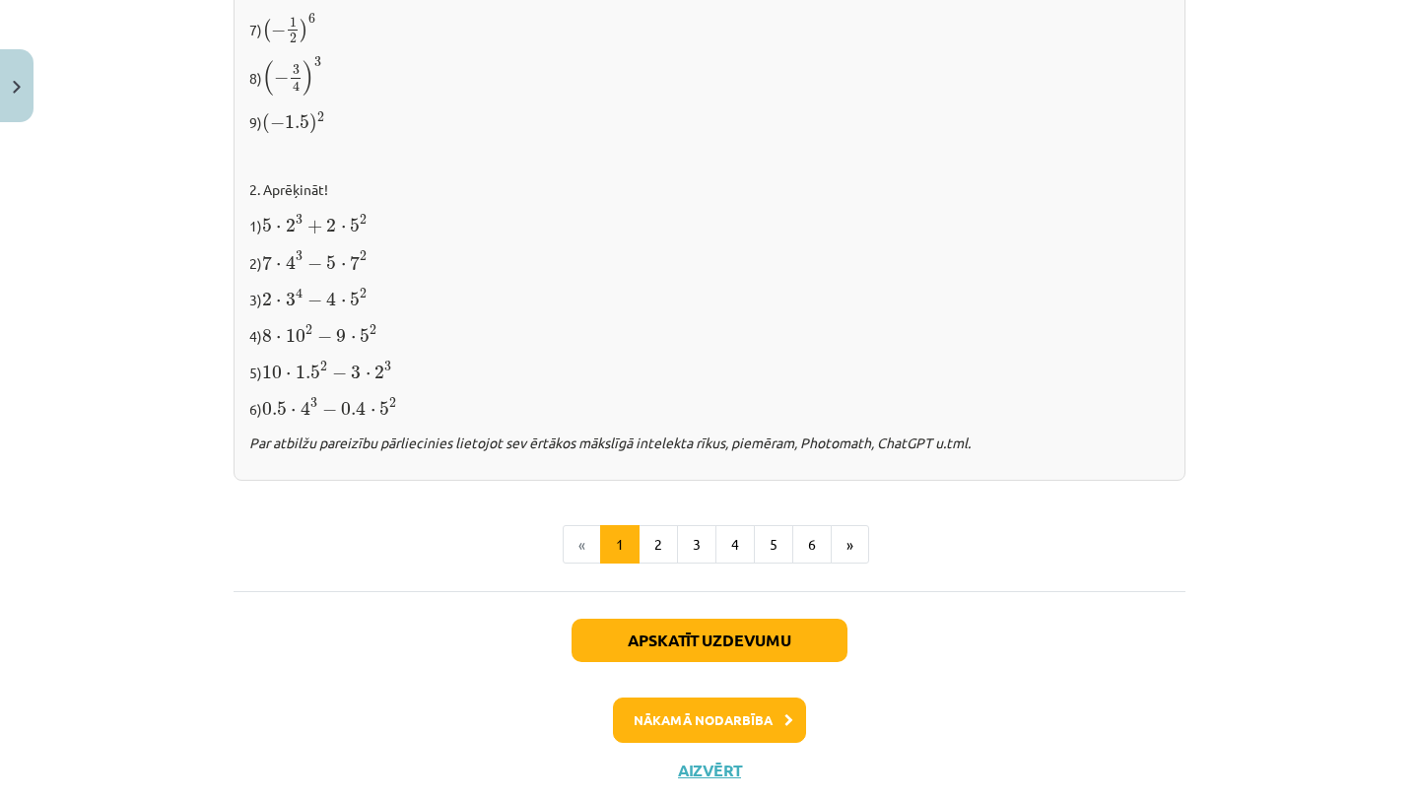
scroll to position [2025, 0]
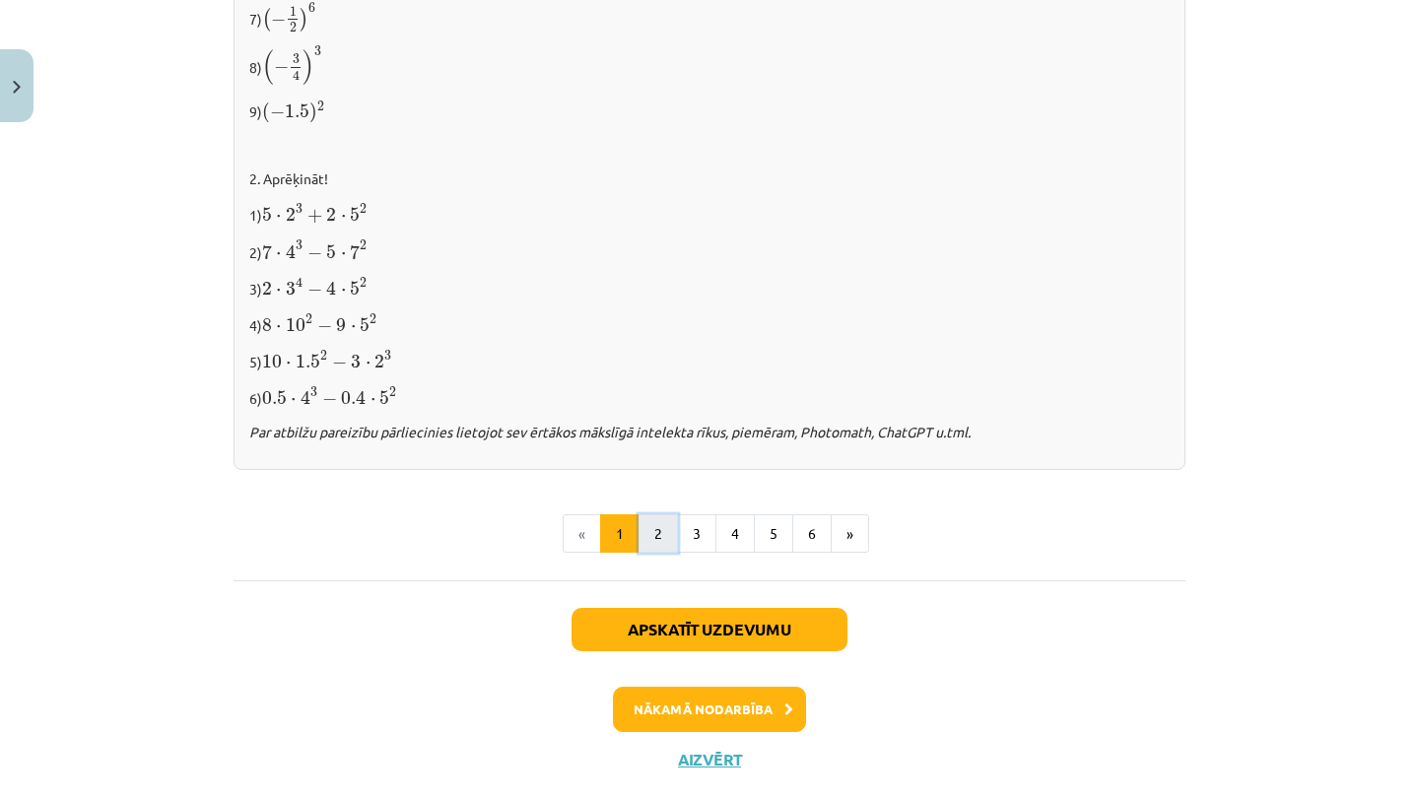
click at [655, 525] on button "2" at bounding box center [657, 533] width 39 height 39
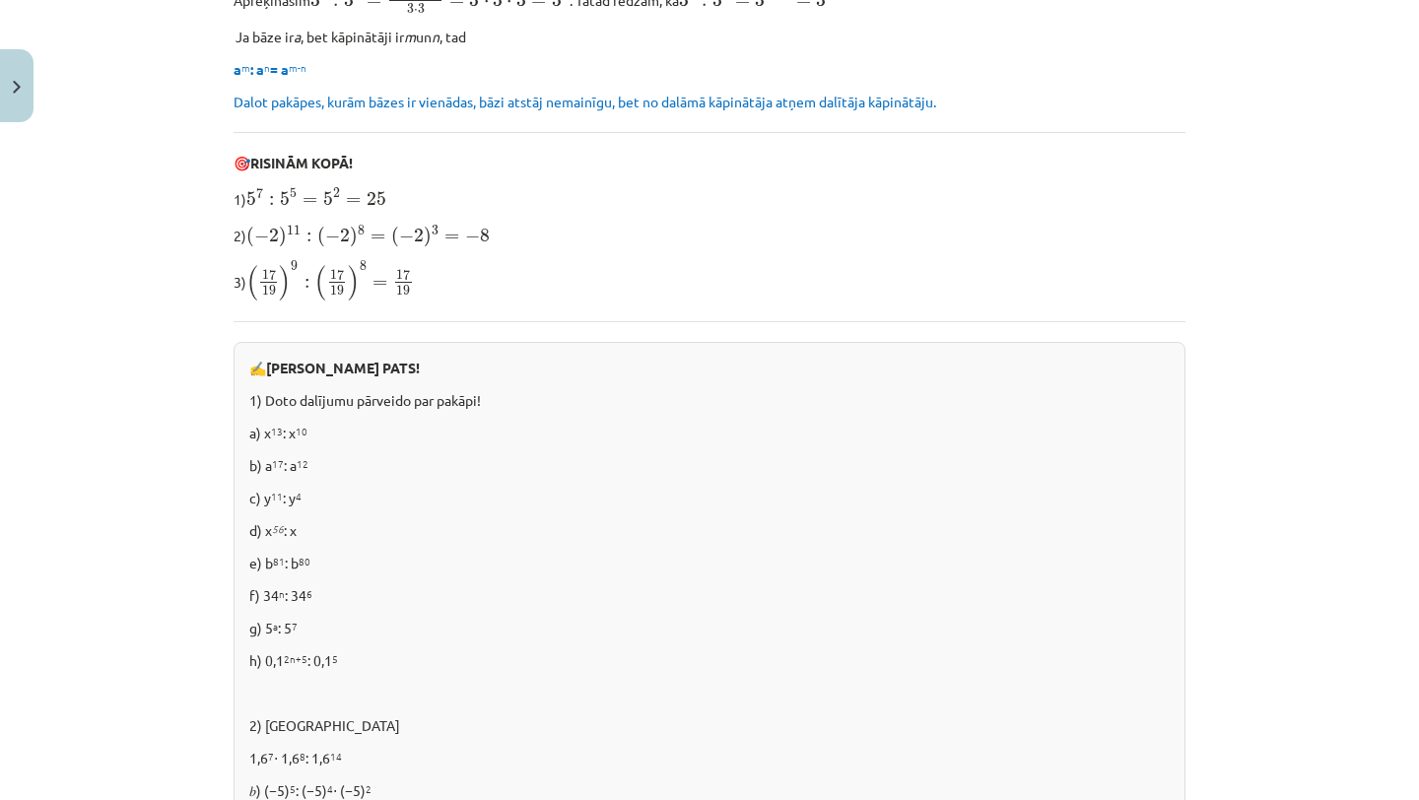
scroll to position [1354, 0]
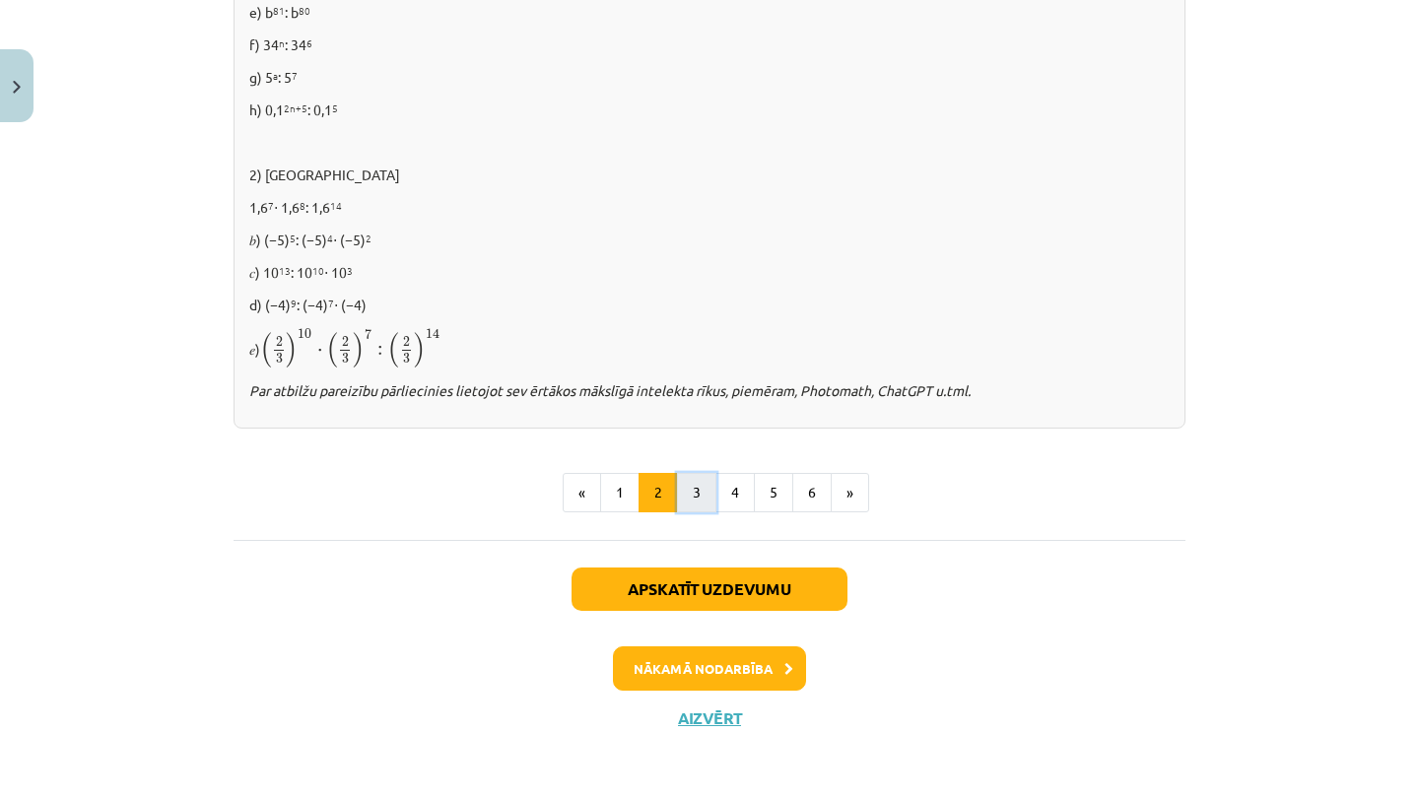
click at [700, 499] on button "3" at bounding box center [696, 492] width 39 height 39
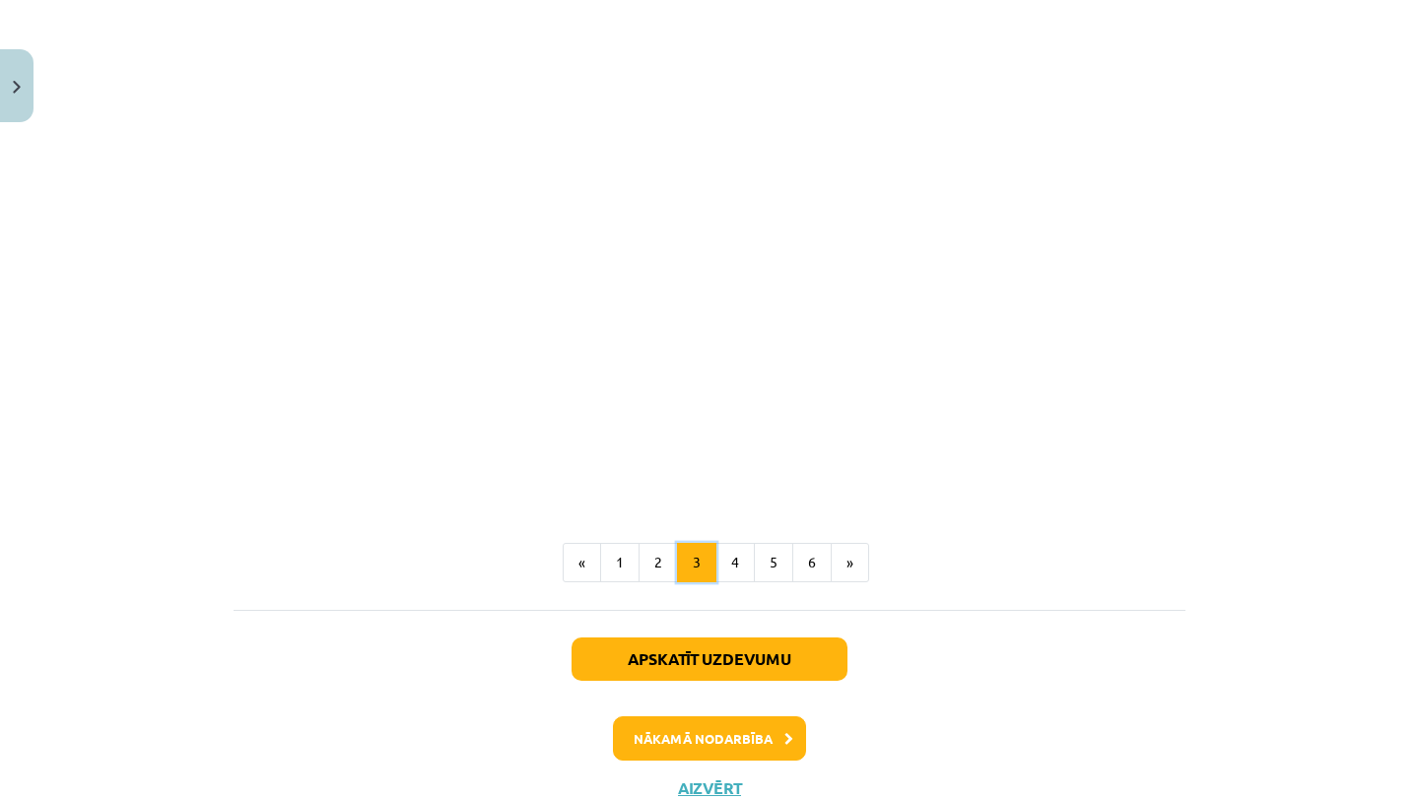
scroll to position [1752, 0]
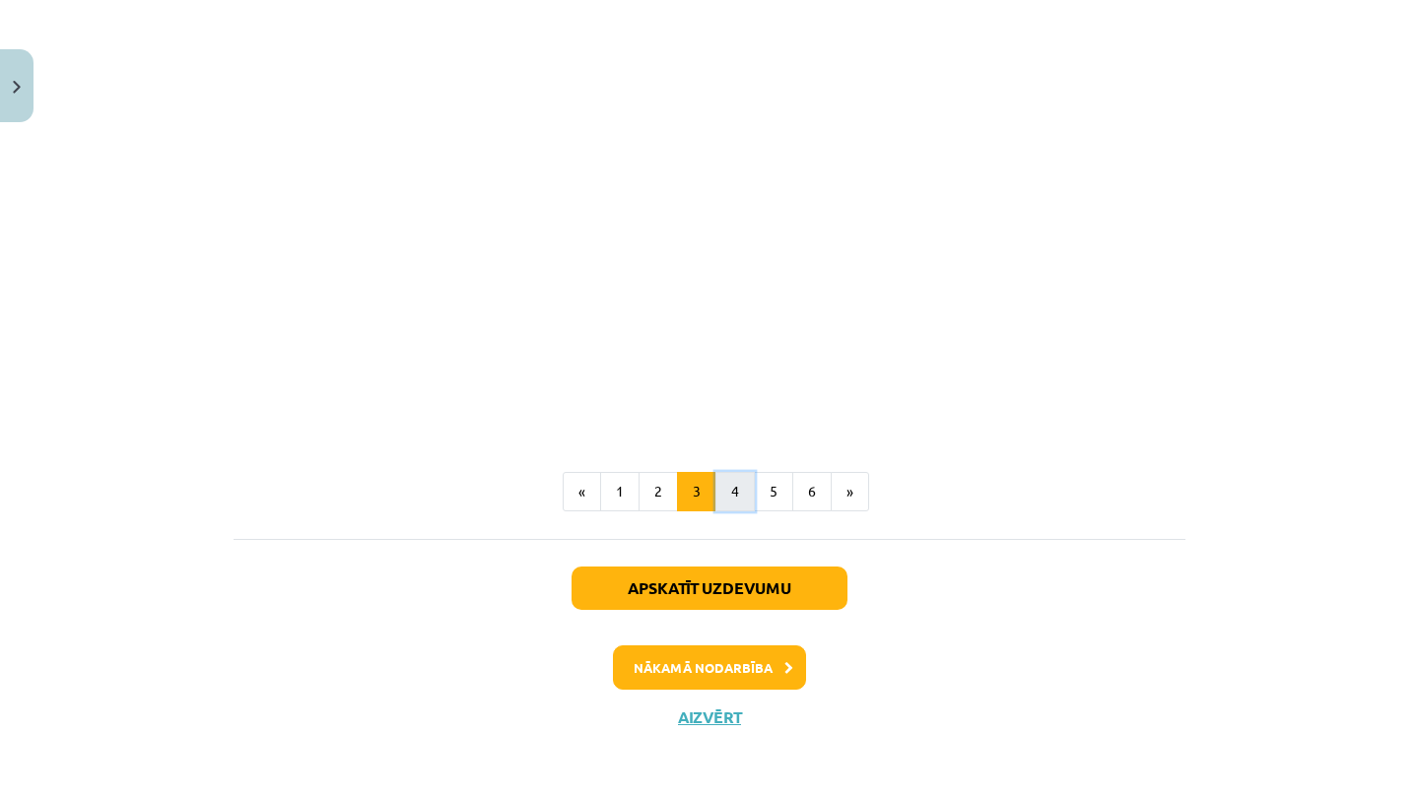
click at [748, 491] on button "4" at bounding box center [734, 491] width 39 height 39
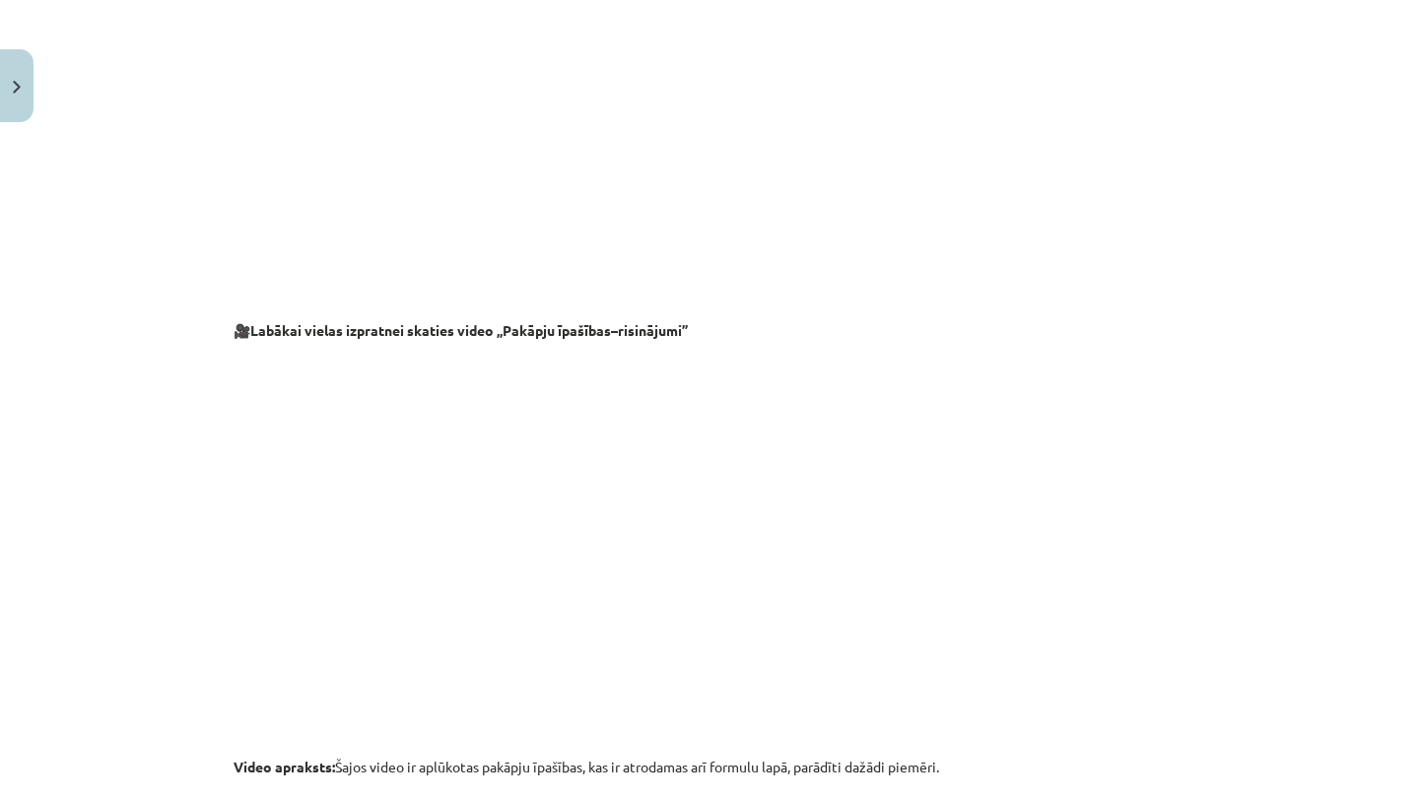
scroll to position [2055, 0]
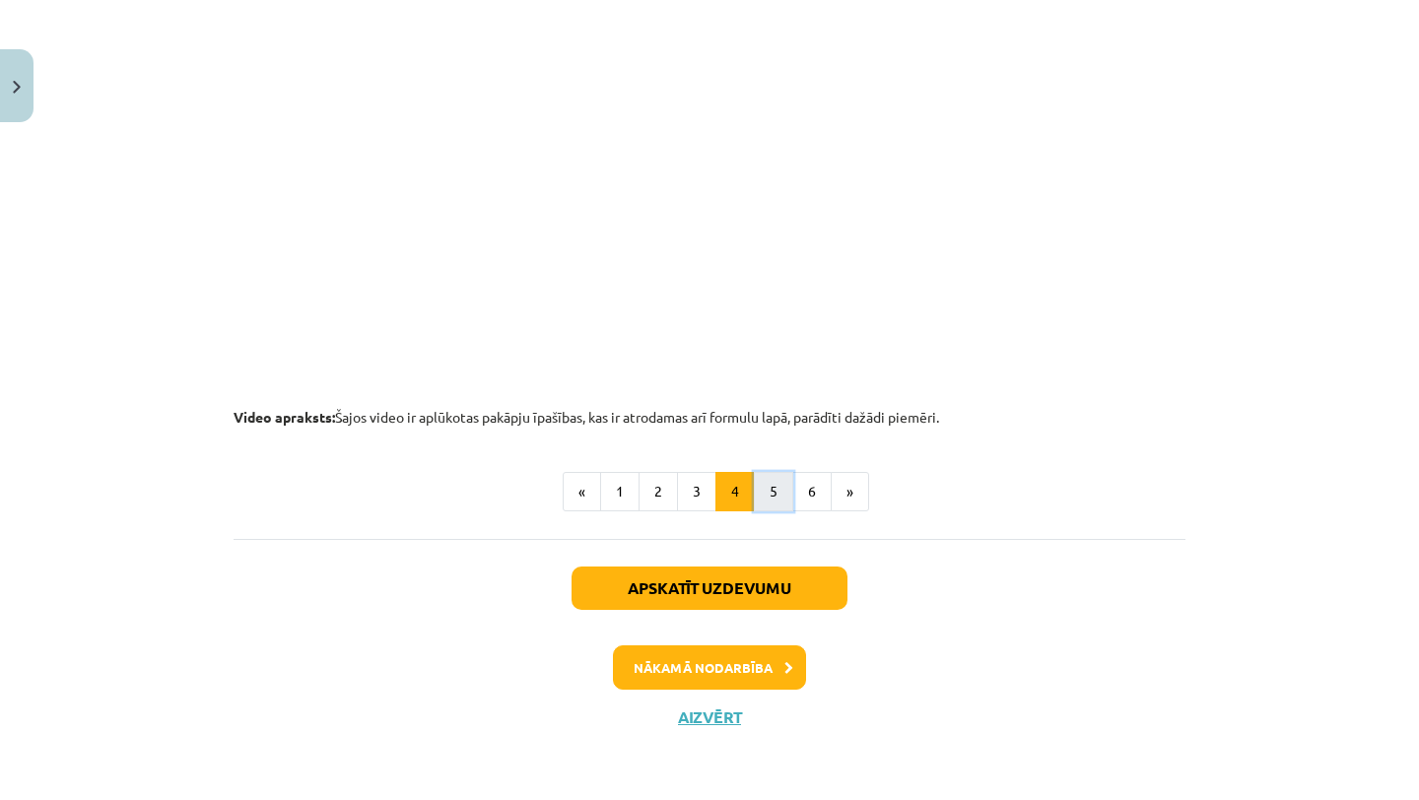
click at [772, 489] on button "5" at bounding box center [773, 491] width 39 height 39
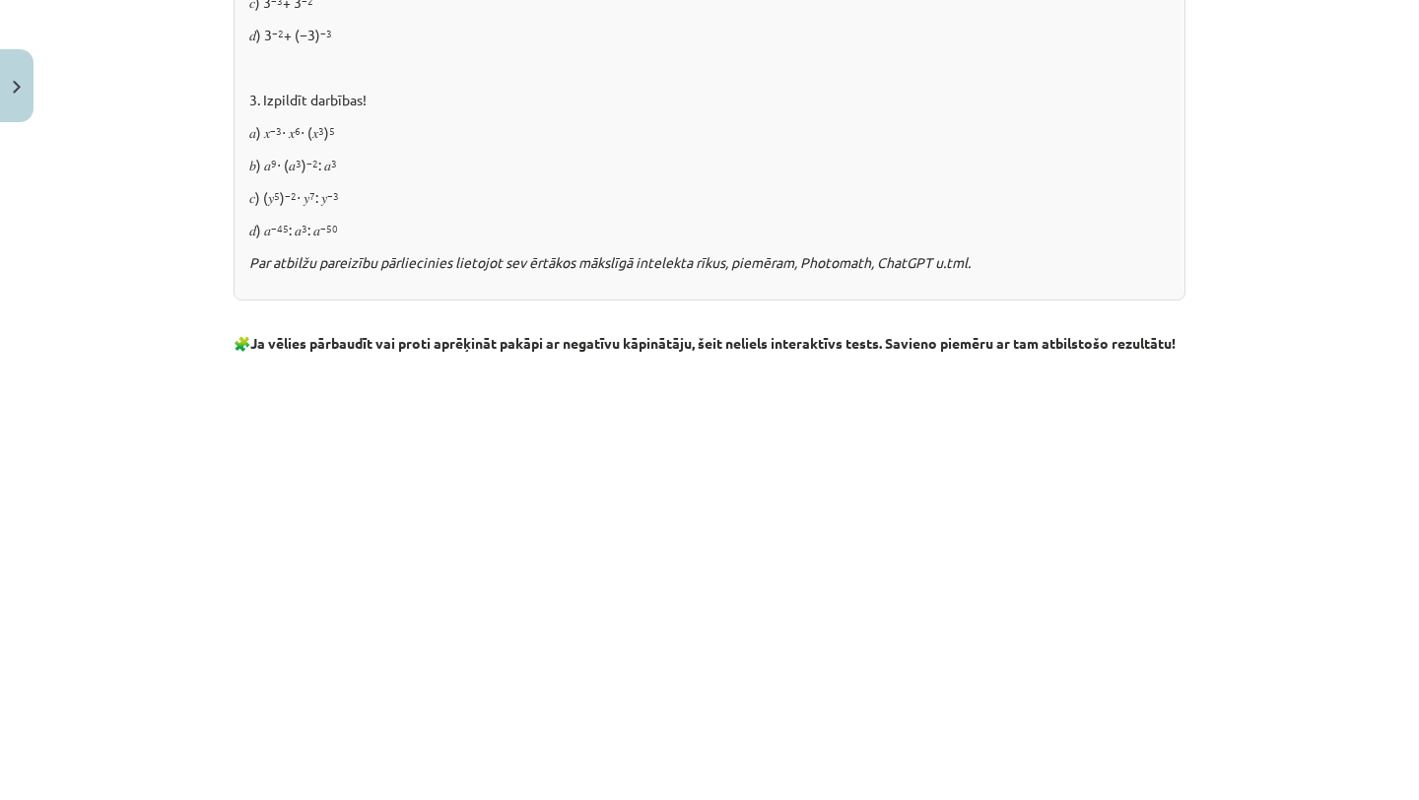
scroll to position [2325, 0]
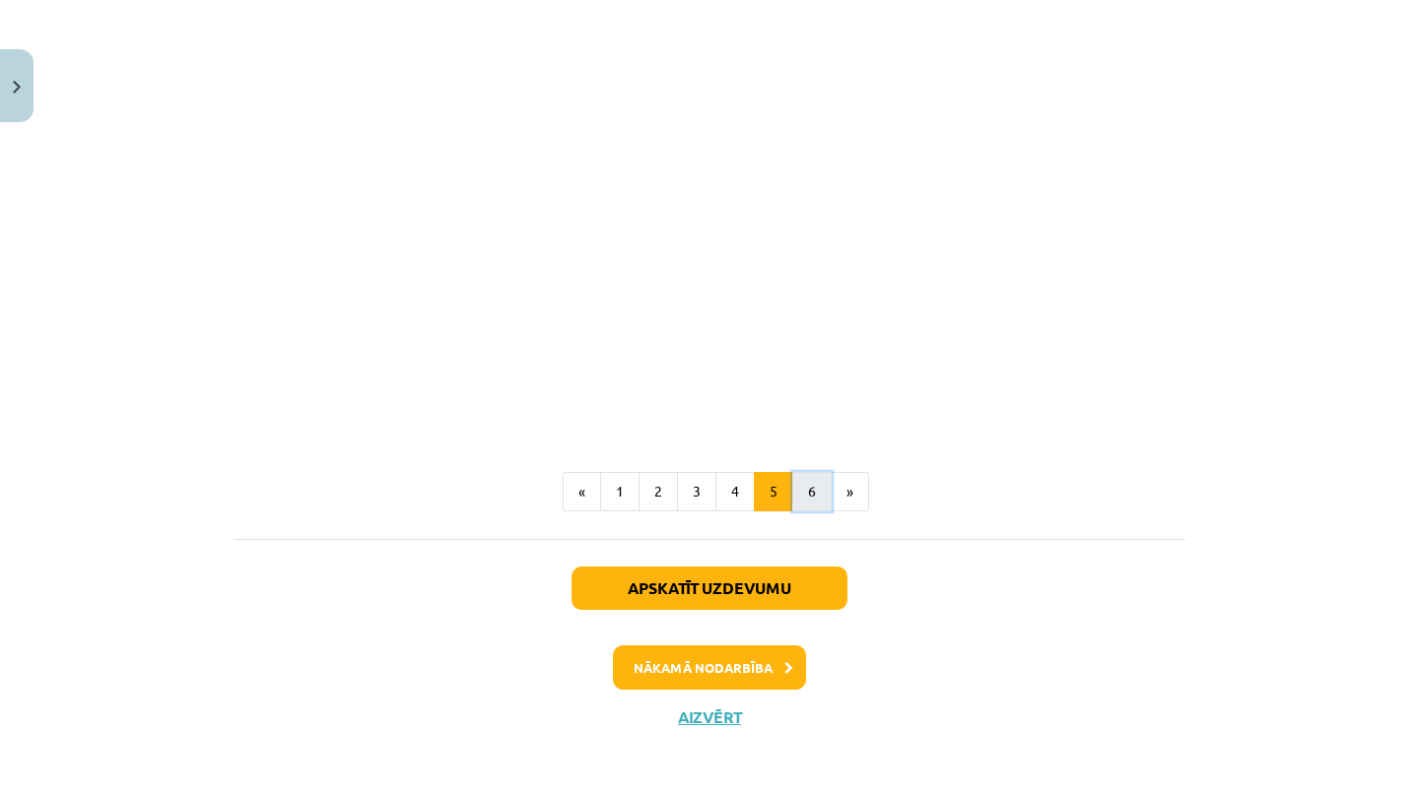
click at [802, 490] on button "6" at bounding box center [811, 491] width 39 height 39
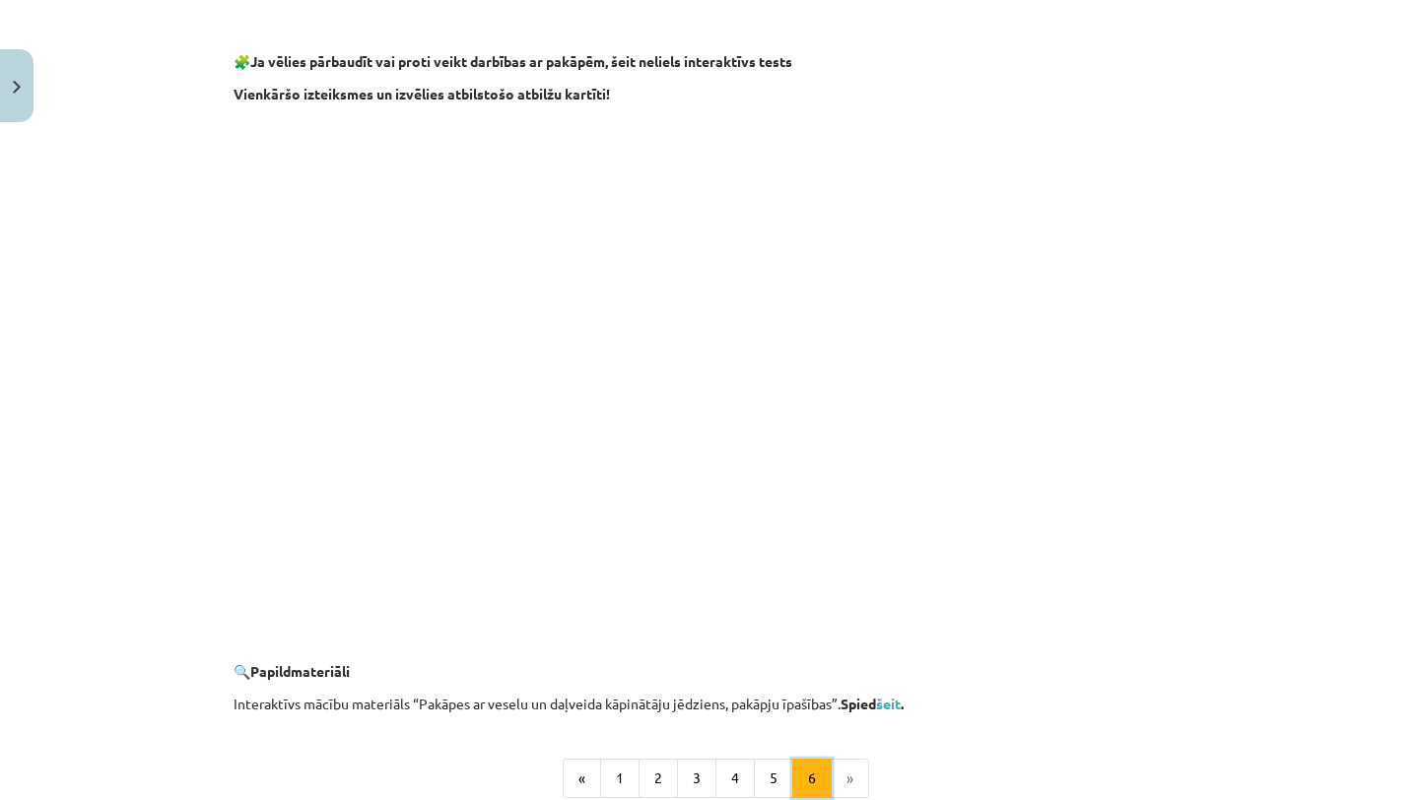
scroll to position [1661, 0]
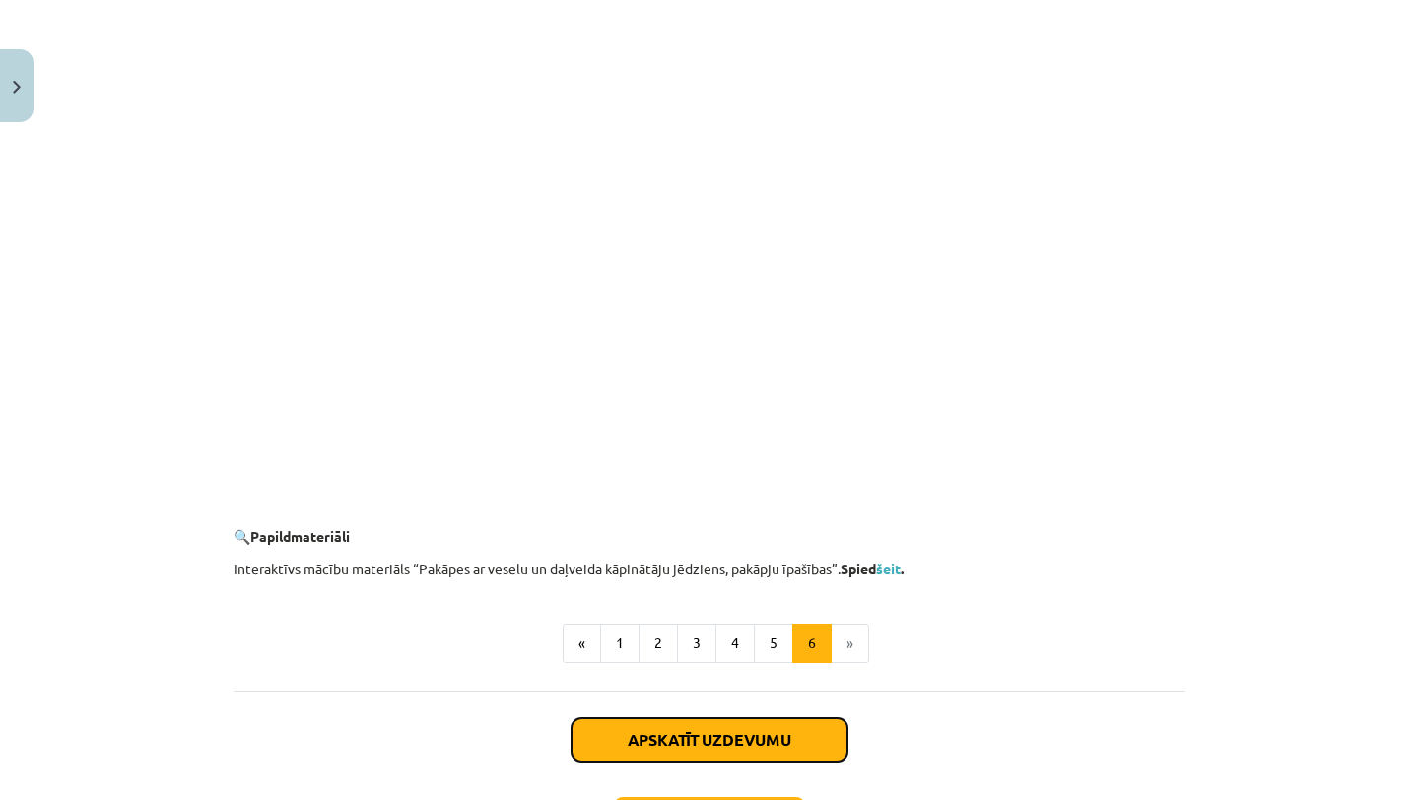
click at [798, 734] on button "Apskatīt uzdevumu" at bounding box center [709, 739] width 276 height 43
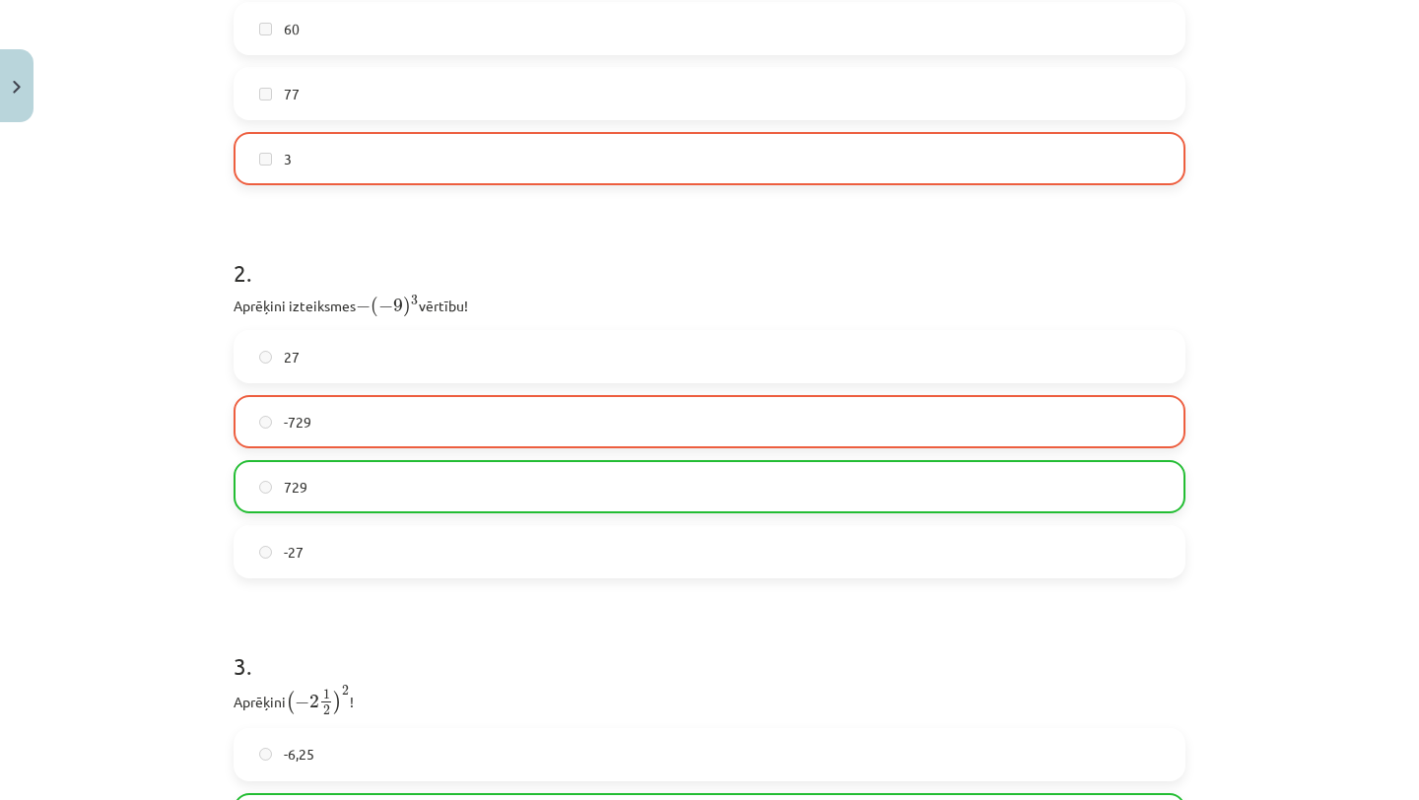
scroll to position [1150, 0]
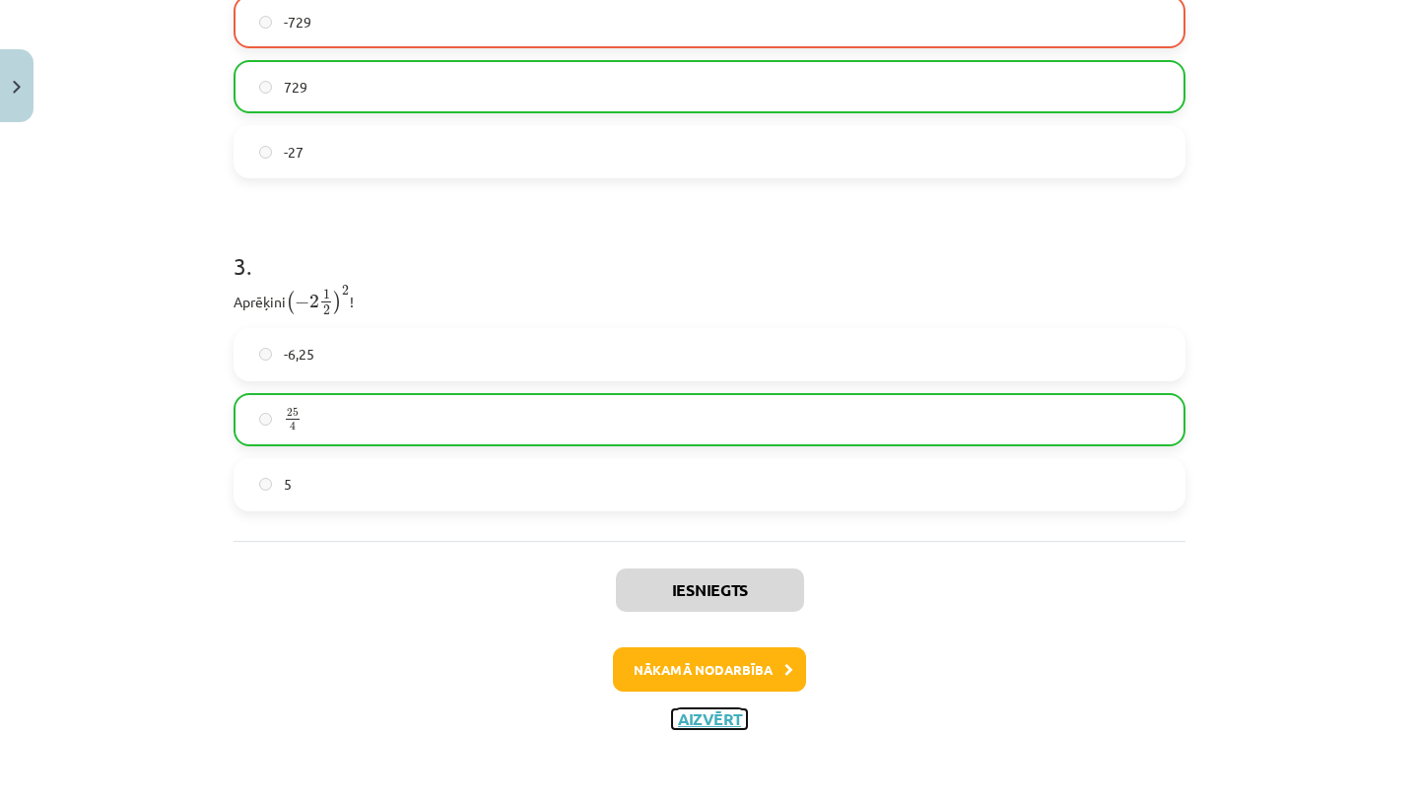
click at [708, 716] on button "Aizvērt" at bounding box center [709, 719] width 75 height 20
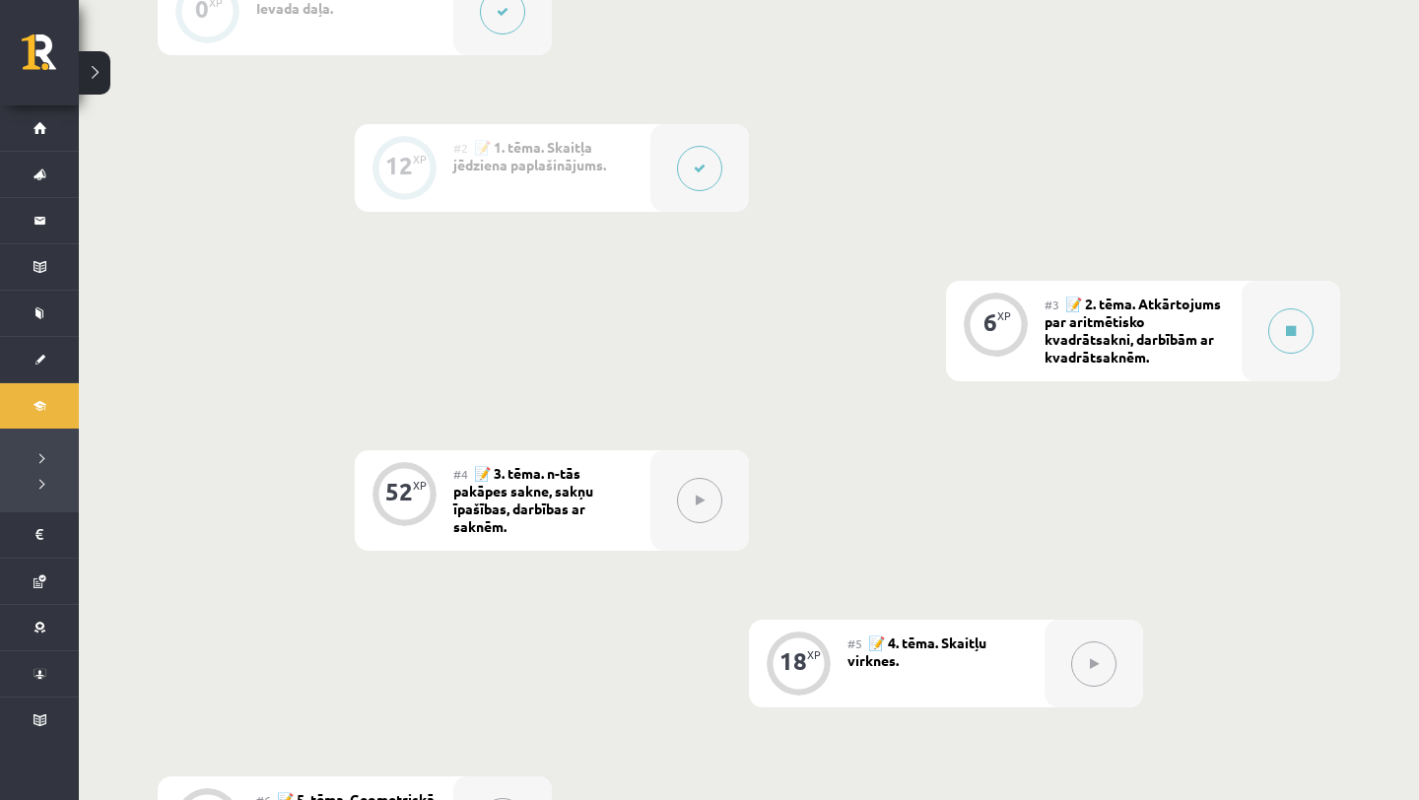
click at [863, 49] on div "0 XP #1 💡 Pirms sāc mācīties! Ievada daļa. 12 XP #2 📝 1. tēma. Skaitļa jēdziena…" at bounding box center [749, 493] width 1182 height 1053
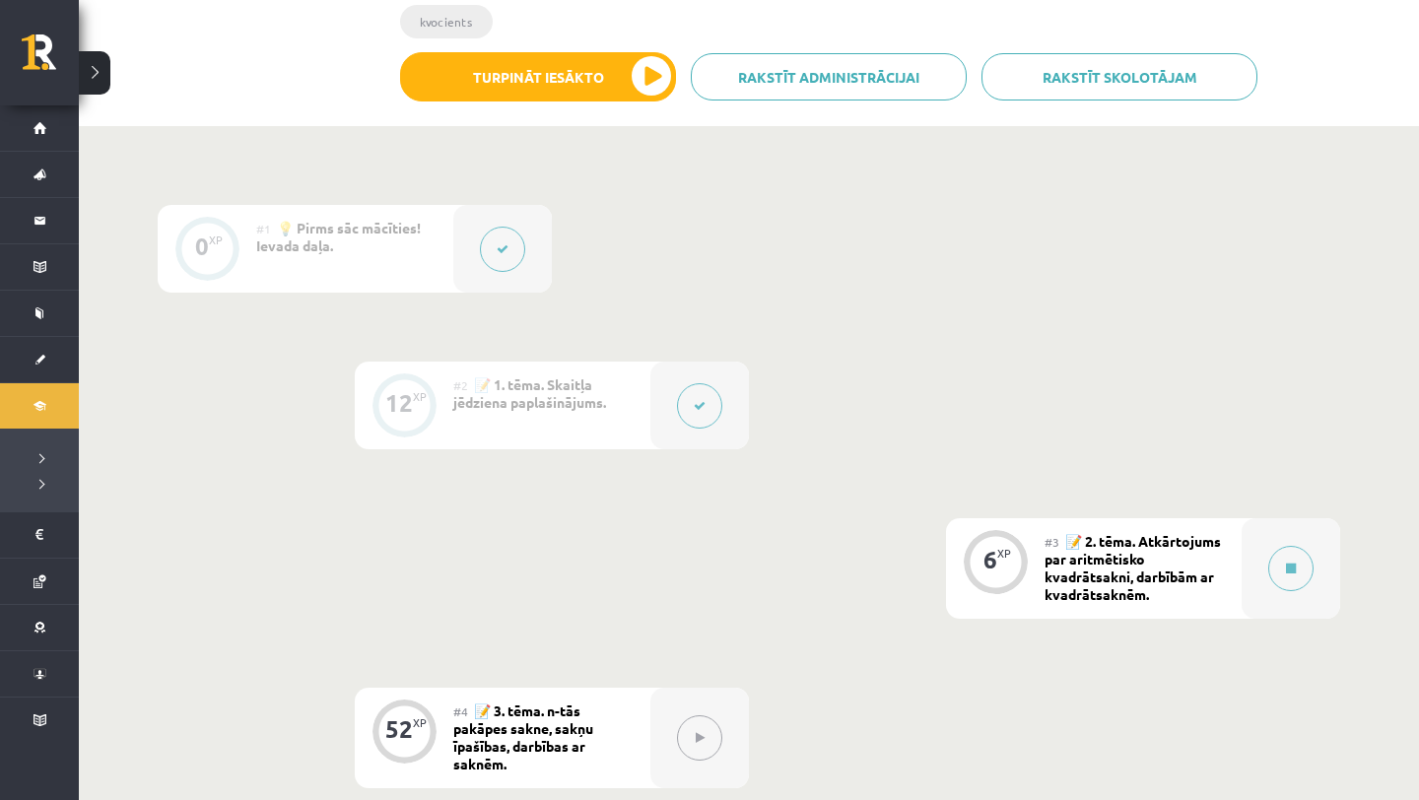
scroll to position [449, 0]
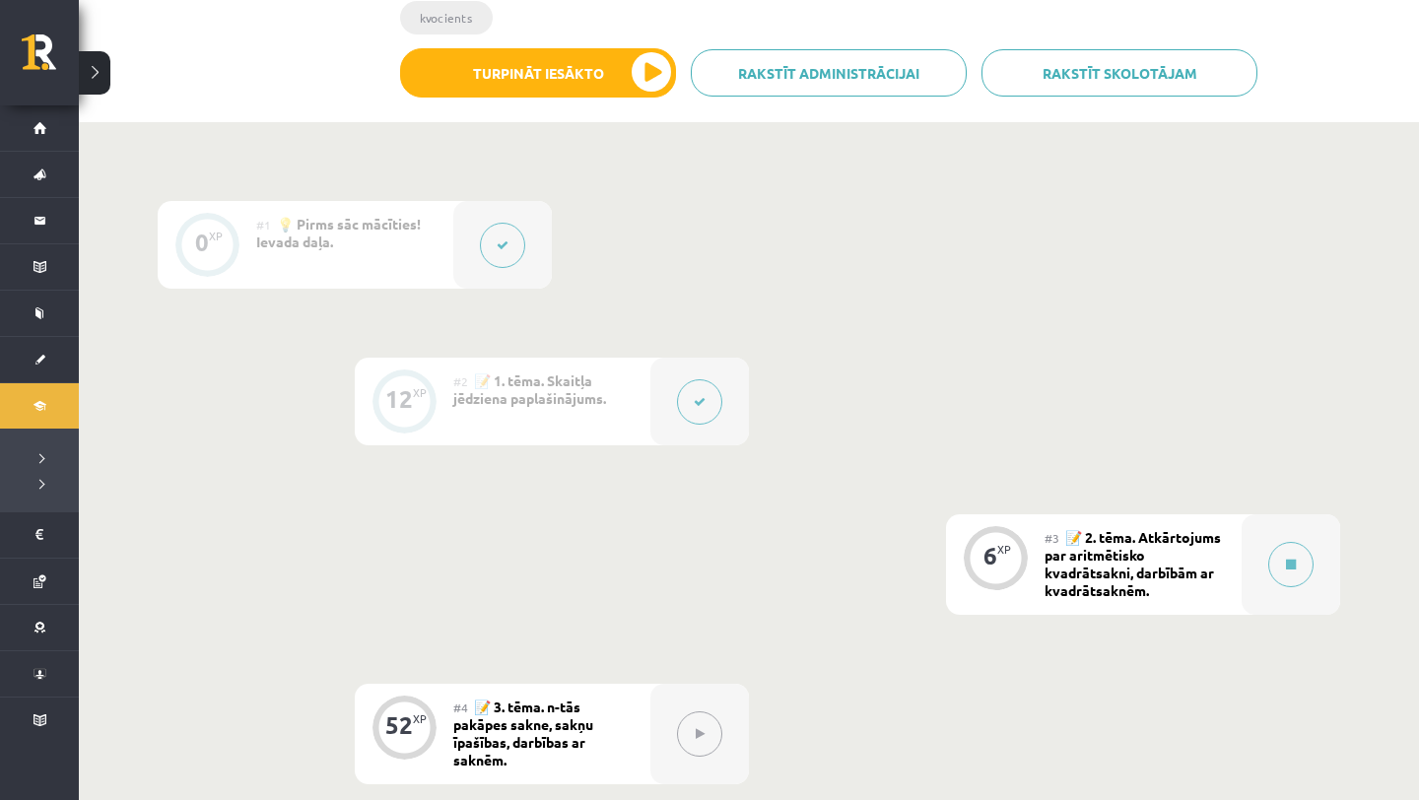
click at [708, 403] on button at bounding box center [699, 401] width 45 height 45
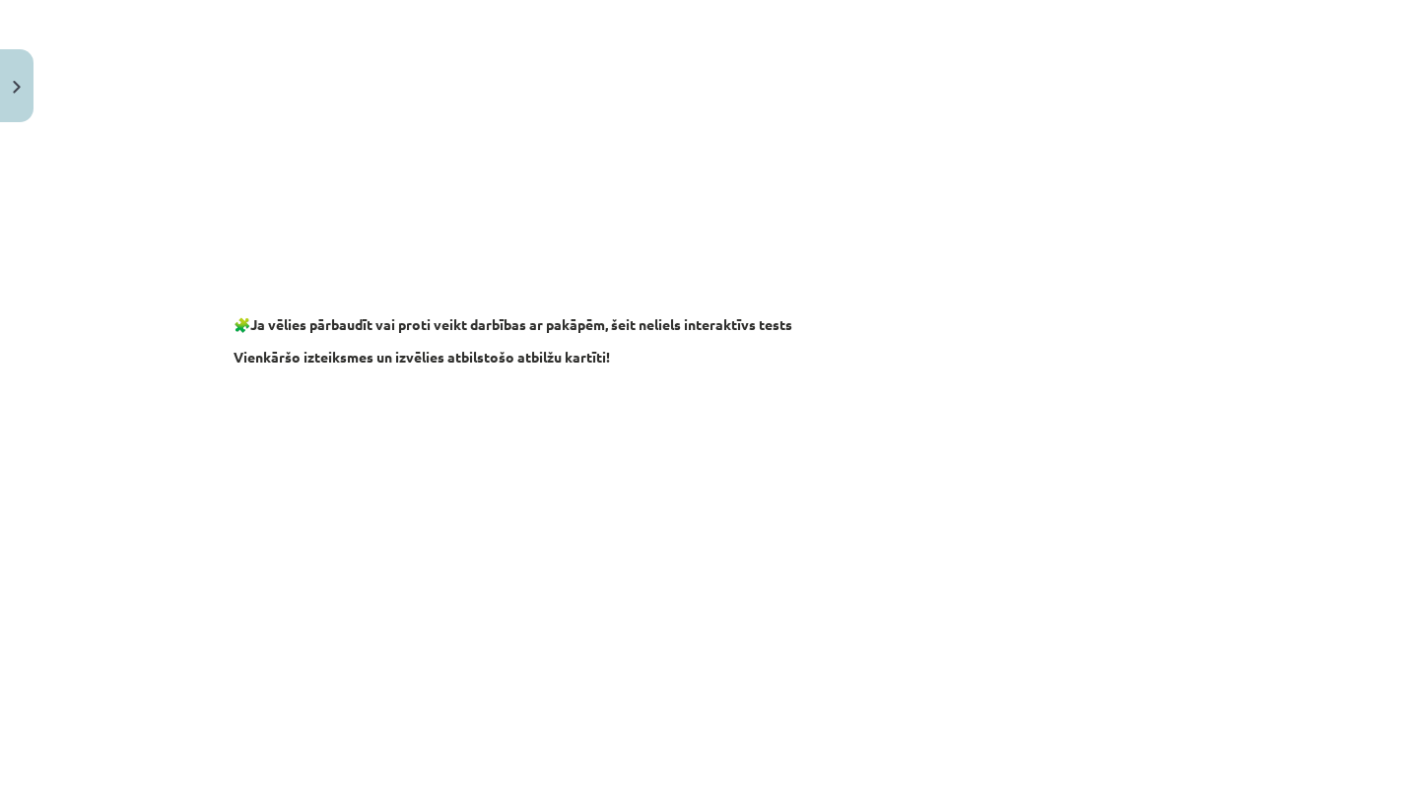
scroll to position [1874, 0]
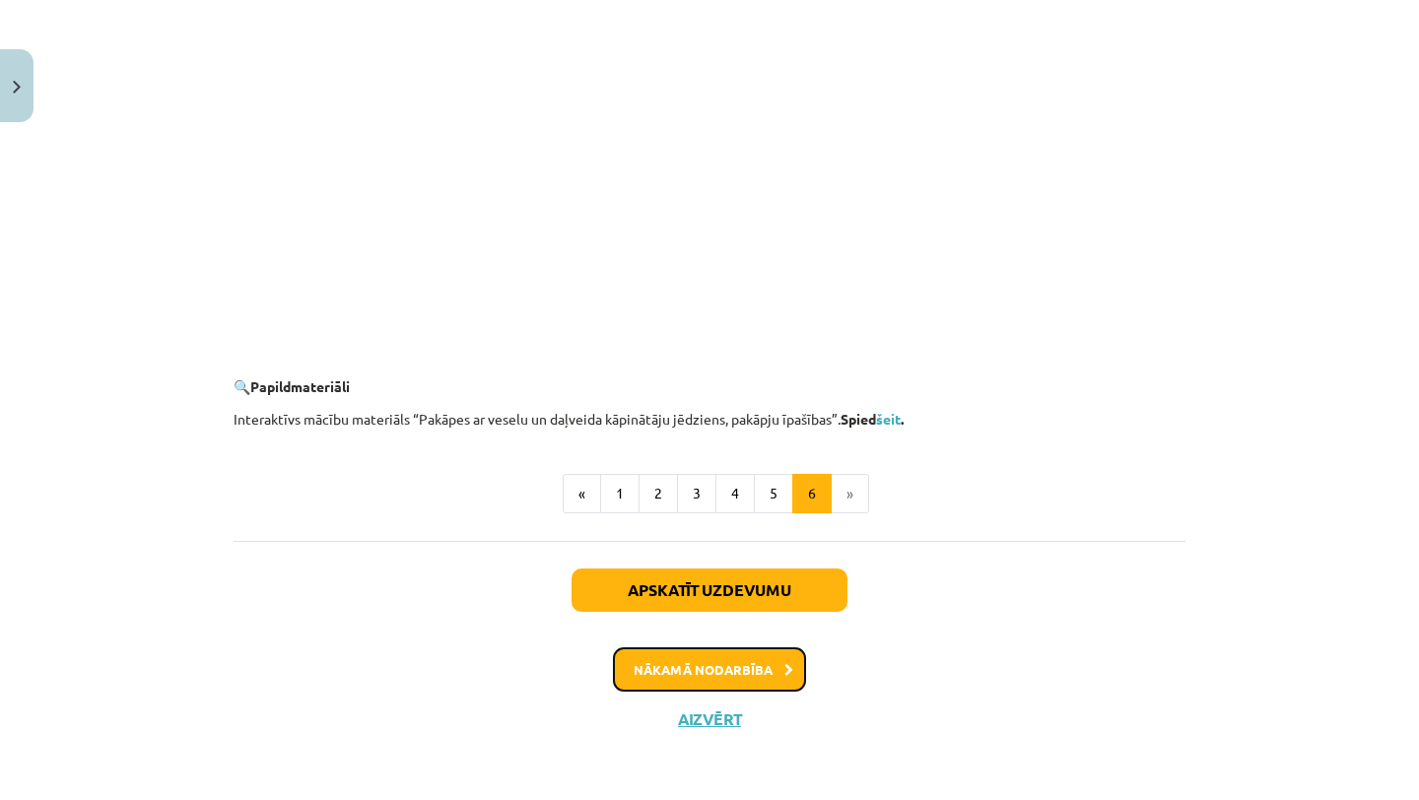
click at [760, 679] on button "Nākamā nodarbība" at bounding box center [709, 669] width 193 height 45
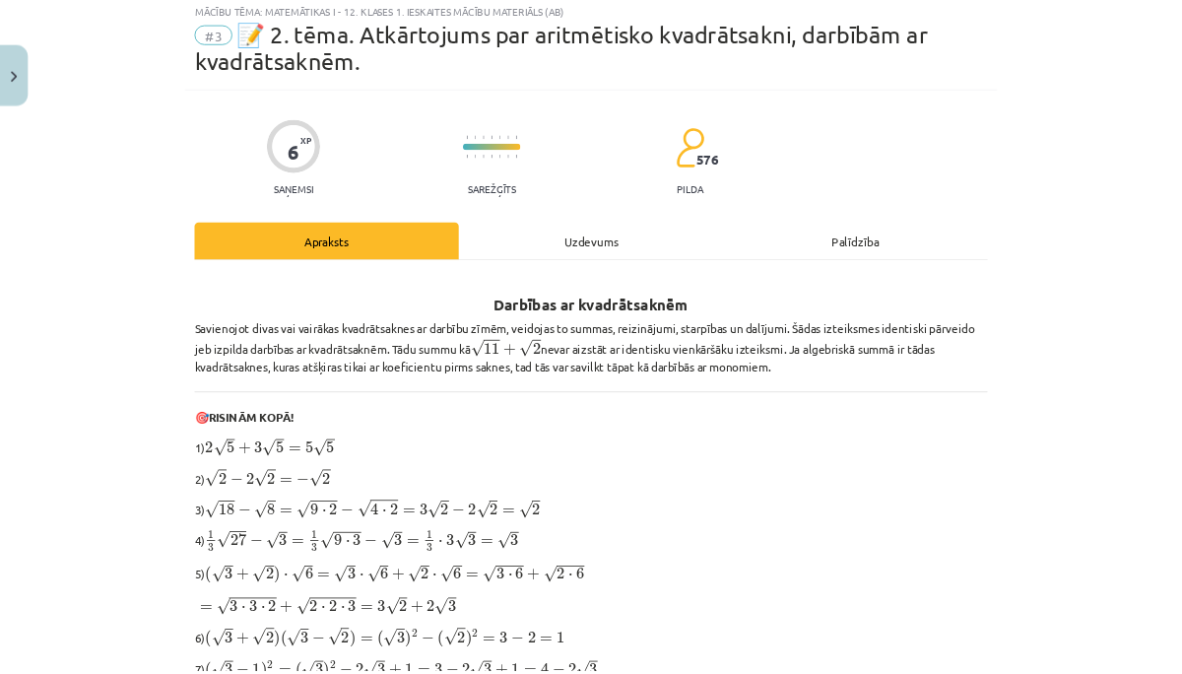
scroll to position [49, 0]
